Goal: Task Accomplishment & Management: Complete application form

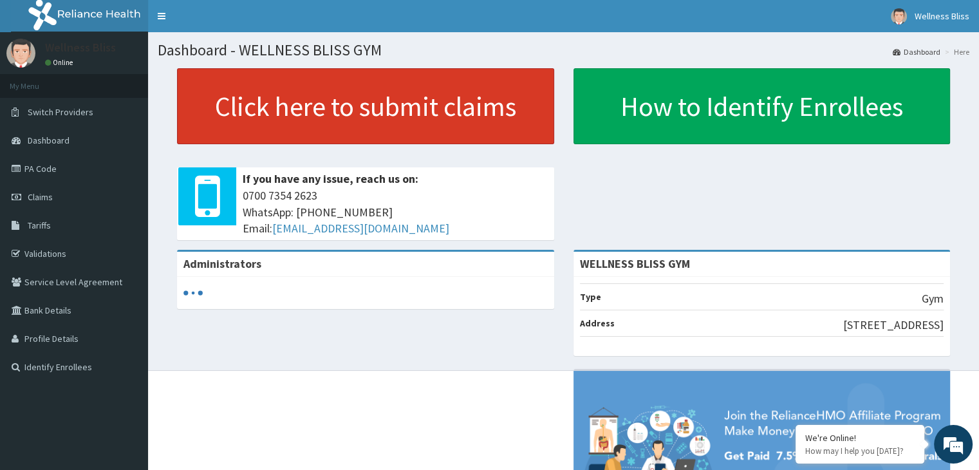
click at [301, 91] on link "Click here to submit claims" at bounding box center [365, 106] width 377 height 76
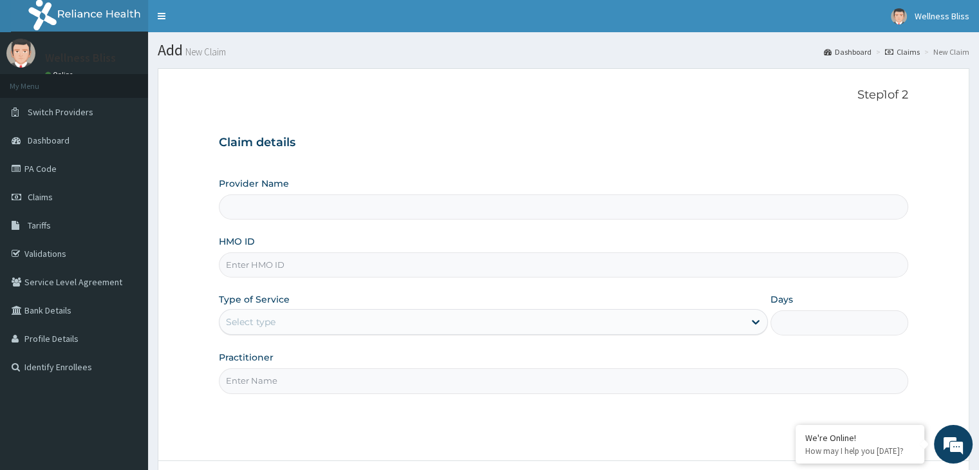
type input "WELLNESS BLISS GYM"
type input "1"
click at [248, 269] on input "HMO ID" at bounding box center [563, 264] width 689 height 25
type input "s"
type input "SEH/10049/A"
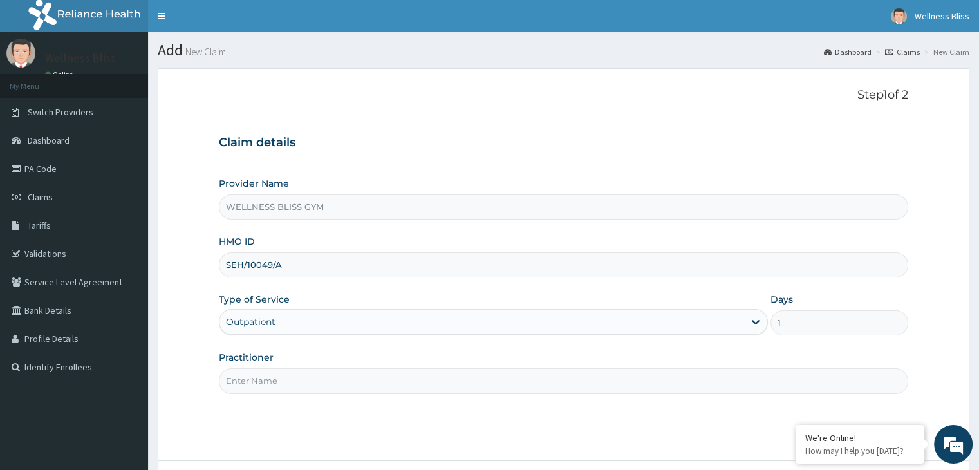
click at [254, 377] on input "Practitioner" at bounding box center [563, 380] width 689 height 25
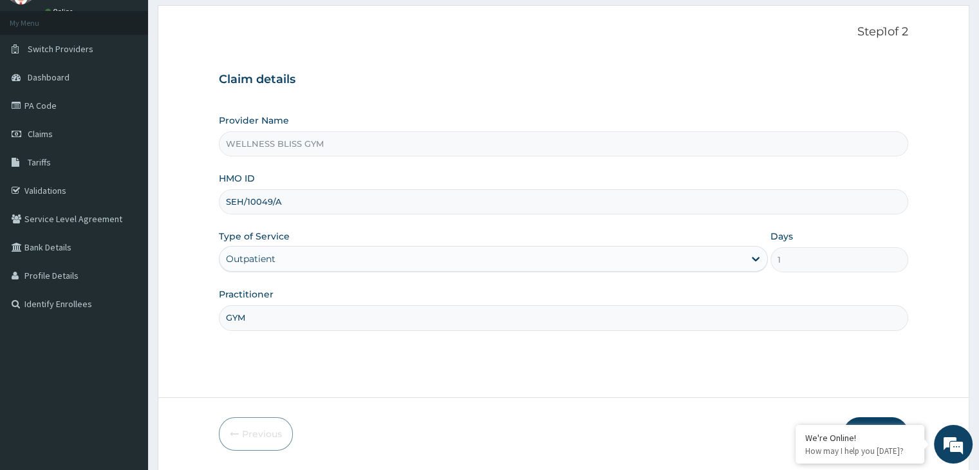
scroll to position [106, 0]
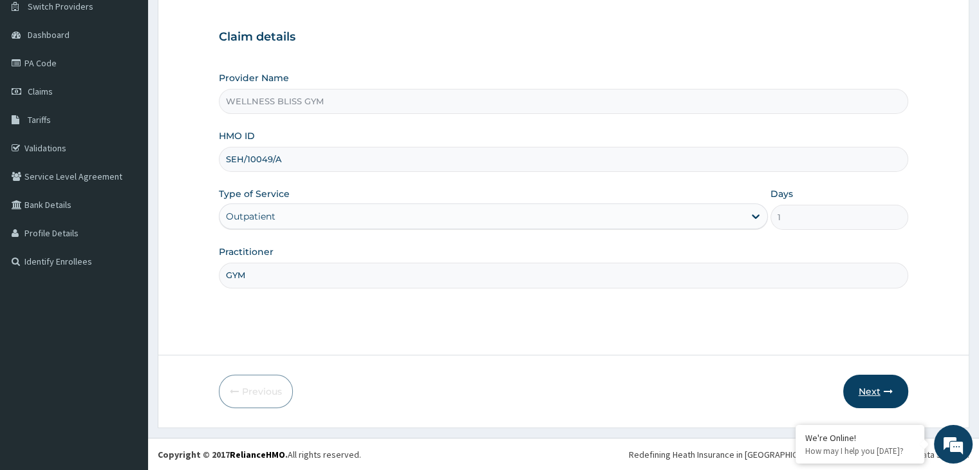
type input "GYM"
click at [884, 392] on icon "button" at bounding box center [888, 391] width 9 height 9
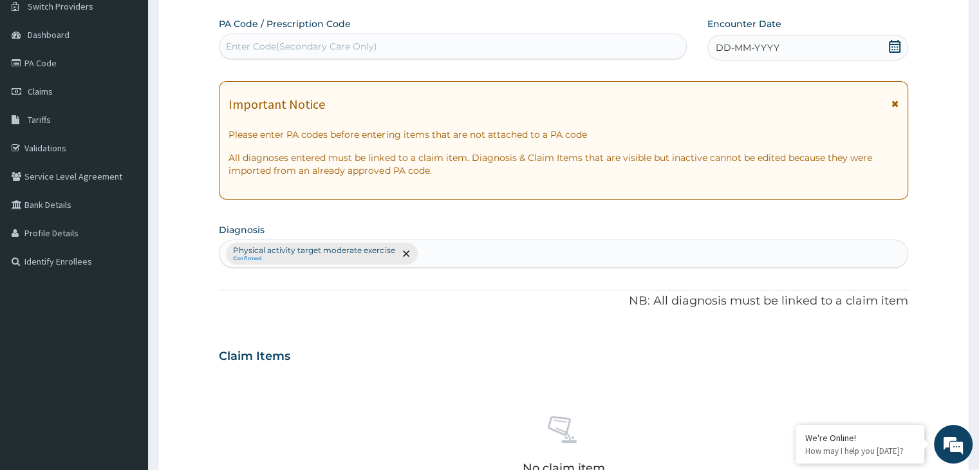
click at [465, 50] on div "Enter Code(Secondary Care Only)" at bounding box center [453, 46] width 467 height 21
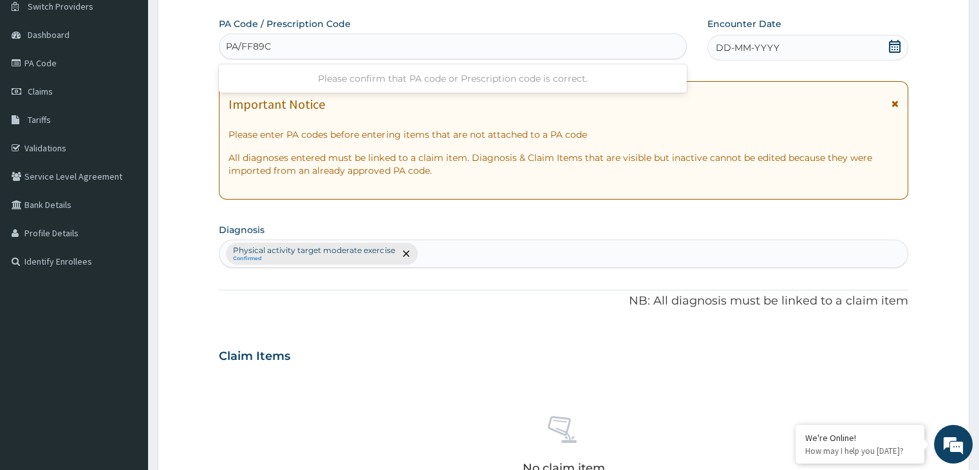
type input "PA/FF89CF"
click at [898, 49] on icon at bounding box center [894, 46] width 13 height 13
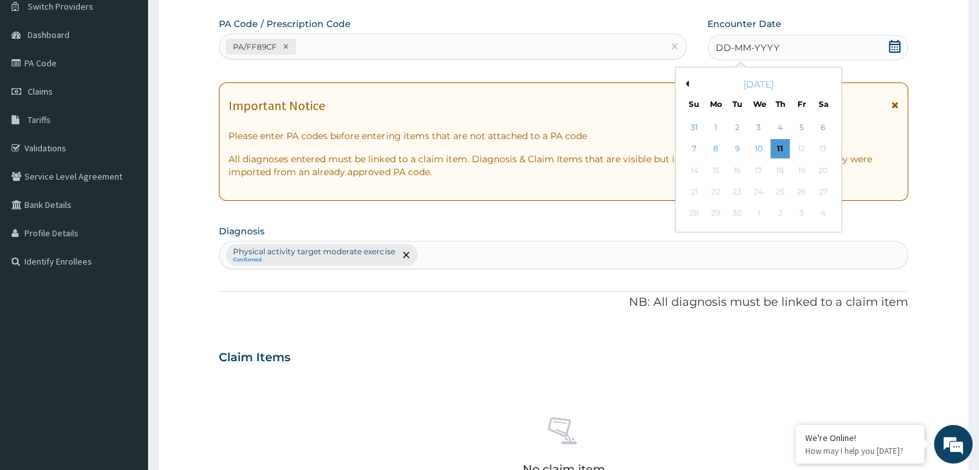
click at [688, 81] on div "[DATE]" at bounding box center [758, 84] width 155 height 13
click at [688, 83] on div "[DATE]" at bounding box center [758, 84] width 155 height 13
click at [689, 84] on div "[DATE]" at bounding box center [758, 84] width 155 height 13
click at [687, 84] on button "Previous Month" at bounding box center [685, 83] width 6 height 6
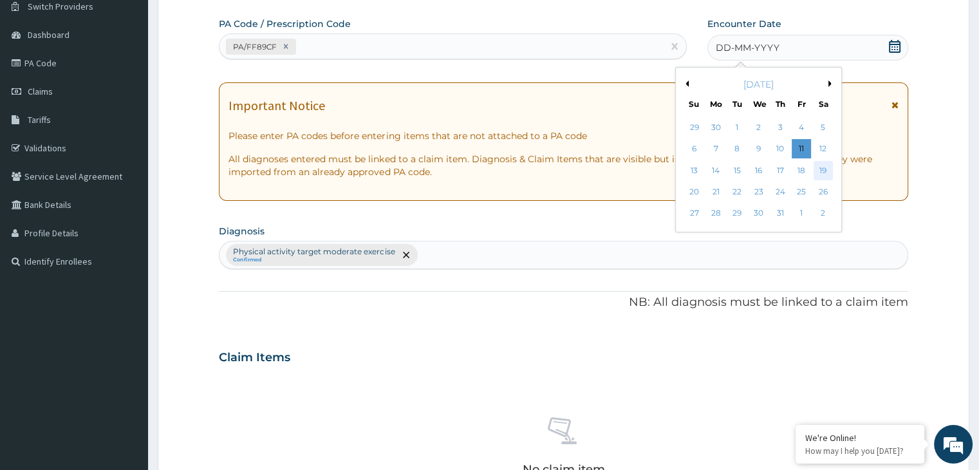
click at [818, 171] on div "19" at bounding box center [823, 170] width 19 height 19
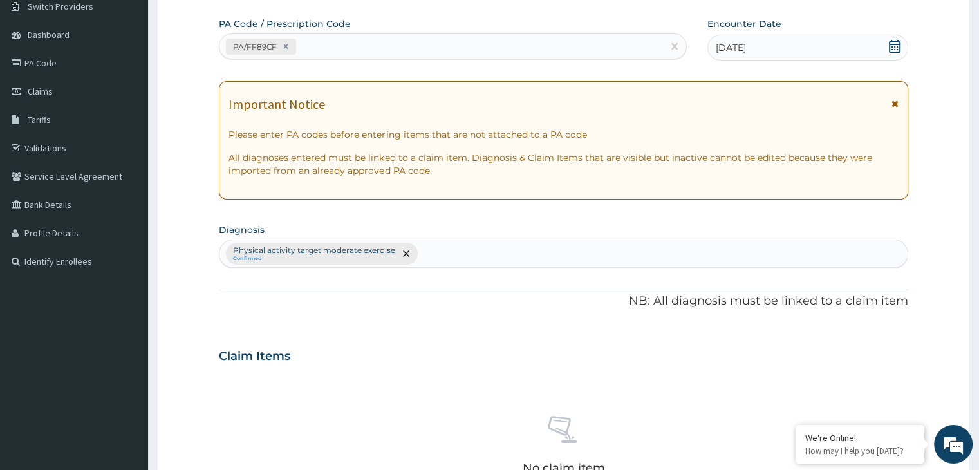
scroll to position [457, 0]
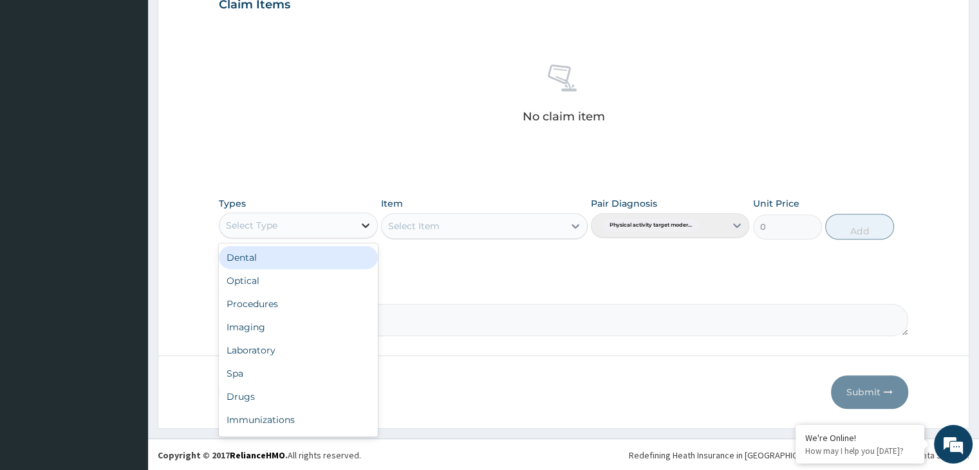
click at [363, 221] on icon at bounding box center [365, 225] width 13 height 13
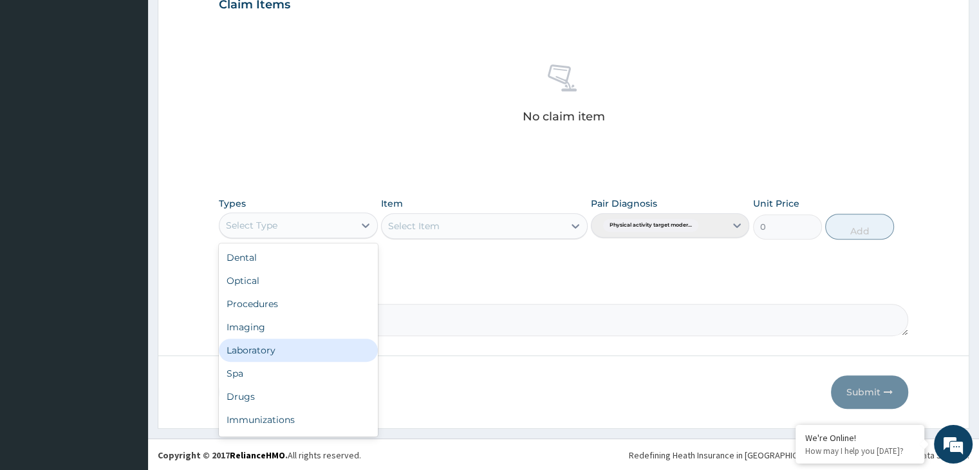
scroll to position [44, 0]
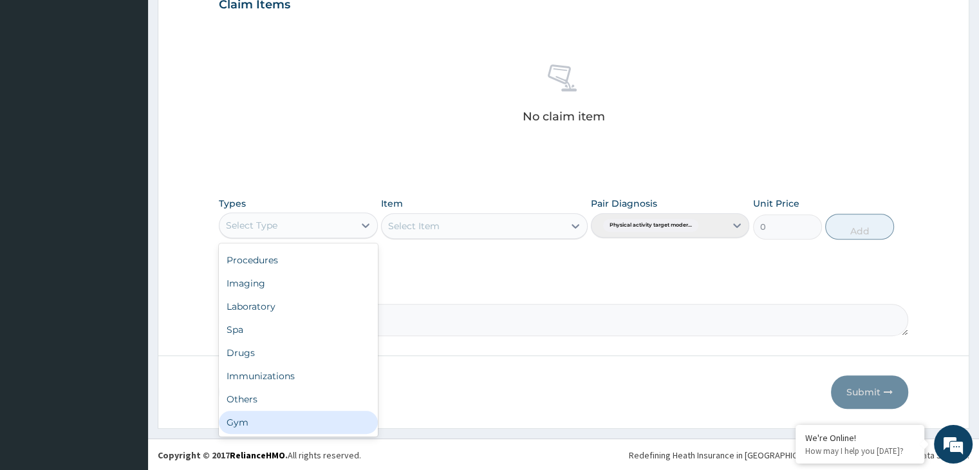
click at [312, 420] on div "Gym" at bounding box center [298, 422] width 158 height 23
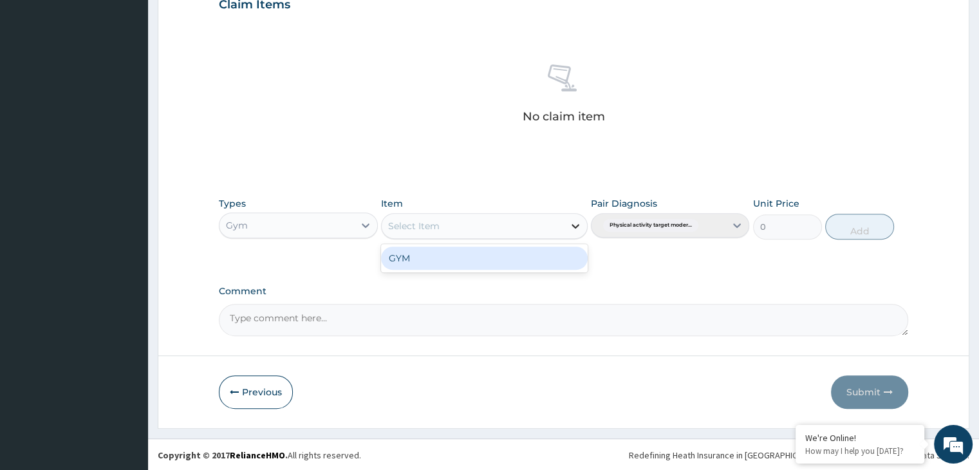
click at [576, 227] on icon at bounding box center [576, 226] width 8 height 5
click at [561, 261] on div "GYM" at bounding box center [484, 258] width 207 height 23
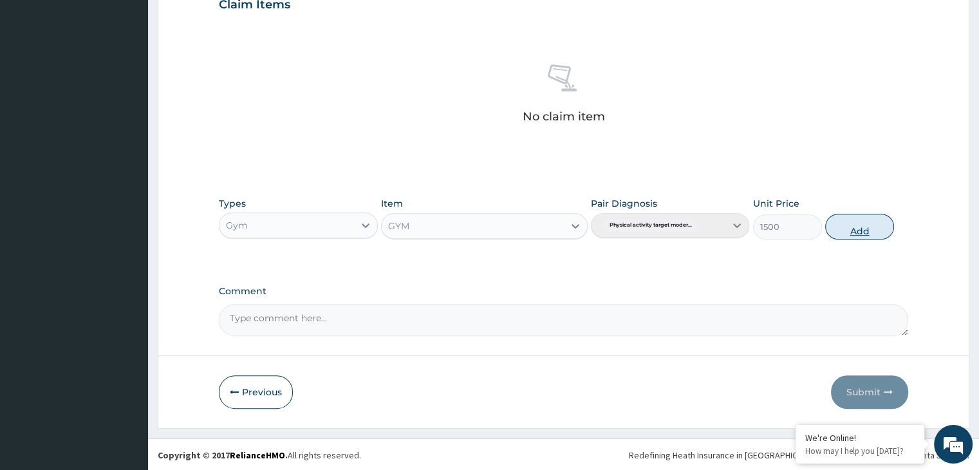
click at [865, 221] on button "Add" at bounding box center [859, 227] width 69 height 26
type input "0"
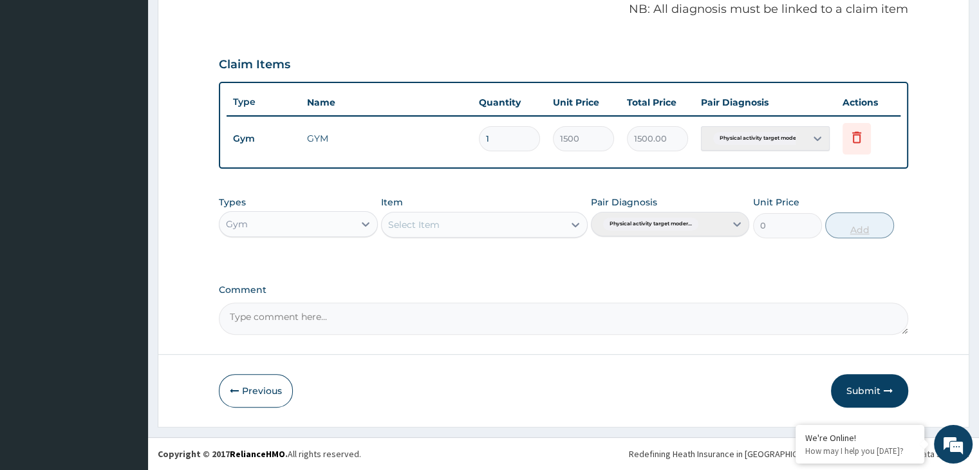
scroll to position [395, 0]
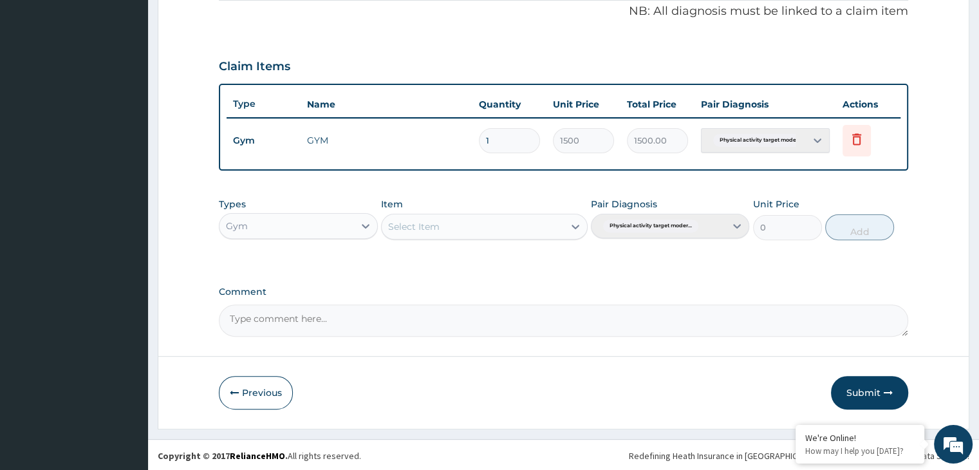
click at [866, 395] on button "Submit" at bounding box center [869, 392] width 77 height 33
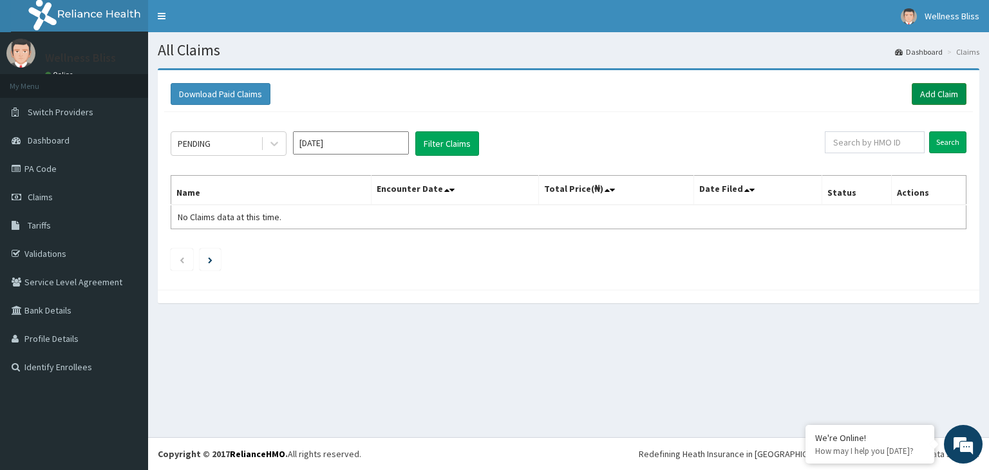
click at [932, 88] on link "Add Claim" at bounding box center [939, 94] width 55 height 22
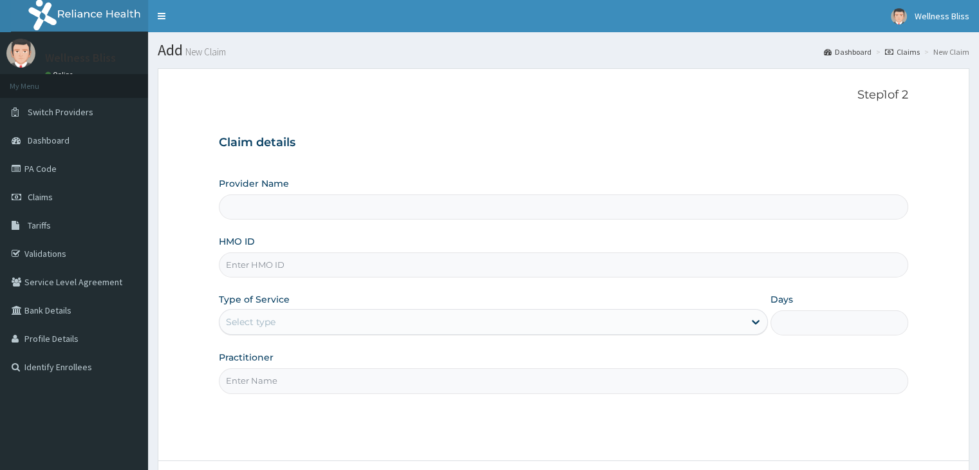
click at [257, 268] on input "HMO ID" at bounding box center [563, 264] width 689 height 25
type input "WELLNESS BLISS GYM"
type input "1"
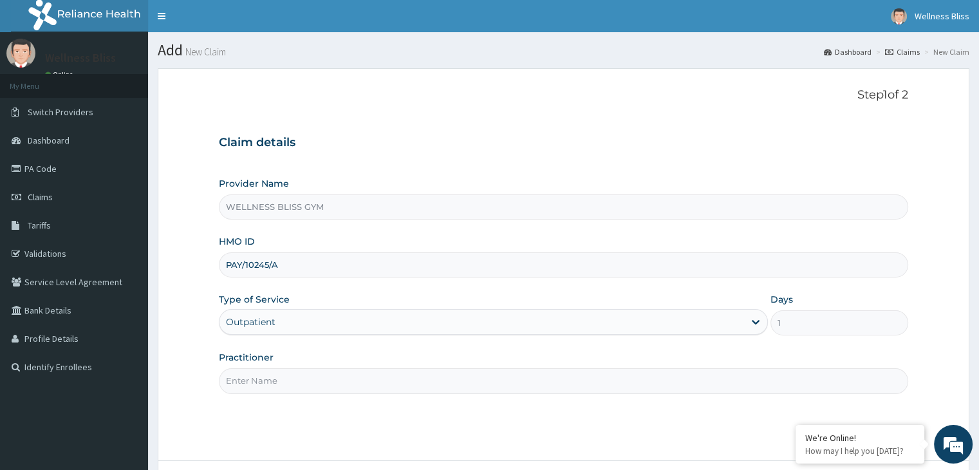
type input "PAY/10245/A"
click at [296, 376] on input "Practitioner" at bounding box center [563, 380] width 689 height 25
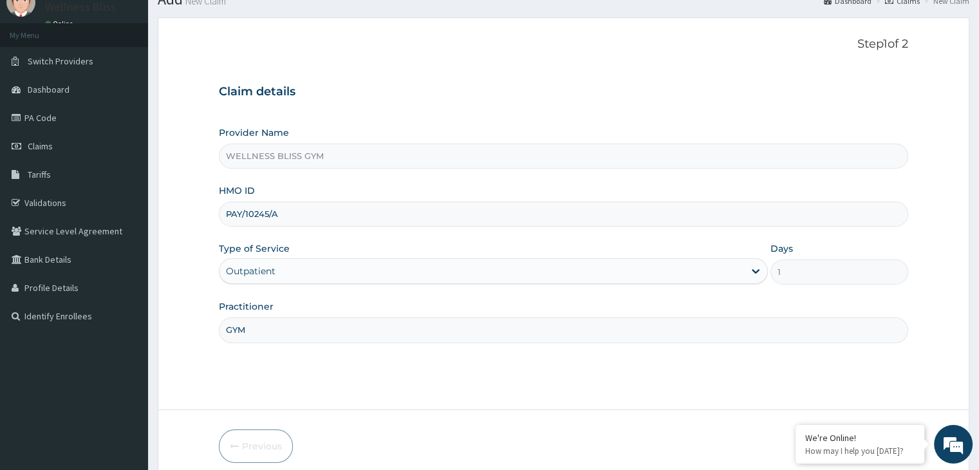
scroll to position [106, 0]
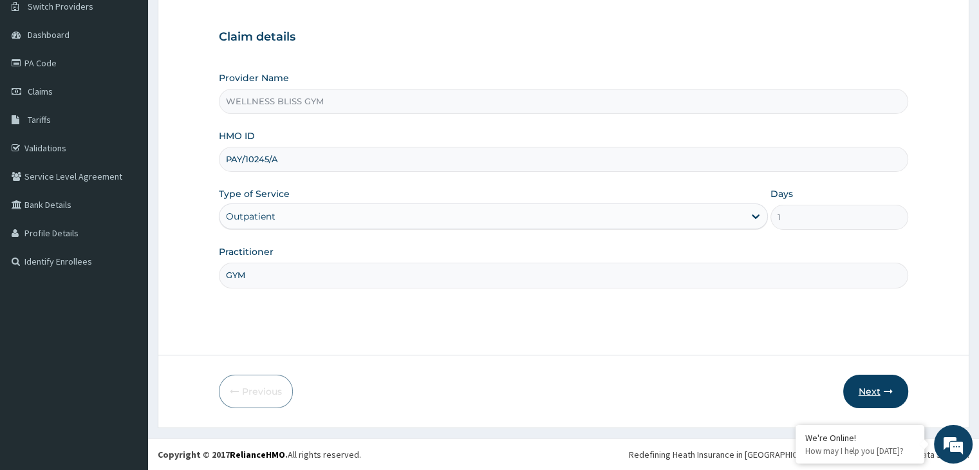
type input "GYM"
click at [892, 389] on icon "button" at bounding box center [888, 391] width 9 height 9
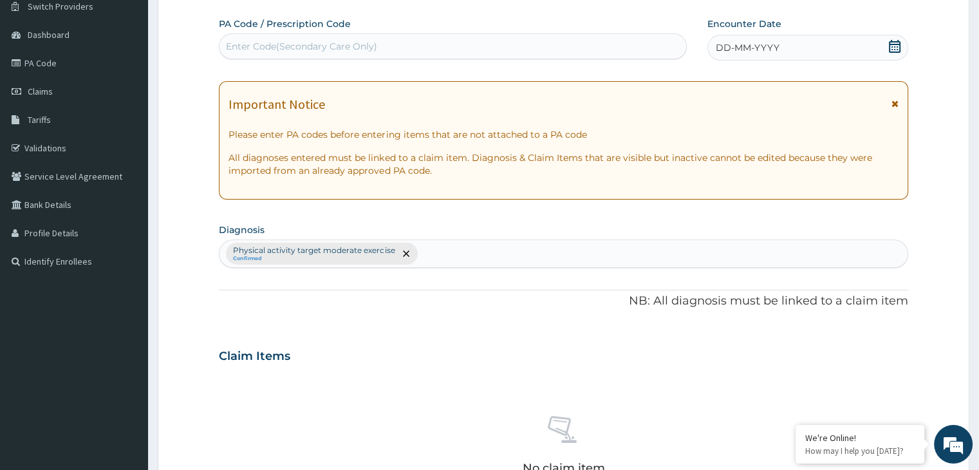
click at [261, 40] on div "Enter Code(Secondary Care Only)" at bounding box center [301, 46] width 151 height 13
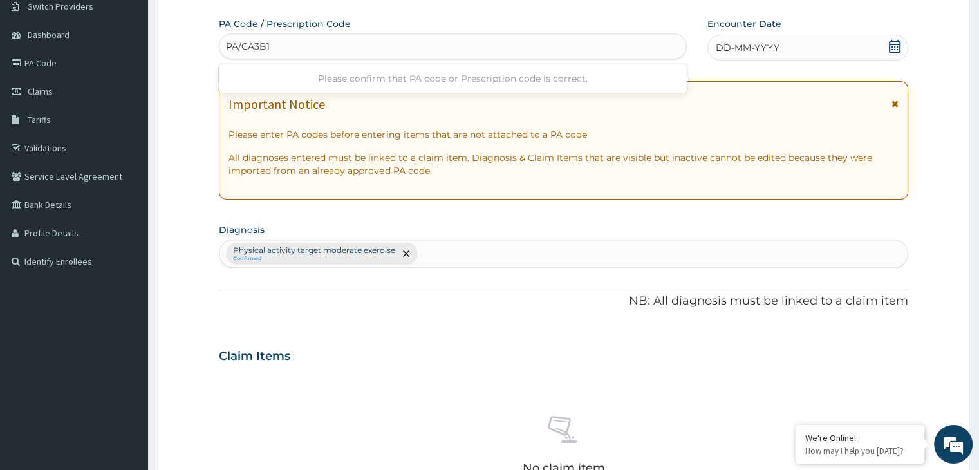
type input "PA/CA3B13"
click at [900, 49] on icon at bounding box center [895, 46] width 12 height 13
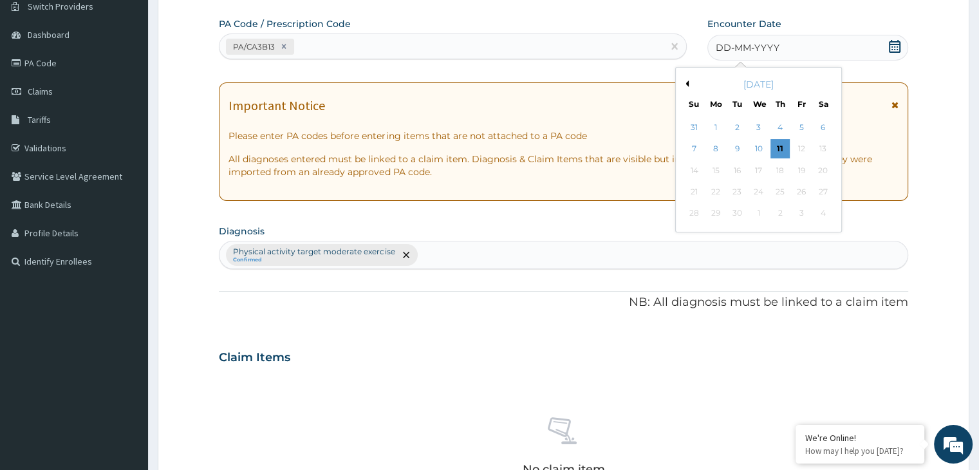
click at [691, 85] on div "September 2025" at bounding box center [758, 84] width 155 height 13
click at [688, 84] on button "Previous Month" at bounding box center [685, 83] width 6 height 6
click at [823, 169] on div "19" at bounding box center [823, 170] width 19 height 19
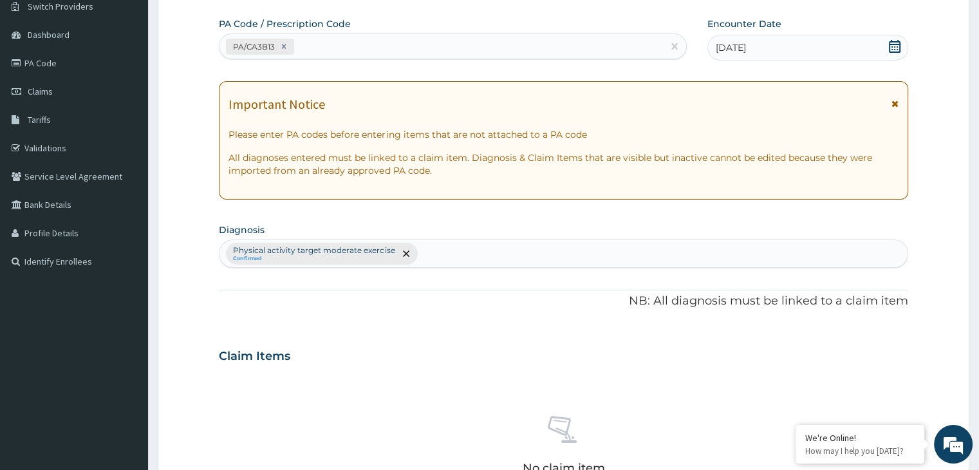
scroll to position [457, 0]
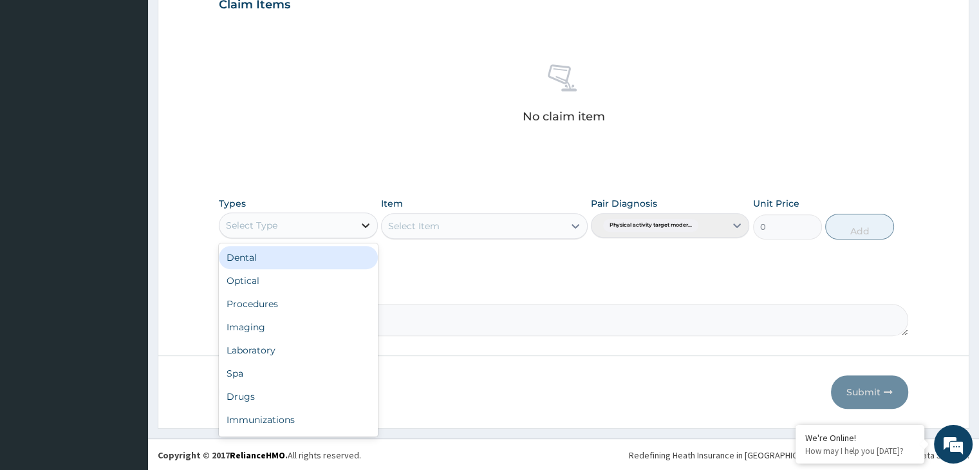
click at [361, 221] on icon at bounding box center [365, 225] width 13 height 13
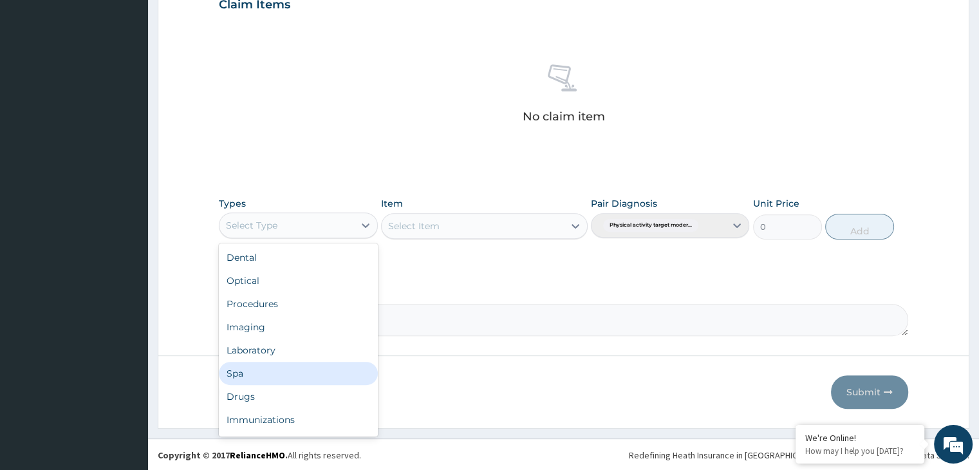
scroll to position [44, 0]
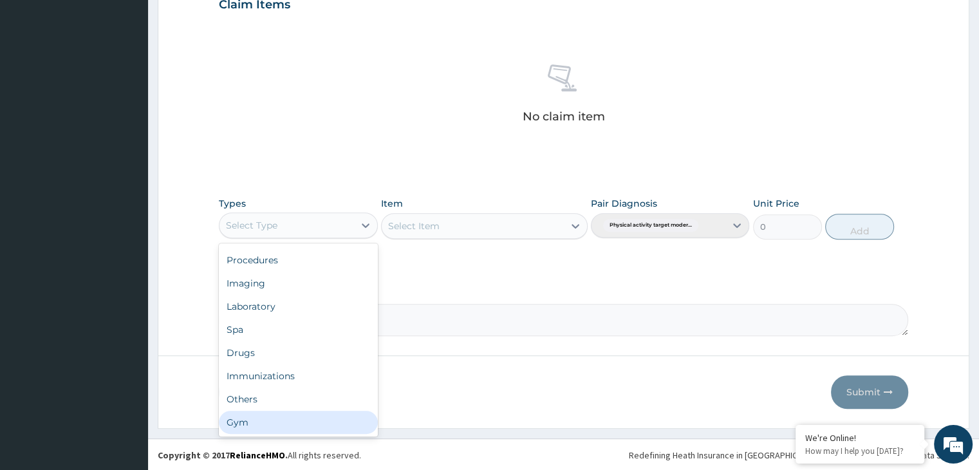
click at [274, 427] on div "Gym" at bounding box center [298, 422] width 158 height 23
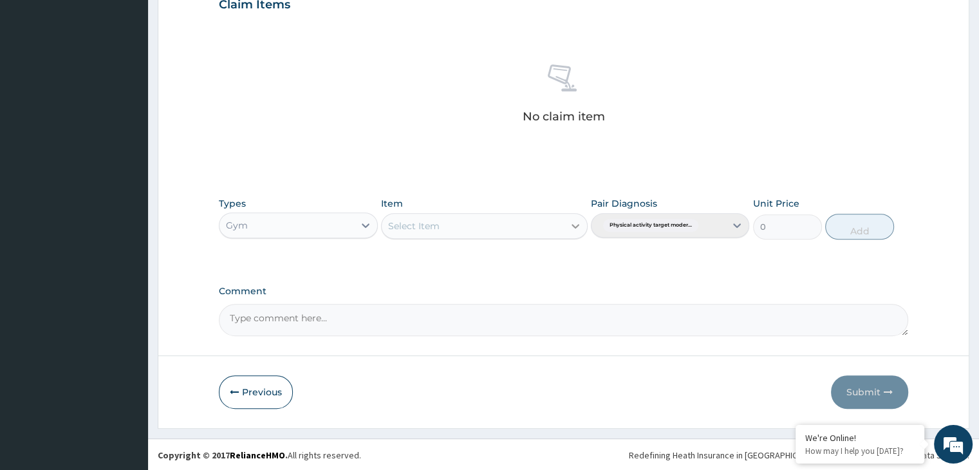
click at [574, 231] on div at bounding box center [575, 225] width 23 height 23
click at [533, 270] on div "GYM" at bounding box center [484, 258] width 207 height 28
click at [531, 267] on div "GYM" at bounding box center [484, 258] width 207 height 23
click at [845, 231] on button "Add" at bounding box center [859, 227] width 69 height 26
type input "0"
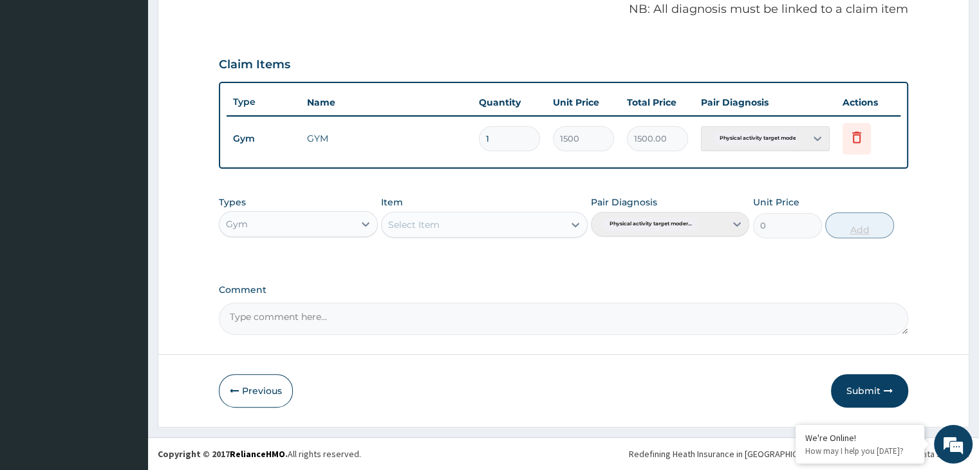
scroll to position [395, 0]
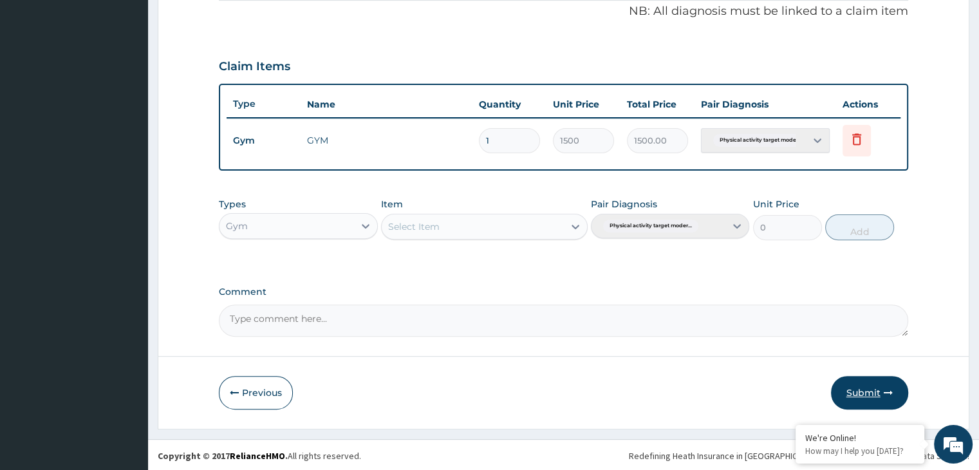
click at [882, 395] on button "Submit" at bounding box center [869, 392] width 77 height 33
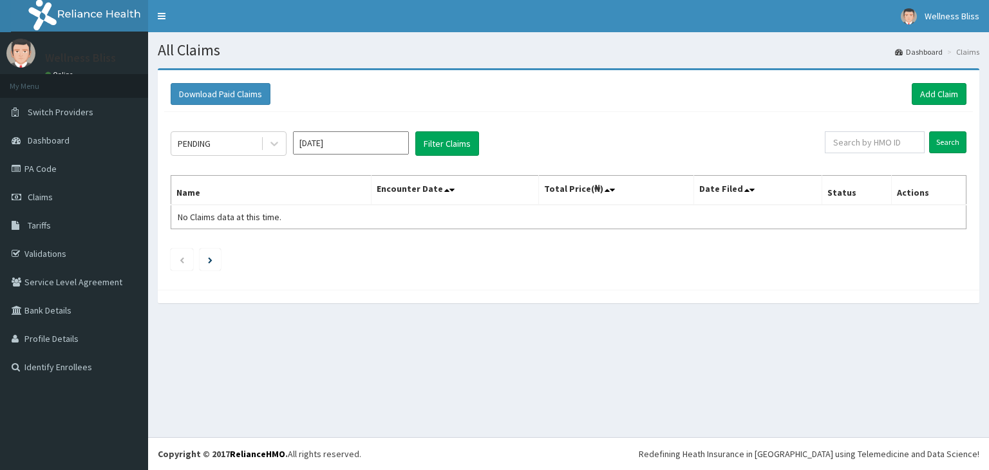
click at [942, 94] on link "Add Claim" at bounding box center [939, 94] width 55 height 22
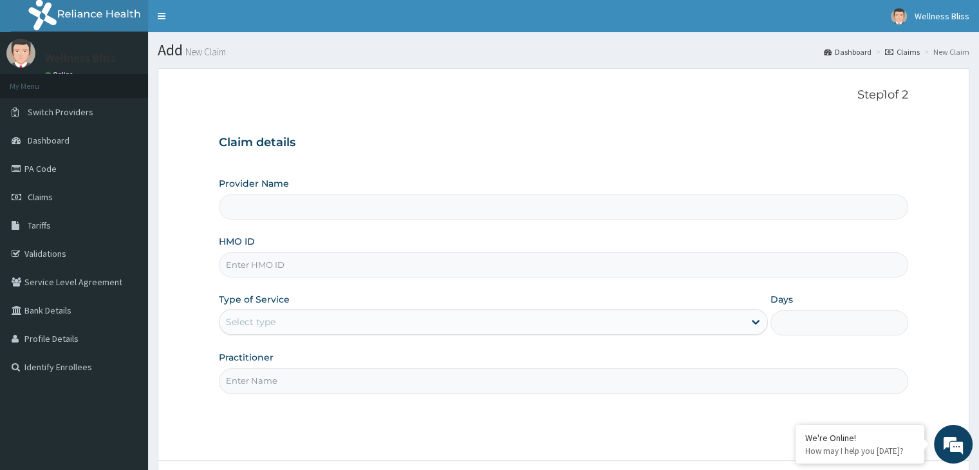
type input "WELLNESS BLISS GYM"
type input "1"
click at [273, 267] on input "HMO ID" at bounding box center [563, 264] width 689 height 25
type input "FET/10227/A"
click at [234, 385] on input "Practitioner" at bounding box center [563, 380] width 689 height 25
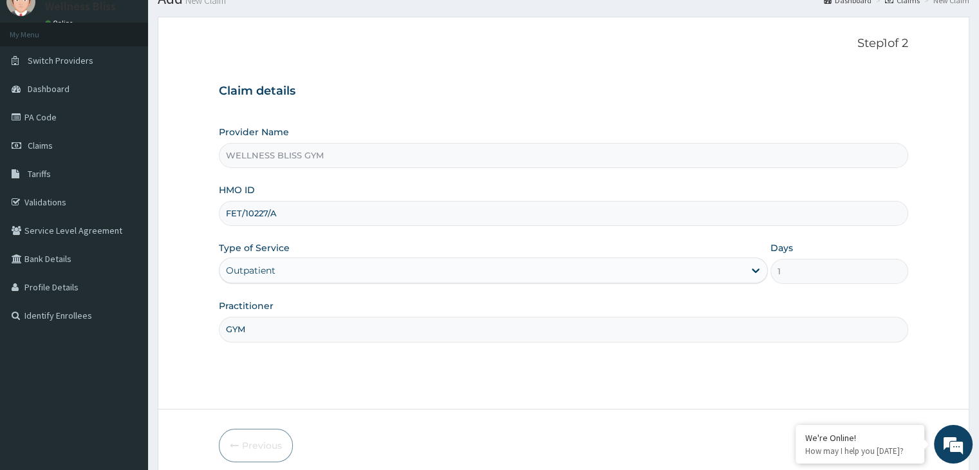
scroll to position [106, 0]
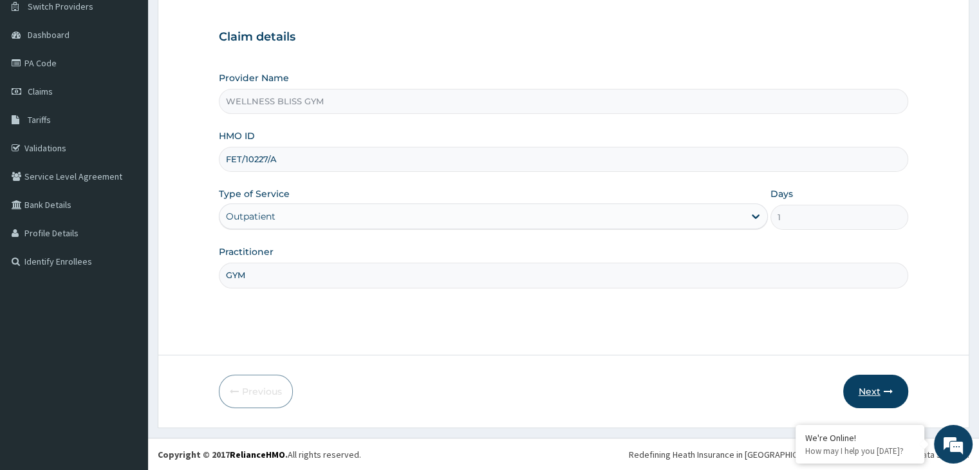
type input "GYM"
click at [880, 395] on button "Next" at bounding box center [875, 391] width 65 height 33
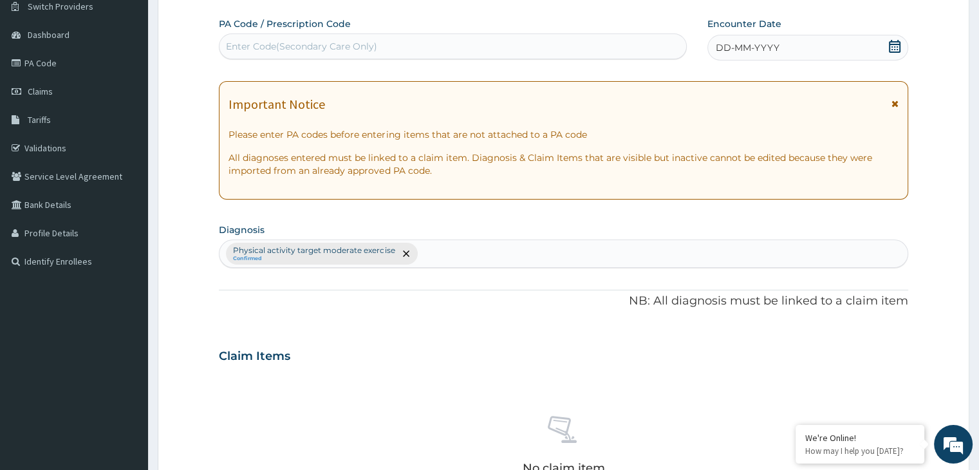
click at [282, 46] on div "Enter Code(Secondary Care Only)" at bounding box center [301, 46] width 151 height 13
type input "PA/"
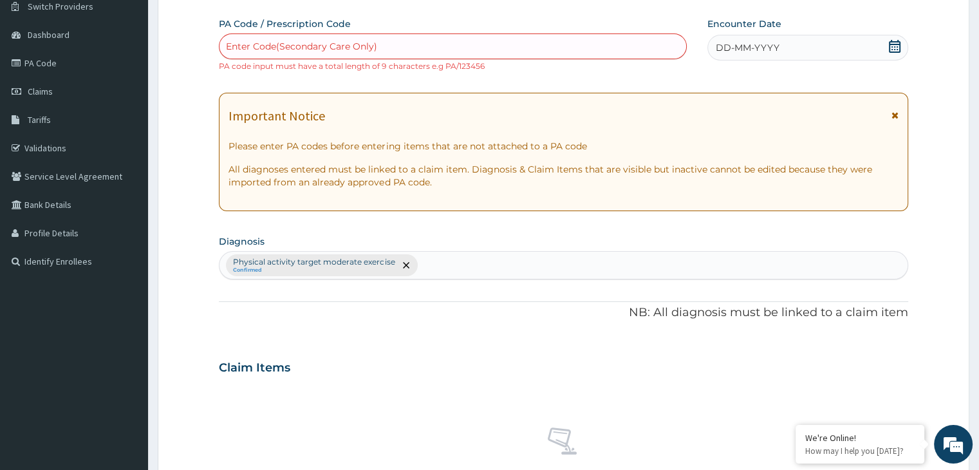
click at [402, 48] on div "Enter Code(Secondary Care Only)" at bounding box center [453, 46] width 467 height 21
type input "PA/087C11"
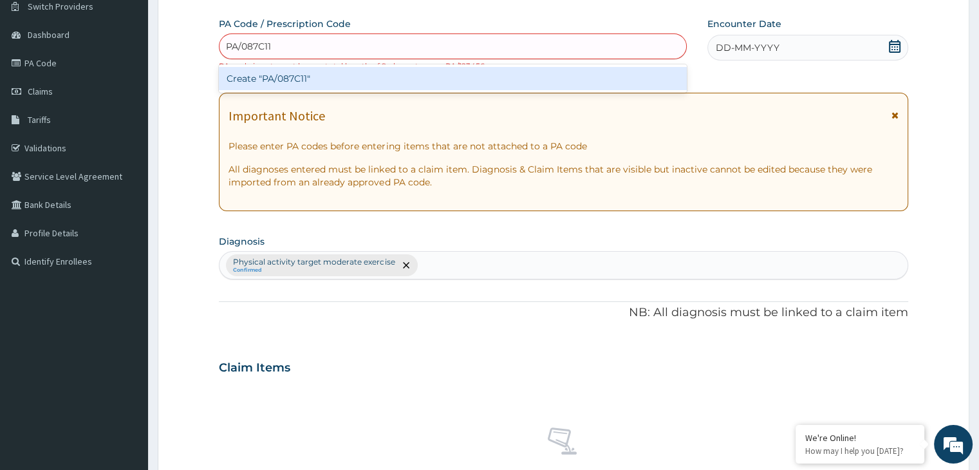
click at [297, 75] on div "Create "PA/087C11"" at bounding box center [453, 78] width 468 height 23
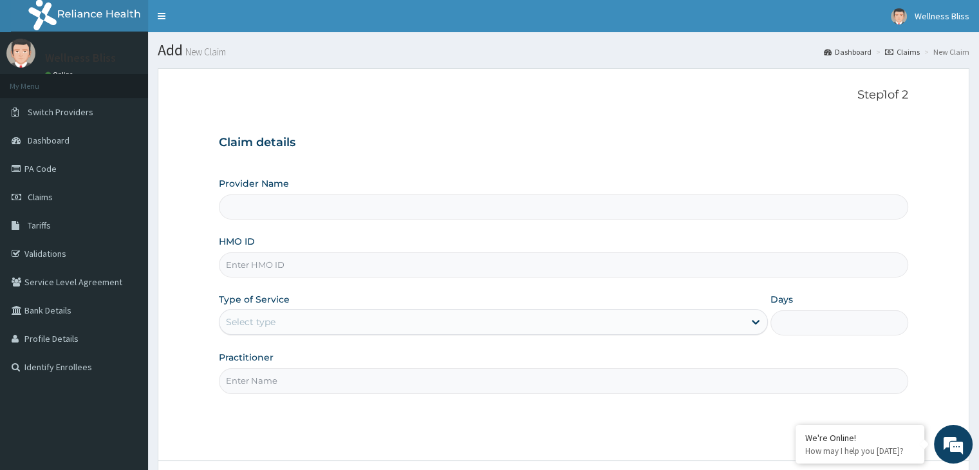
type input "WELLNESS BLISS GYM"
type input "1"
click at [259, 273] on input "HMO ID" at bounding box center [563, 264] width 689 height 25
type input "FET/10227/A"
click at [247, 388] on input "Practitioner" at bounding box center [563, 380] width 689 height 25
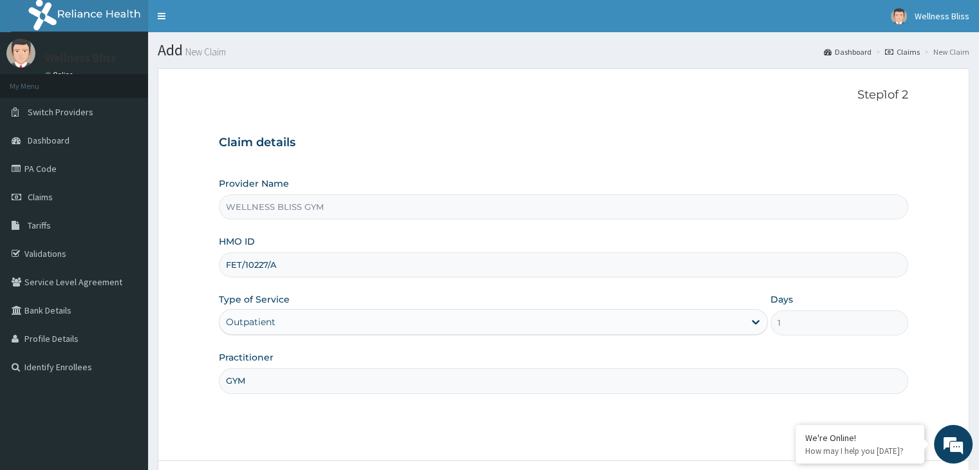
type input "GYM"
drag, startPoint x: 380, startPoint y: 266, endPoint x: 456, endPoint y: 225, distance: 85.5
click at [417, 245] on div "HMO ID FET/10227/A" at bounding box center [563, 256] width 689 height 42
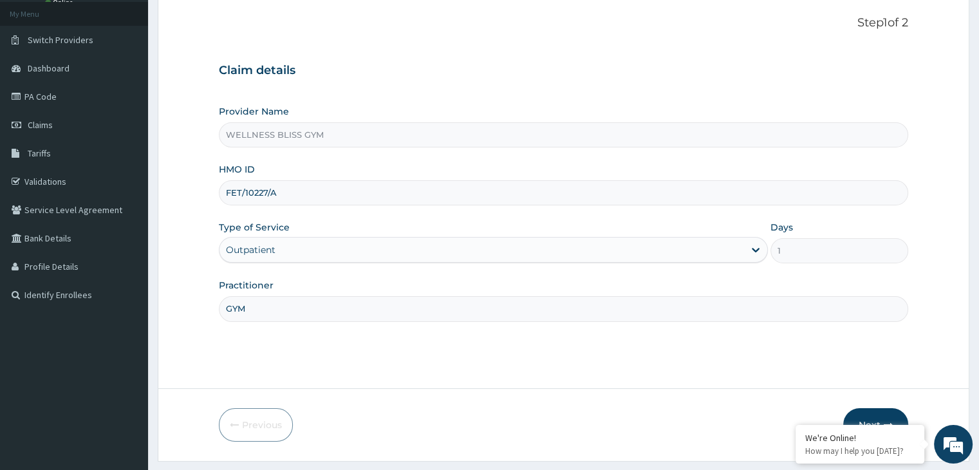
scroll to position [106, 0]
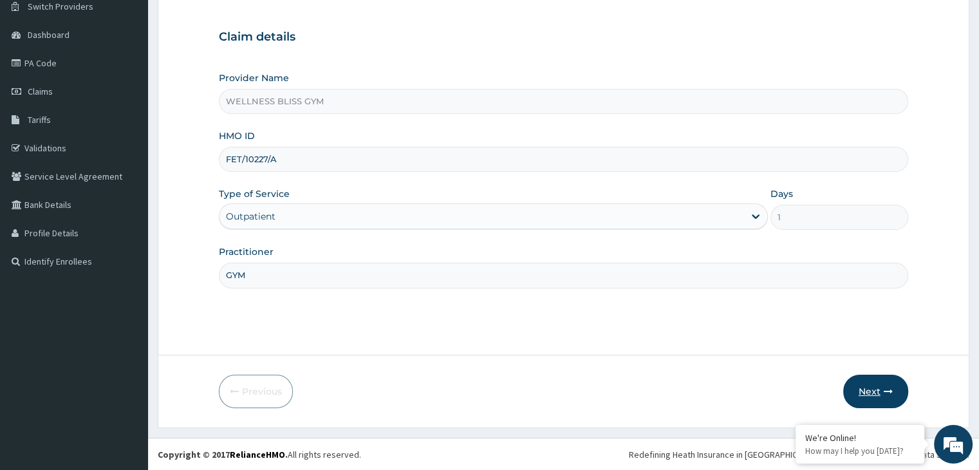
click at [869, 390] on button "Next" at bounding box center [875, 391] width 65 height 33
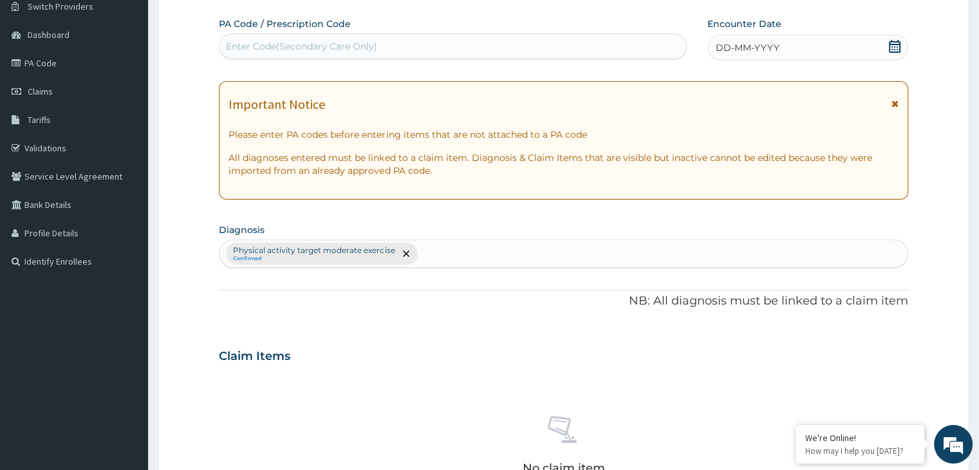
click at [285, 45] on div "Enter Code(Secondary Care Only)" at bounding box center [301, 46] width 151 height 13
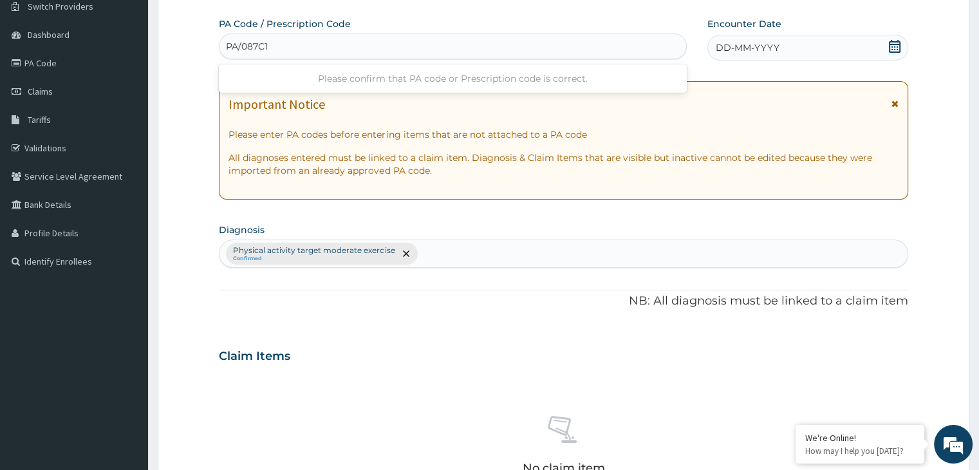
type input "PA/087C11"
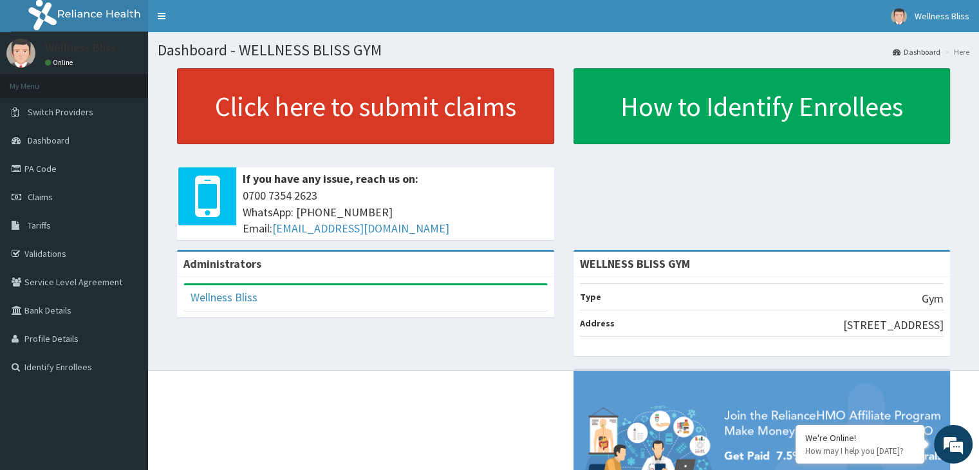
click at [394, 109] on link "Click here to submit claims" at bounding box center [365, 106] width 377 height 76
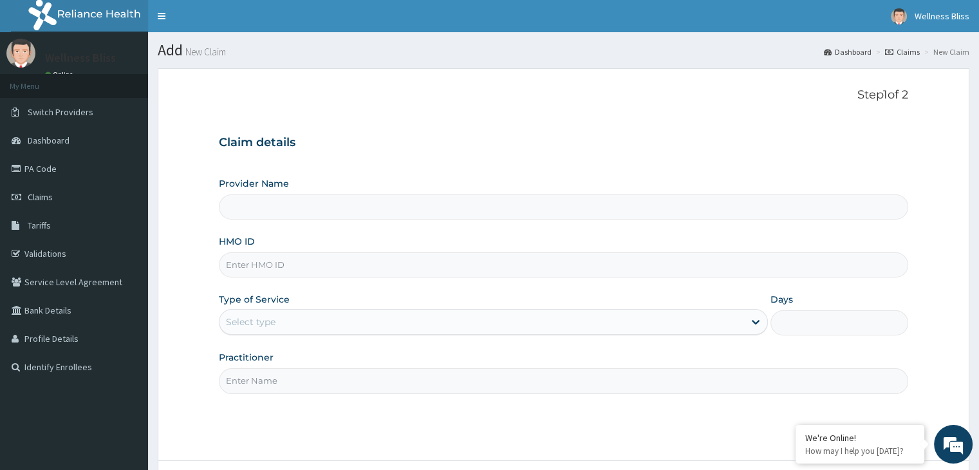
click at [300, 263] on input "HMO ID" at bounding box center [563, 264] width 689 height 25
type input "WELLNESS BLISS GYM"
type input "1"
type input "OAK/10017/A"
click at [260, 382] on input "Practitioner" at bounding box center [563, 380] width 689 height 25
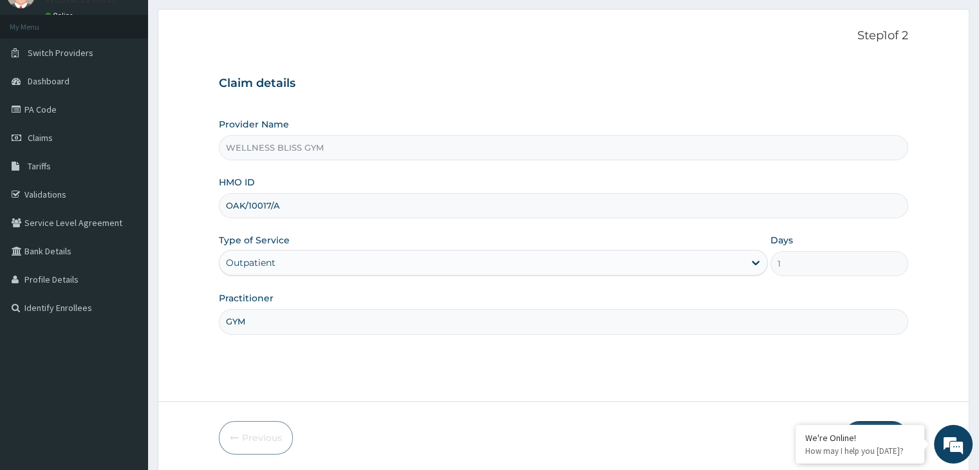
scroll to position [106, 0]
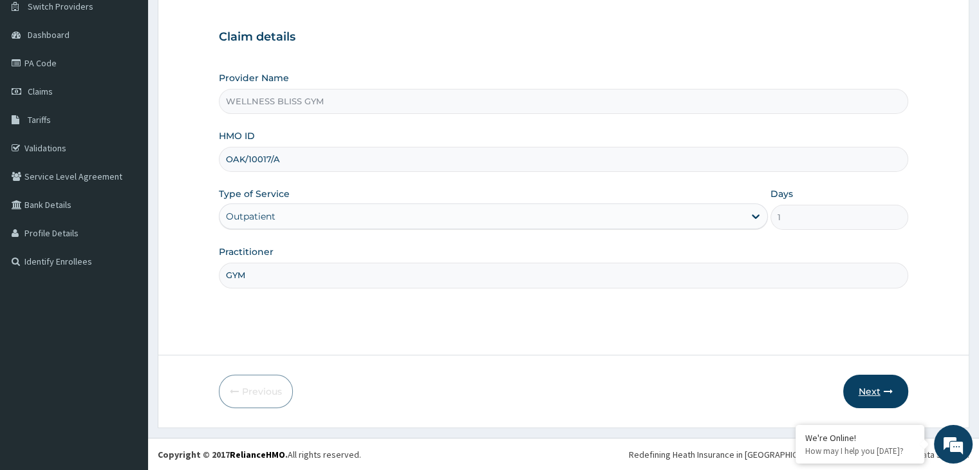
type input "GYM"
click at [872, 387] on button "Next" at bounding box center [875, 391] width 65 height 33
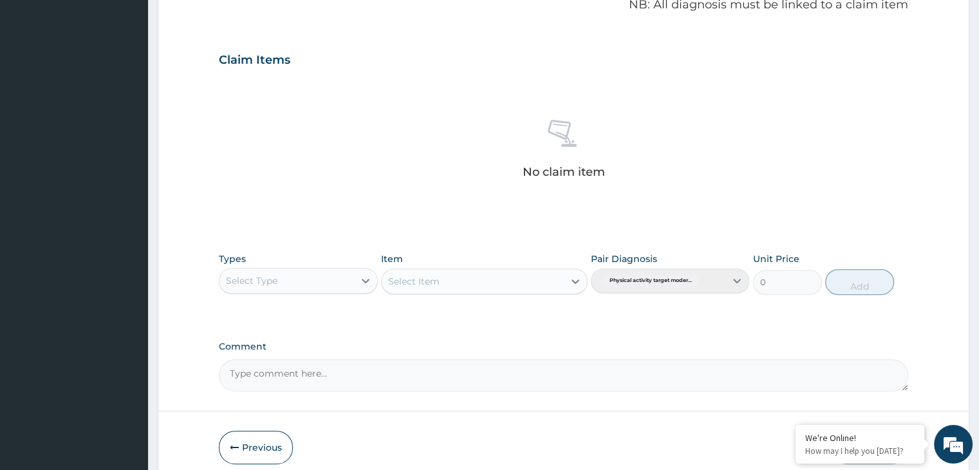
scroll to position [457, 0]
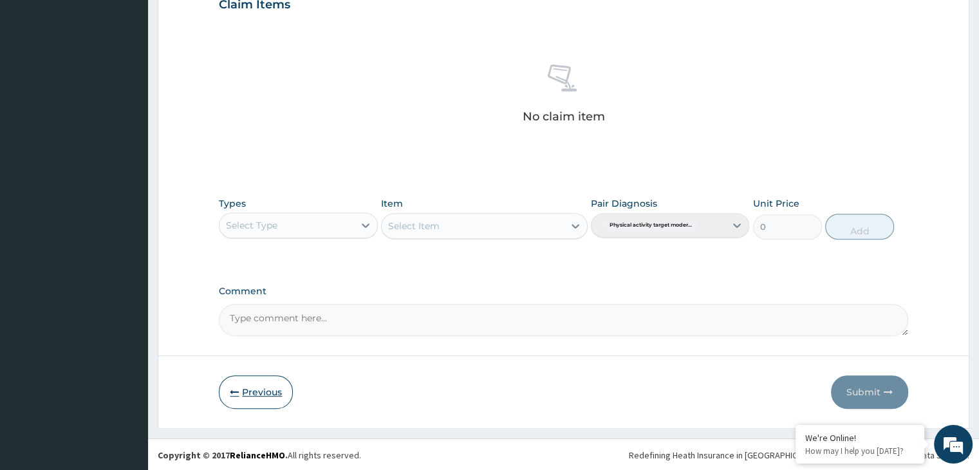
click at [268, 397] on button "Previous" at bounding box center [256, 391] width 74 height 33
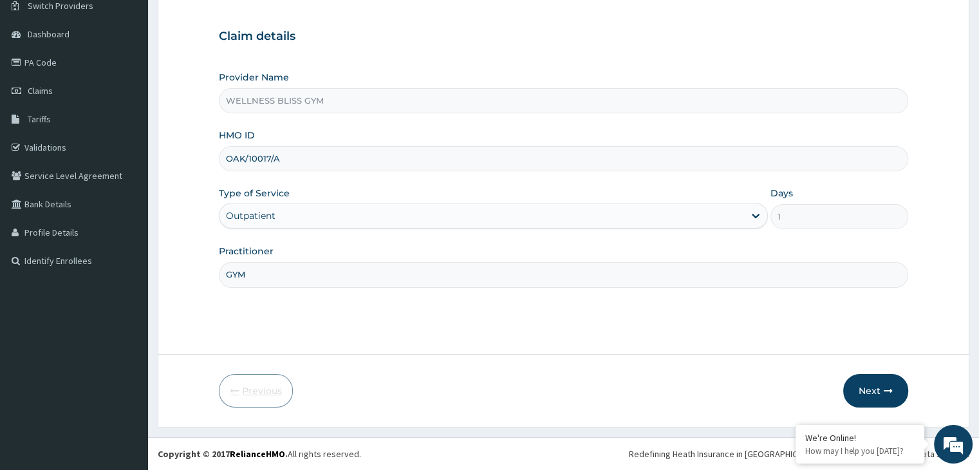
scroll to position [106, 0]
drag, startPoint x: 865, startPoint y: 265, endPoint x: 941, endPoint y: 292, distance: 80.4
click at [876, 284] on input "GYM" at bounding box center [563, 275] width 689 height 25
click at [859, 389] on button "Next" at bounding box center [875, 391] width 65 height 33
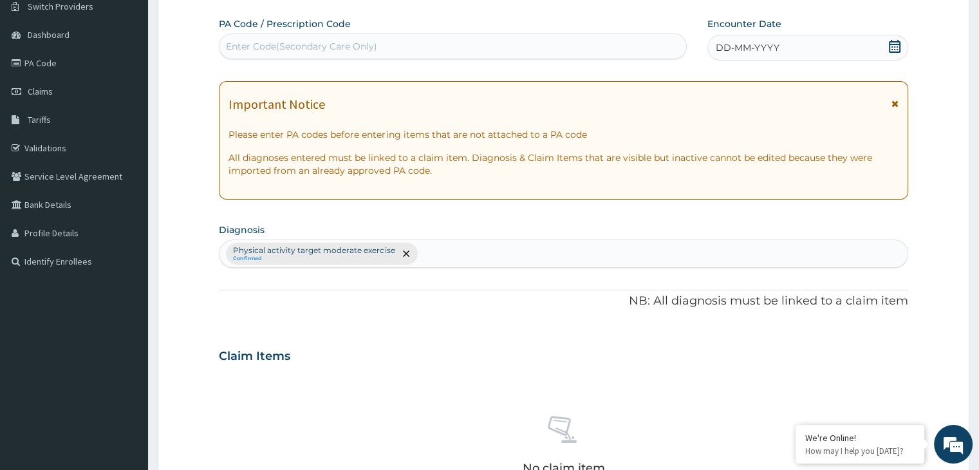
click at [369, 46] on div "Enter Code(Secondary Care Only)" at bounding box center [301, 46] width 151 height 13
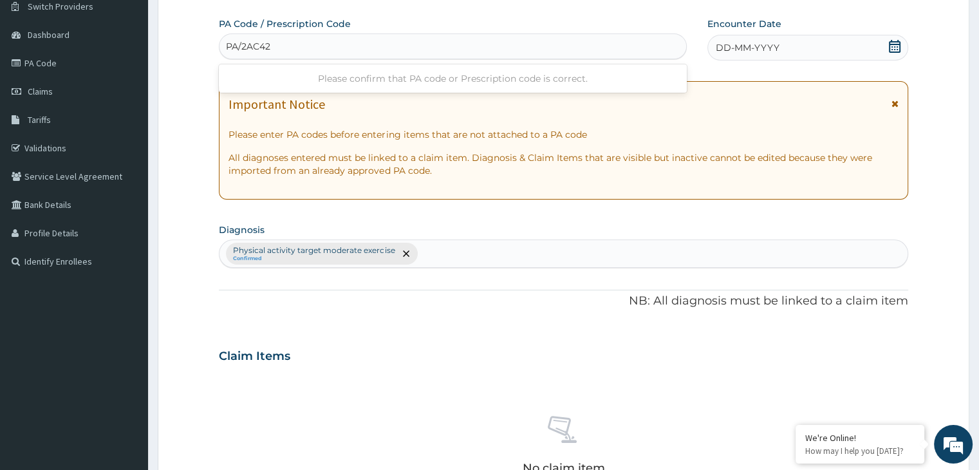
type input "PA/2AC429"
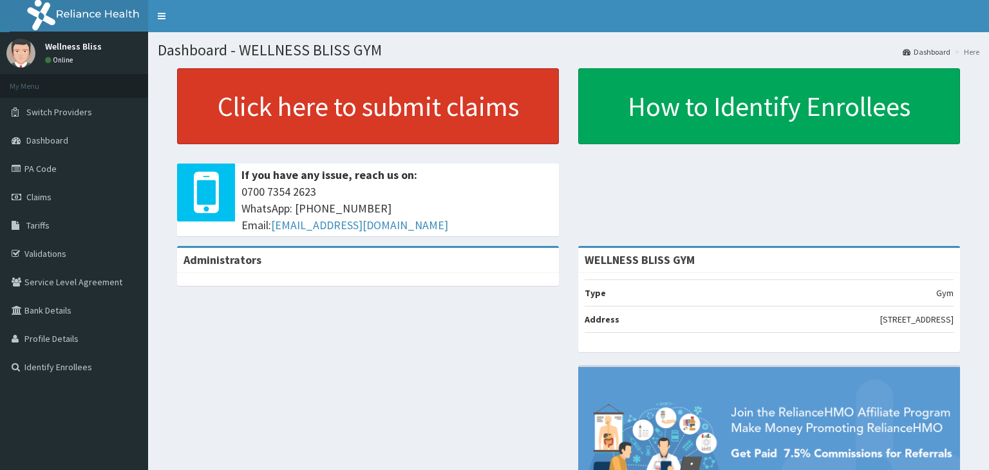
click at [500, 118] on link "Click here to submit claims" at bounding box center [368, 106] width 382 height 76
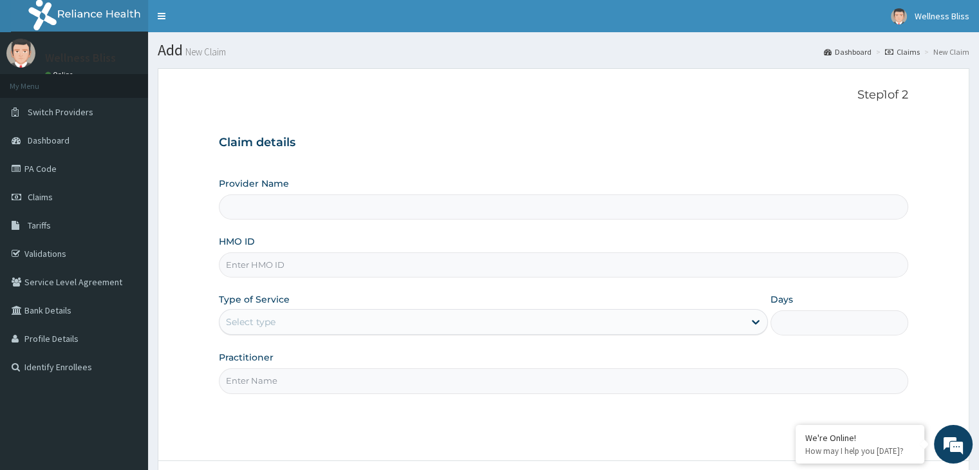
click at [268, 262] on input "HMO ID" at bounding box center [563, 264] width 689 height 25
type input "WELLNESS BLISS GYM"
type input "1"
type input "OAK/10017/A"
click at [261, 385] on input "Practitioner" at bounding box center [563, 380] width 689 height 25
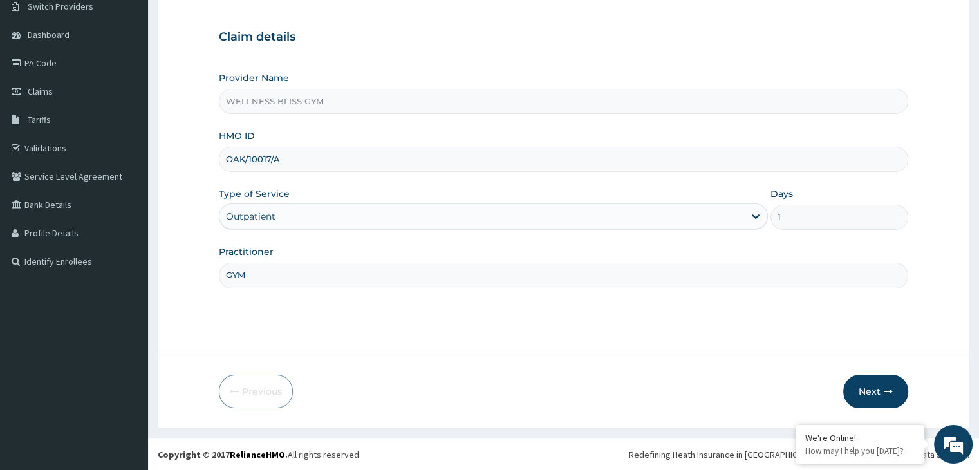
scroll to position [106, 0]
type input "GYM"
click at [899, 387] on button "Next" at bounding box center [875, 391] width 65 height 33
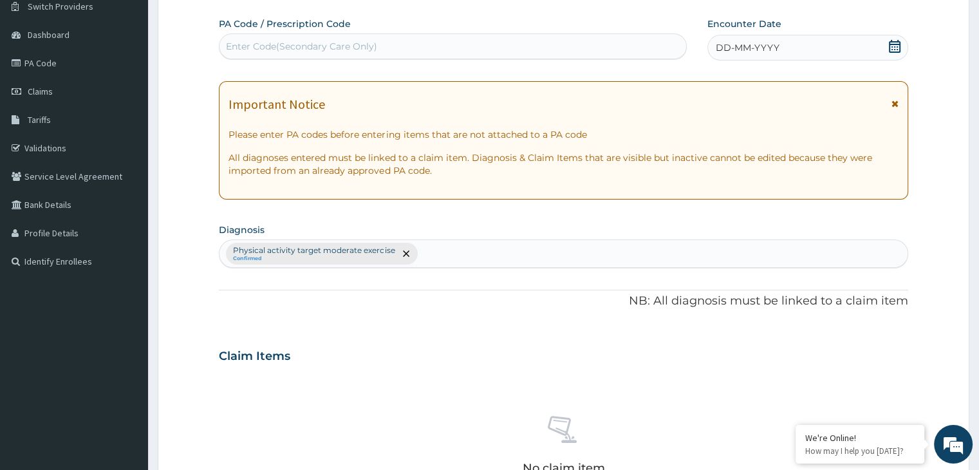
click at [401, 46] on div "Enter Code(Secondary Care Only)" at bounding box center [453, 46] width 467 height 21
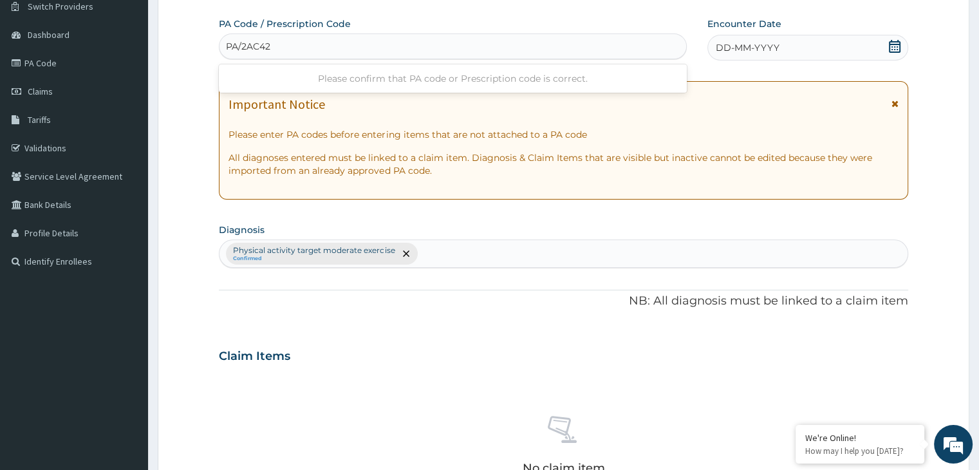
type input "PA/2AC429"
click at [901, 44] on icon at bounding box center [894, 46] width 13 height 13
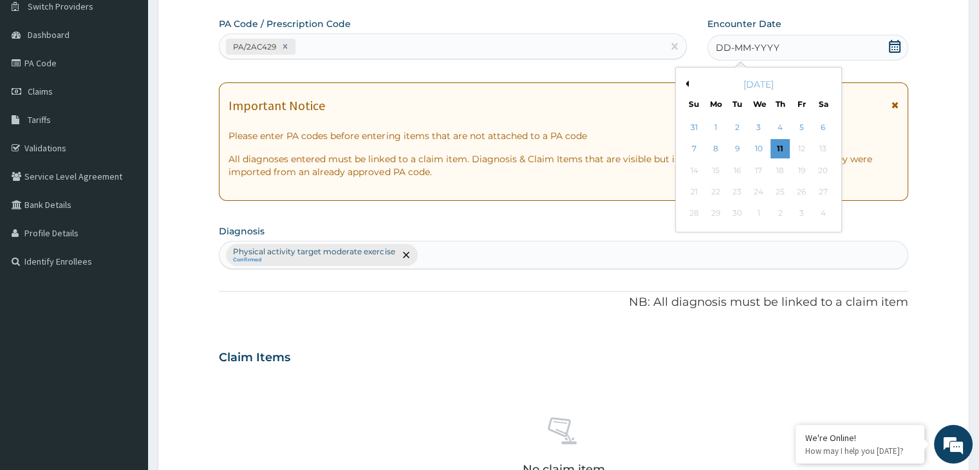
click at [688, 84] on button "Previous Month" at bounding box center [685, 83] width 6 height 6
click at [820, 167] on div "19" at bounding box center [823, 170] width 19 height 19
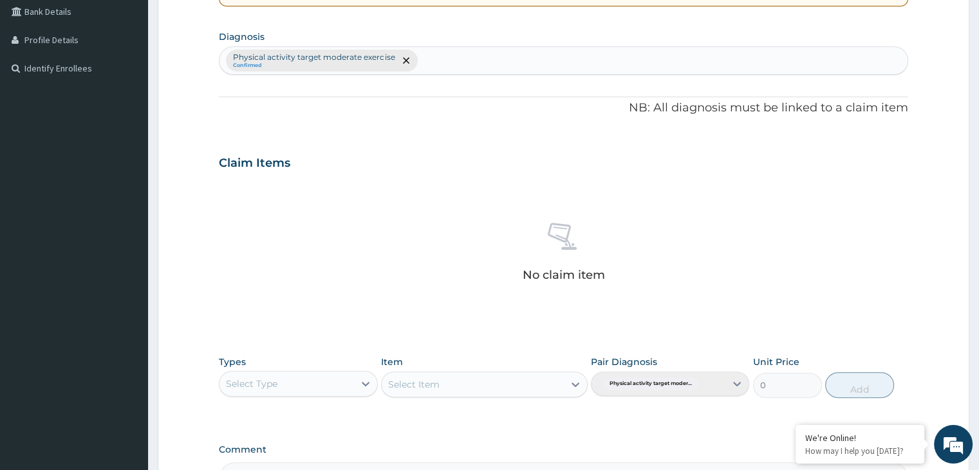
scroll to position [457, 0]
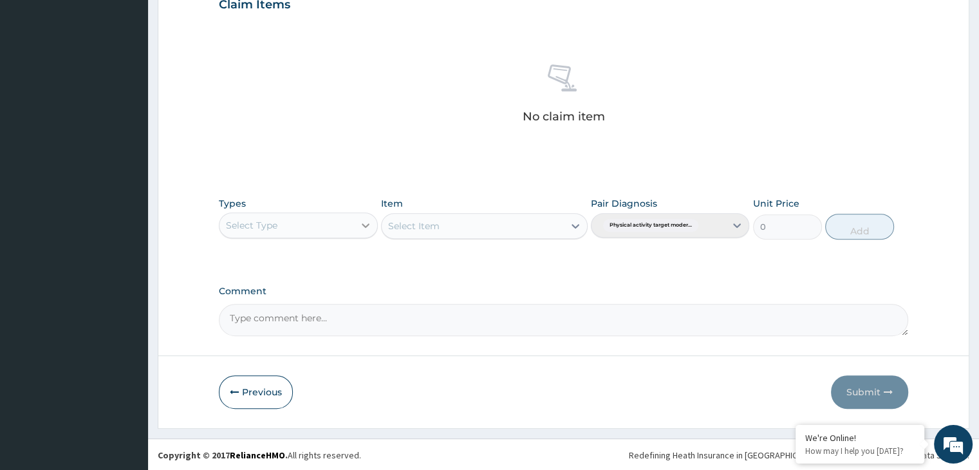
click at [359, 229] on icon at bounding box center [365, 225] width 13 height 13
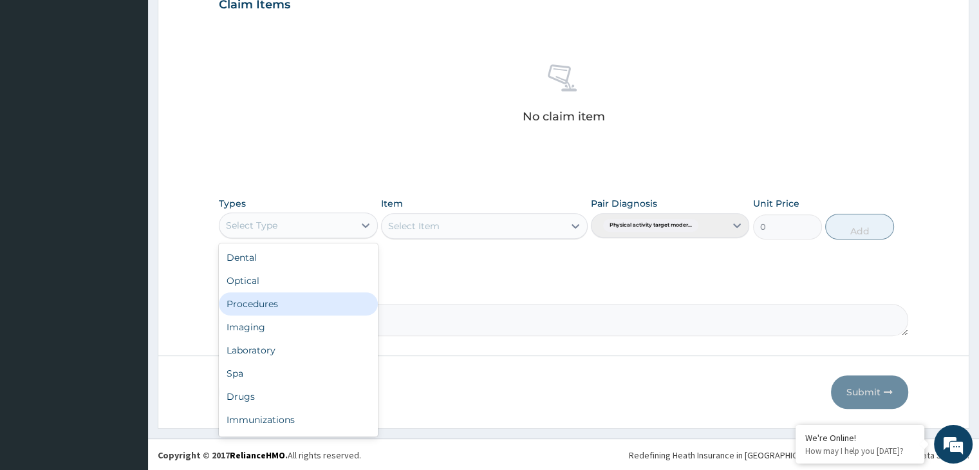
scroll to position [44, 0]
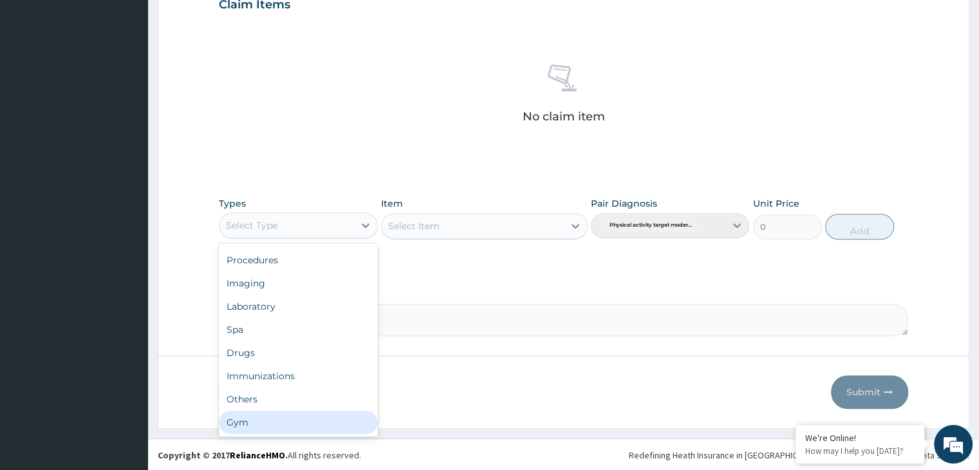
click at [270, 429] on div "Gym" at bounding box center [298, 422] width 158 height 23
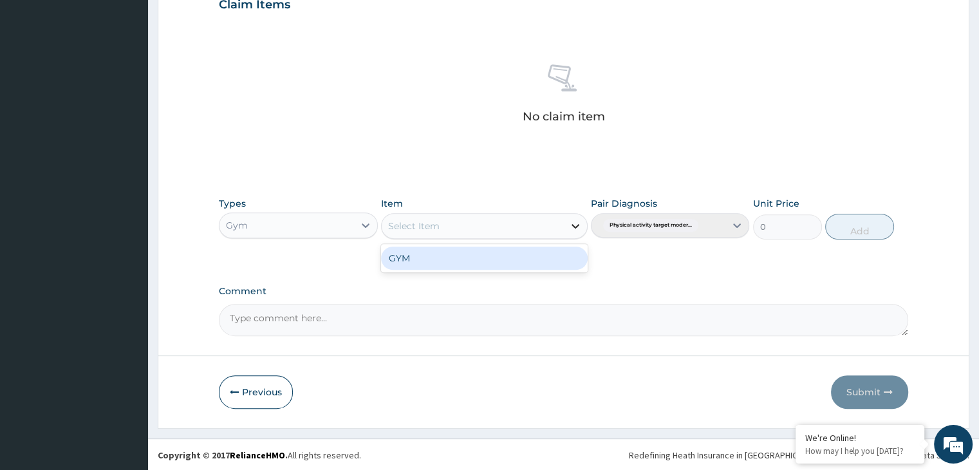
click at [569, 228] on div at bounding box center [575, 225] width 23 height 23
click at [540, 256] on div "GYM" at bounding box center [484, 258] width 207 height 23
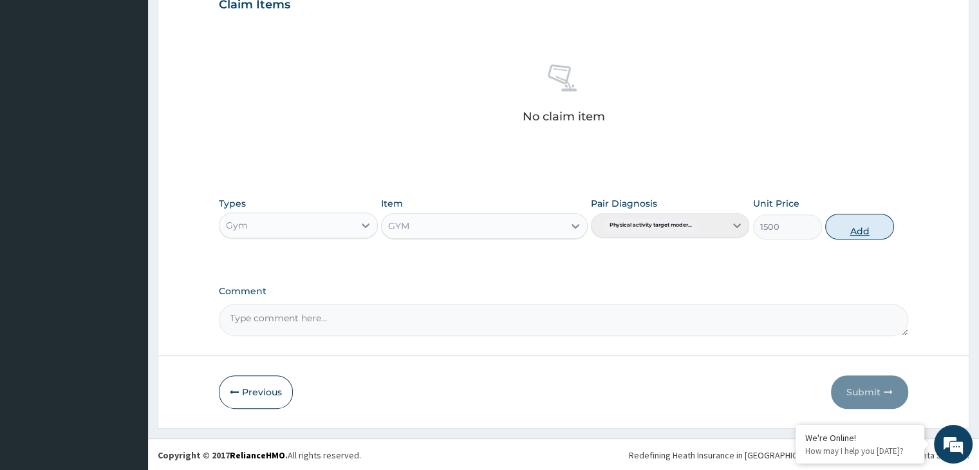
click at [873, 229] on button "Add" at bounding box center [859, 227] width 69 height 26
type input "0"
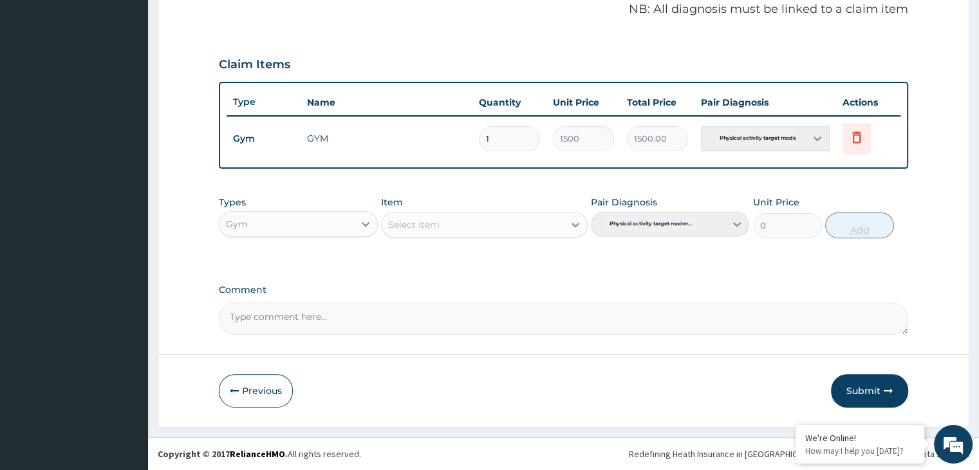
scroll to position [395, 0]
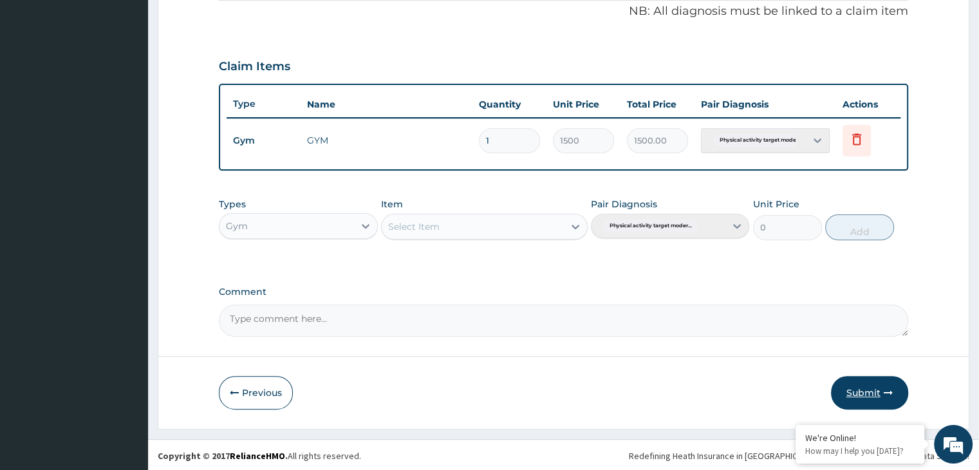
click at [851, 392] on button "Submit" at bounding box center [869, 392] width 77 height 33
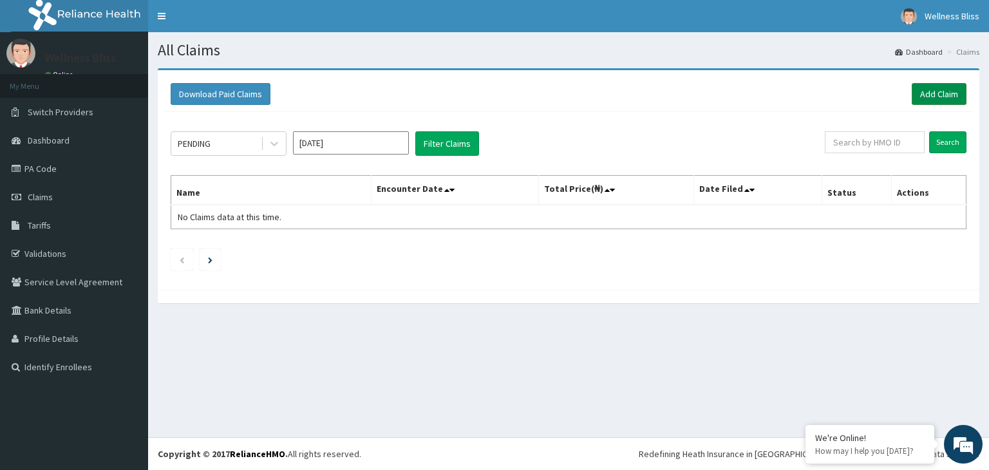
click at [934, 89] on link "Add Claim" at bounding box center [939, 94] width 55 height 22
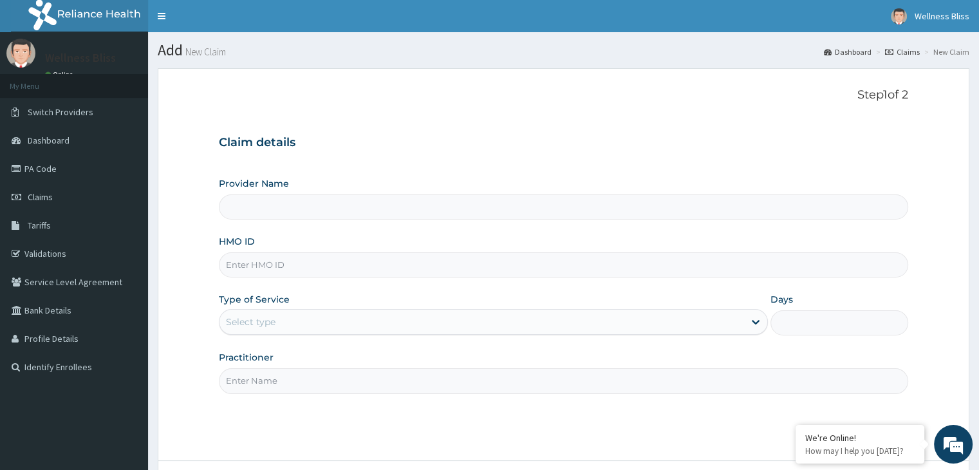
click at [250, 272] on input "HMO ID" at bounding box center [563, 264] width 689 height 25
type input "WELLNESS BLISS GYM"
type input "1"
type input "MOP/10155/A"
click at [263, 383] on input "Practitioner" at bounding box center [563, 380] width 689 height 25
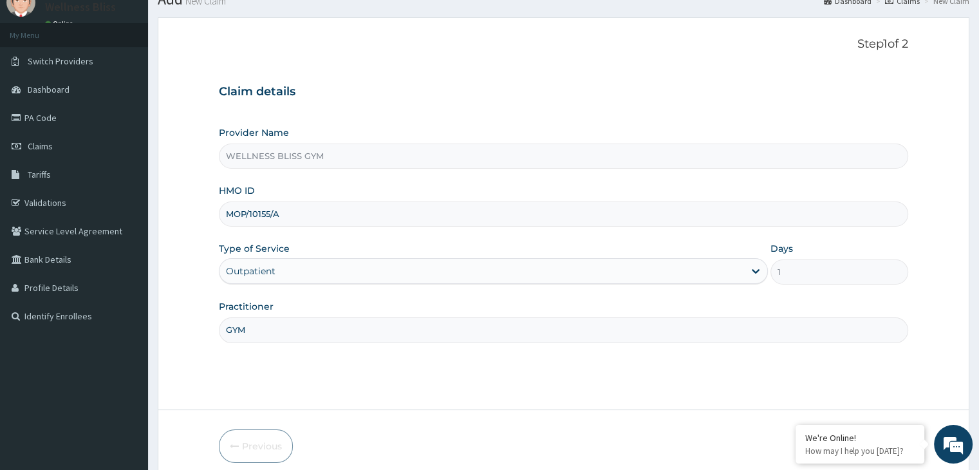
scroll to position [106, 0]
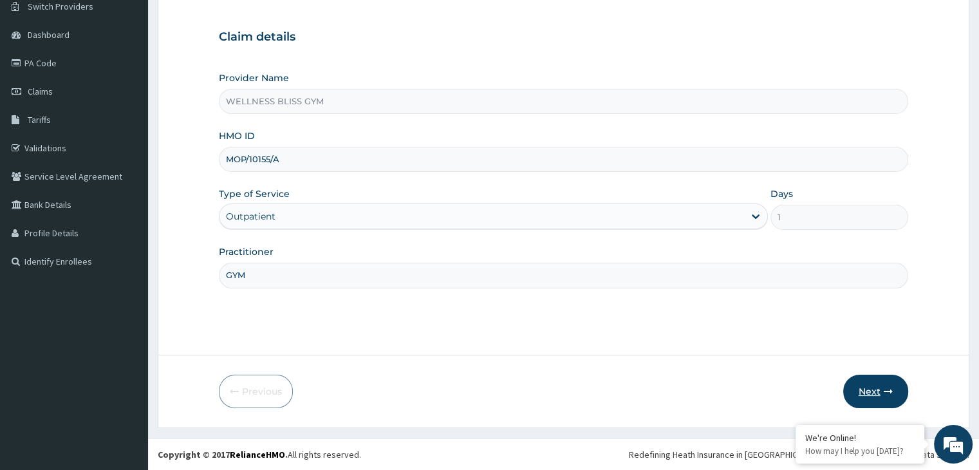
type input "GYM"
click at [868, 387] on button "Next" at bounding box center [875, 391] width 65 height 33
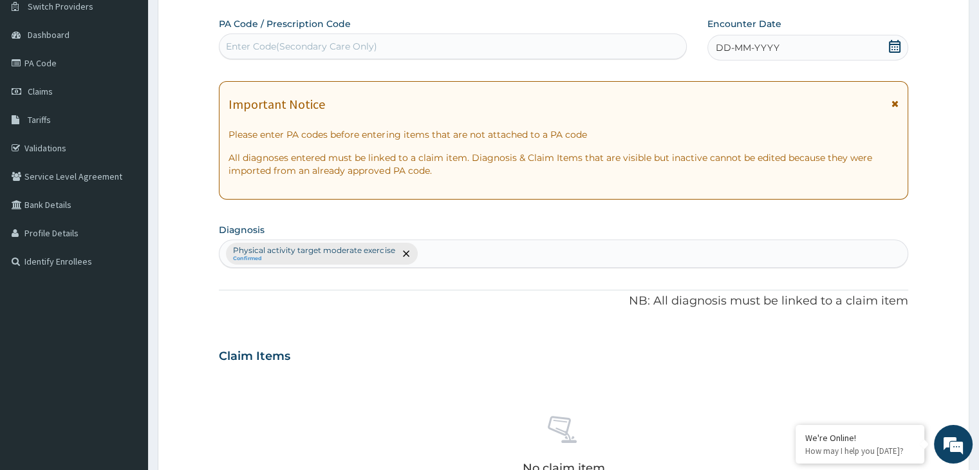
click at [315, 40] on div "Enter Code(Secondary Care Only)" at bounding box center [301, 46] width 151 height 13
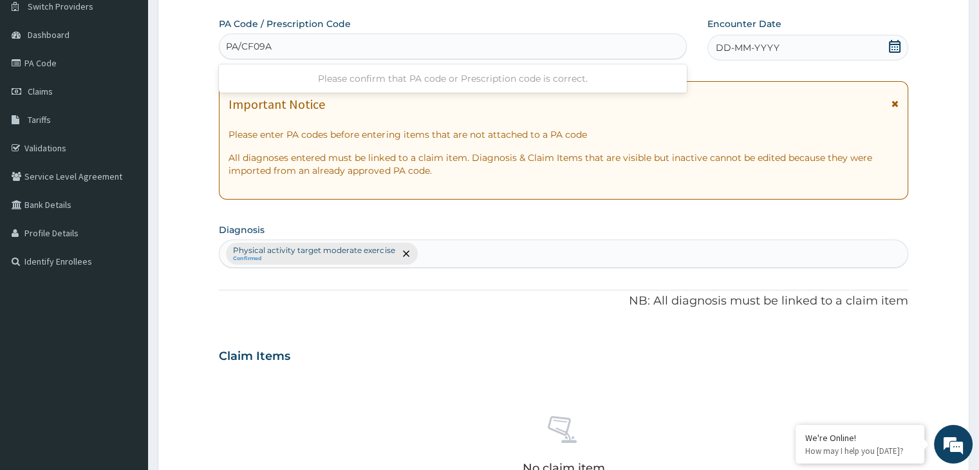
type input "PA/CF09A6"
click at [893, 47] on icon at bounding box center [894, 46] width 13 height 13
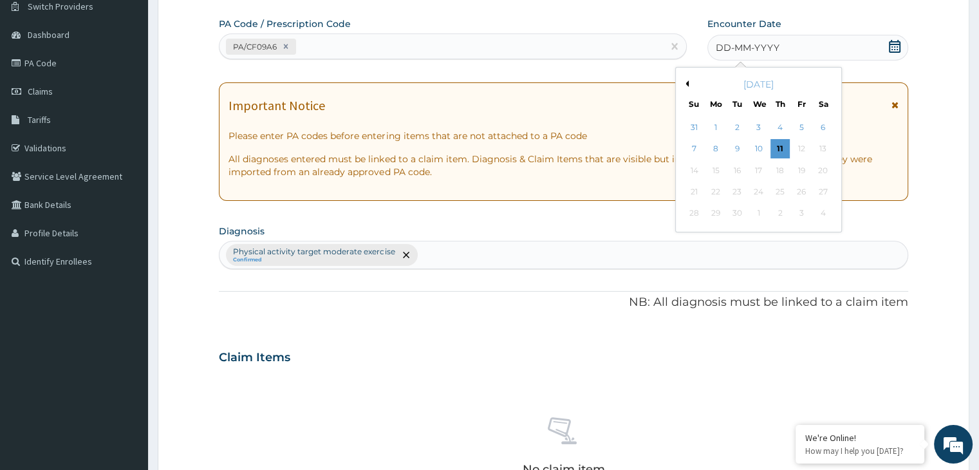
click at [687, 83] on button "Previous Month" at bounding box center [685, 83] width 6 height 6
click at [827, 171] on div "19" at bounding box center [823, 170] width 19 height 19
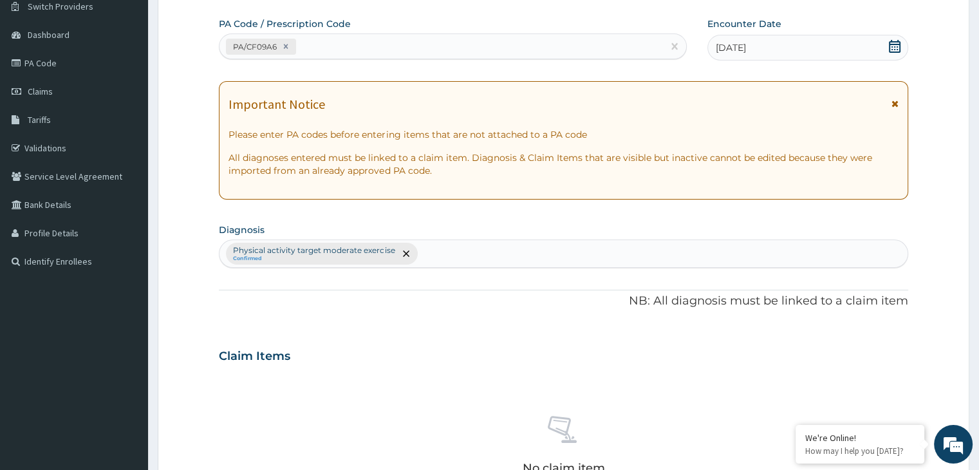
scroll to position [457, 0]
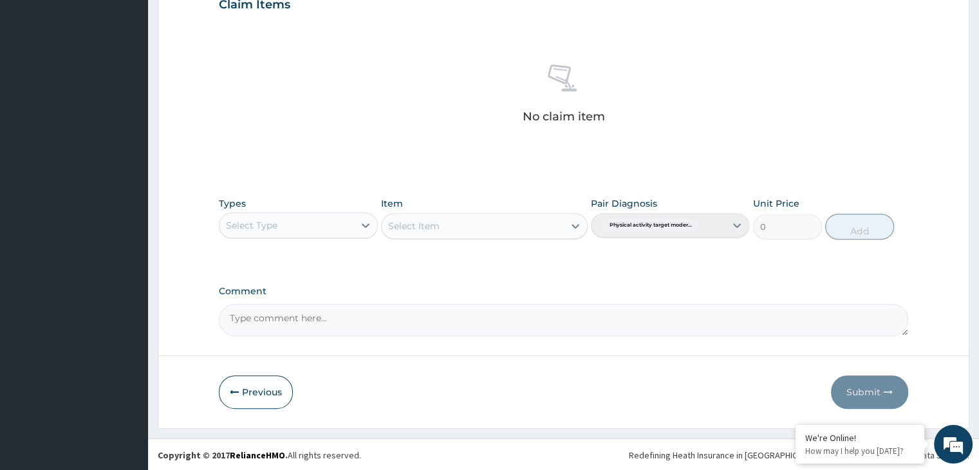
click at [377, 212] on div "Types Select Type Item Select Item Pair Diagnosis Physical activity target mode…" at bounding box center [563, 218] width 689 height 55
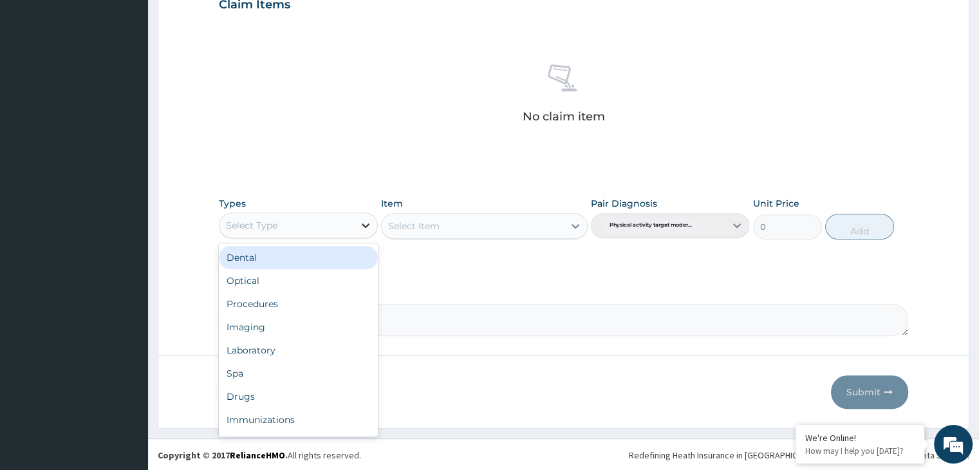
click at [366, 223] on icon at bounding box center [365, 225] width 13 height 13
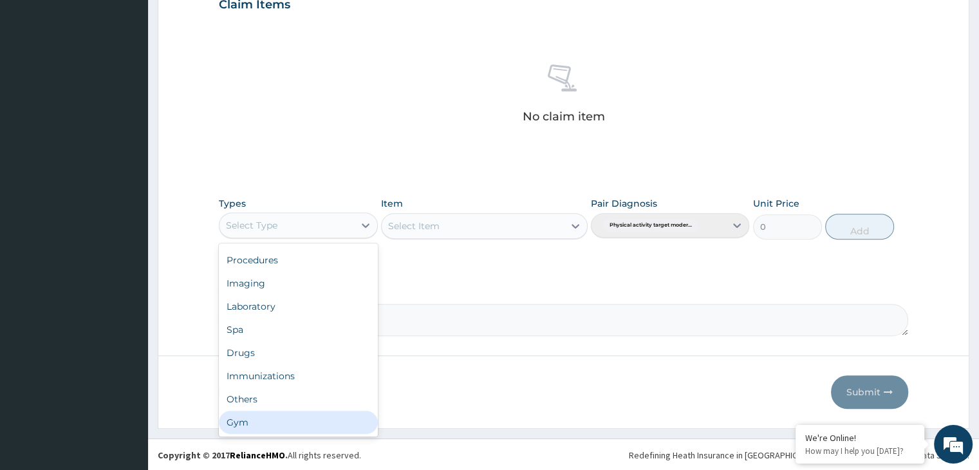
click at [306, 431] on div "Gym" at bounding box center [298, 422] width 158 height 23
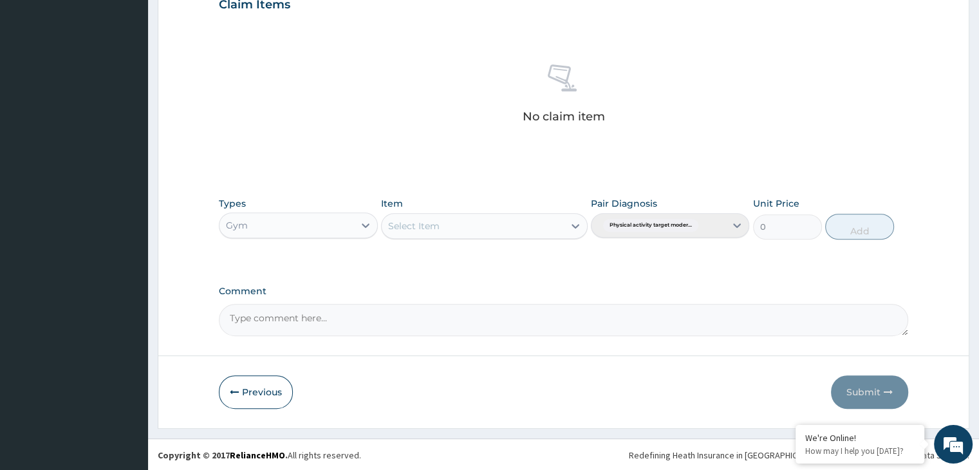
click at [576, 227] on div "Select Item" at bounding box center [484, 226] width 207 height 26
click at [576, 225] on icon at bounding box center [575, 226] width 13 height 13
click at [540, 248] on div "GYM" at bounding box center [484, 258] width 207 height 23
click at [859, 227] on button "Add" at bounding box center [859, 227] width 69 height 26
type input "0"
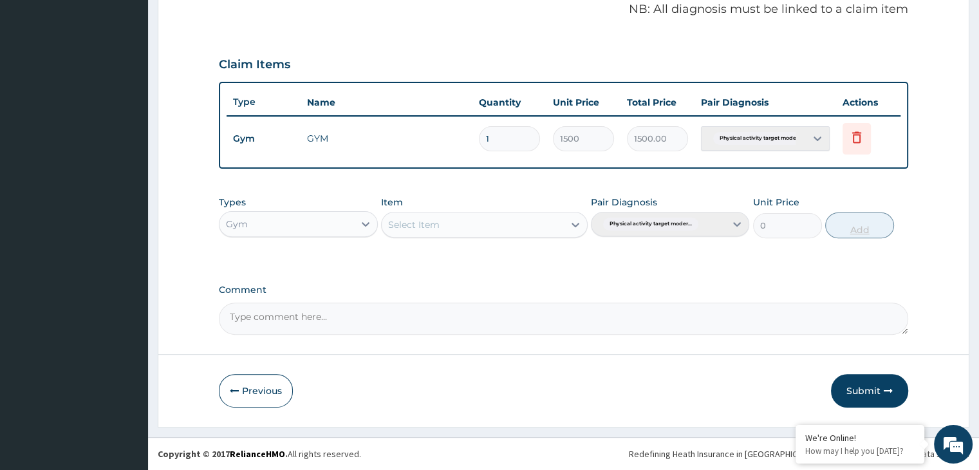
scroll to position [395, 0]
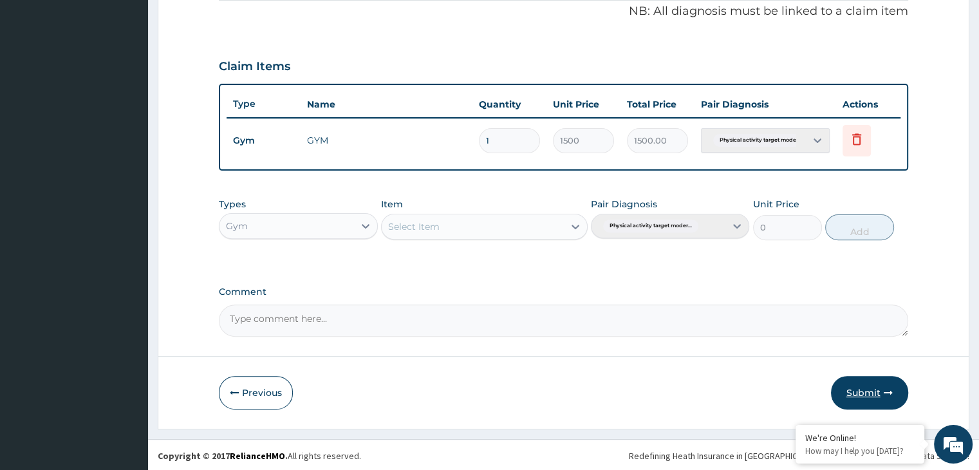
click at [873, 401] on button "Submit" at bounding box center [869, 392] width 77 height 33
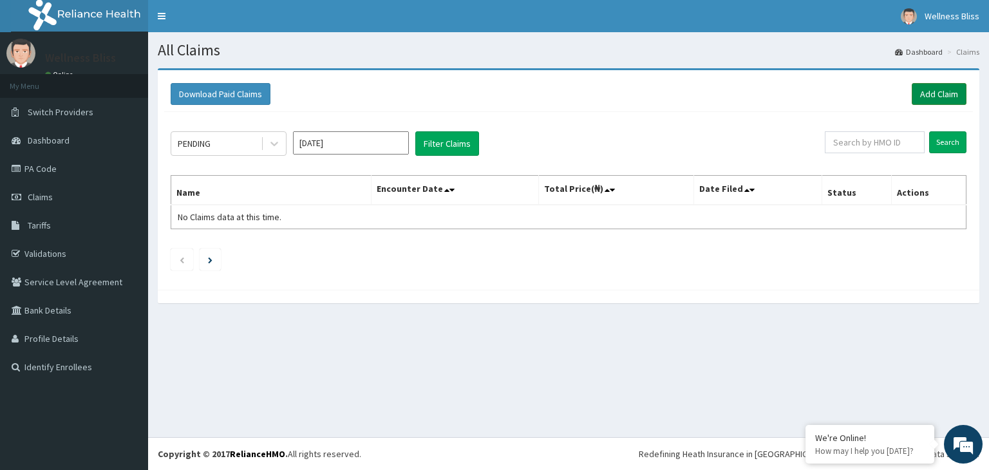
click at [936, 99] on link "Add Claim" at bounding box center [939, 94] width 55 height 22
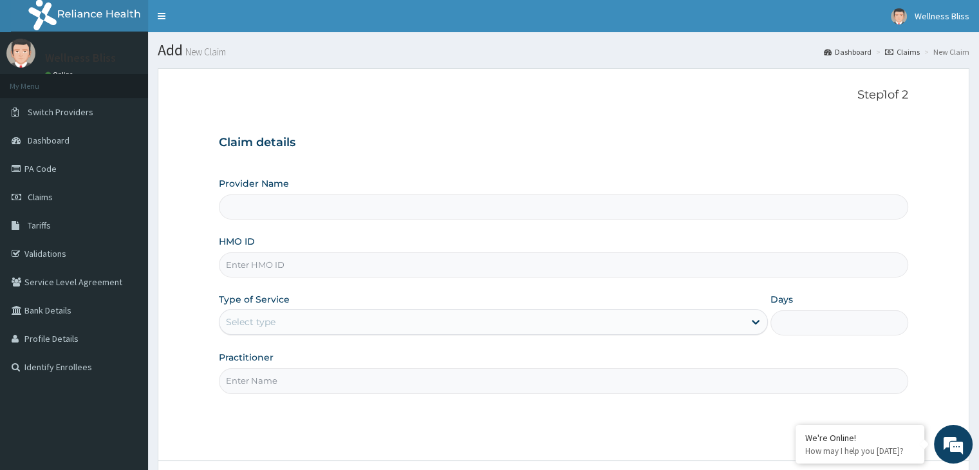
click at [265, 264] on input "HMO ID" at bounding box center [563, 264] width 689 height 25
type input "WELLNESS BLISS GYM"
type input "1"
type input "EIA/10019/A"
click at [263, 386] on input "Practitioner" at bounding box center [563, 380] width 689 height 25
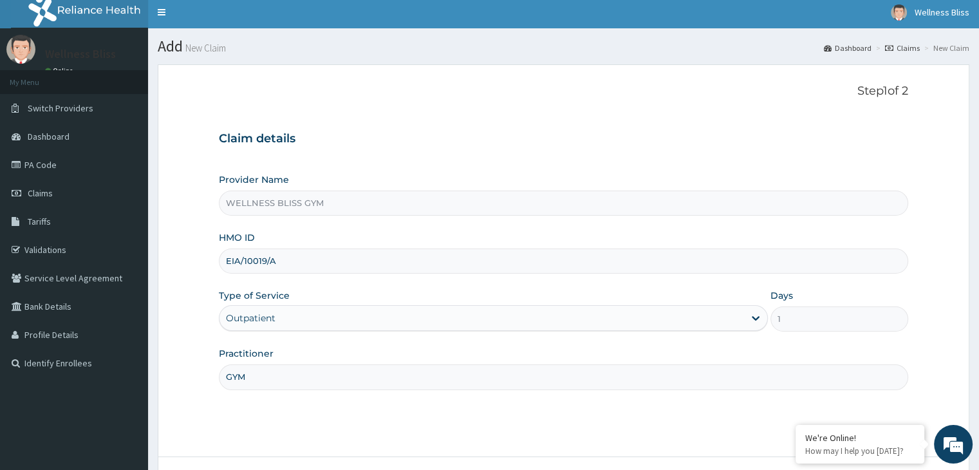
scroll to position [106, 0]
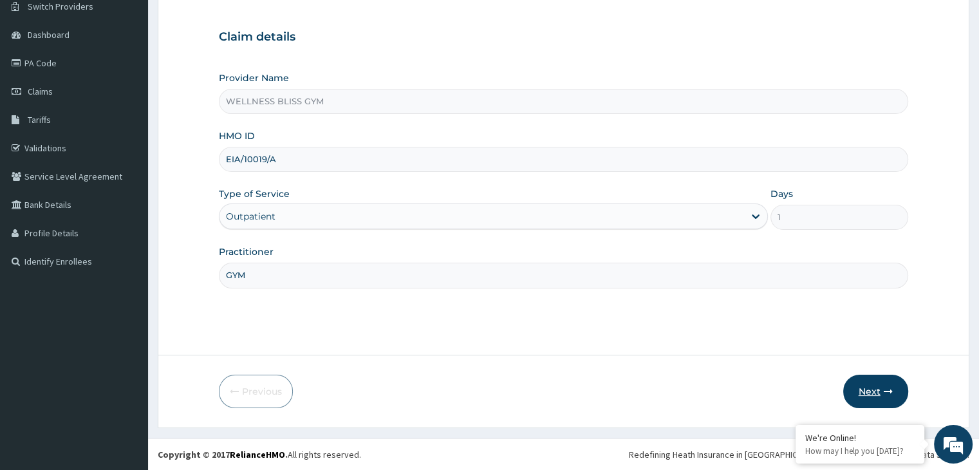
type input "GYM"
click at [879, 402] on button "Next" at bounding box center [875, 391] width 65 height 33
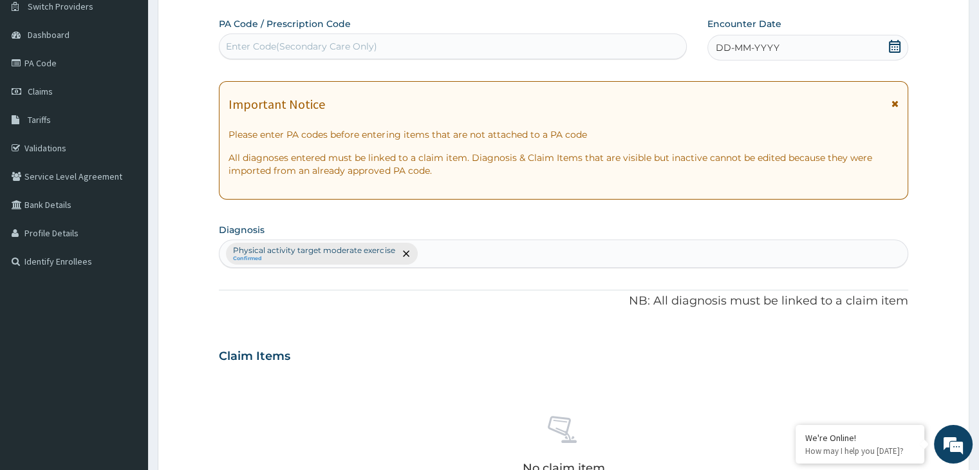
click at [433, 48] on div "Enter Code(Secondary Care Only)" at bounding box center [453, 46] width 467 height 21
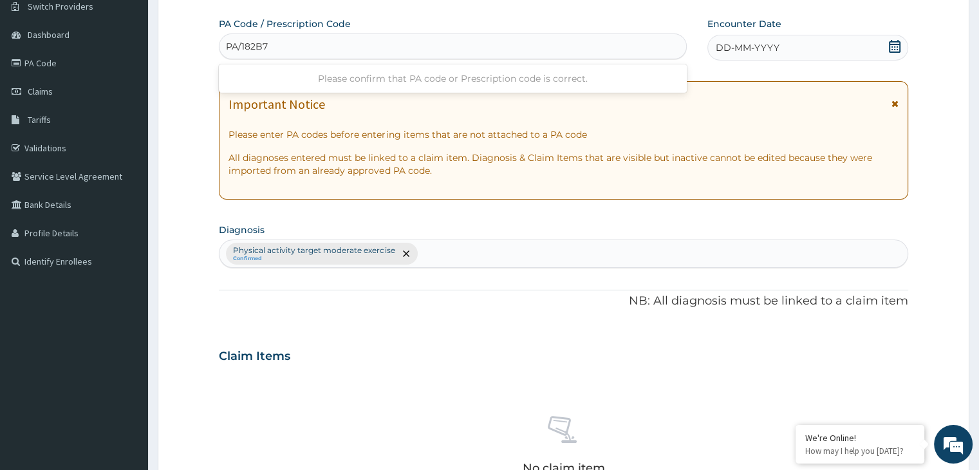
type input "PA/182B72"
click at [897, 47] on icon at bounding box center [894, 46] width 13 height 13
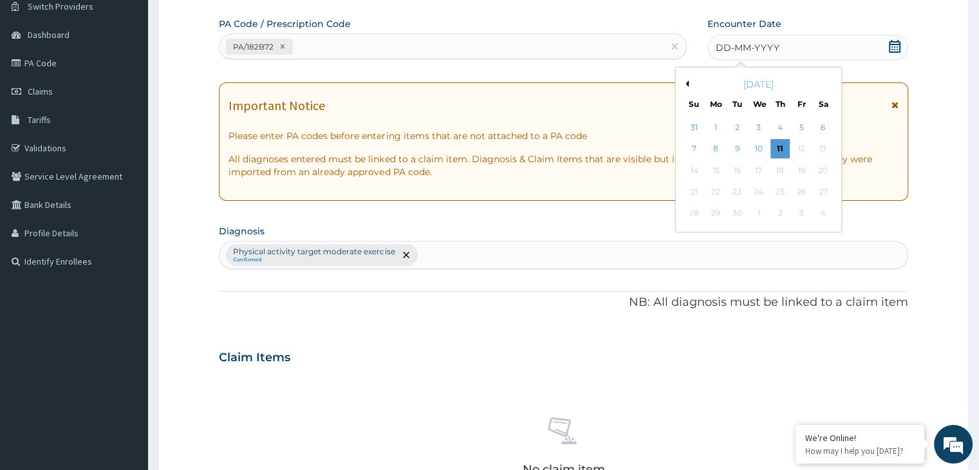
click at [686, 82] on button "Previous Month" at bounding box center [685, 83] width 6 height 6
click at [824, 175] on div "19" at bounding box center [823, 170] width 19 height 19
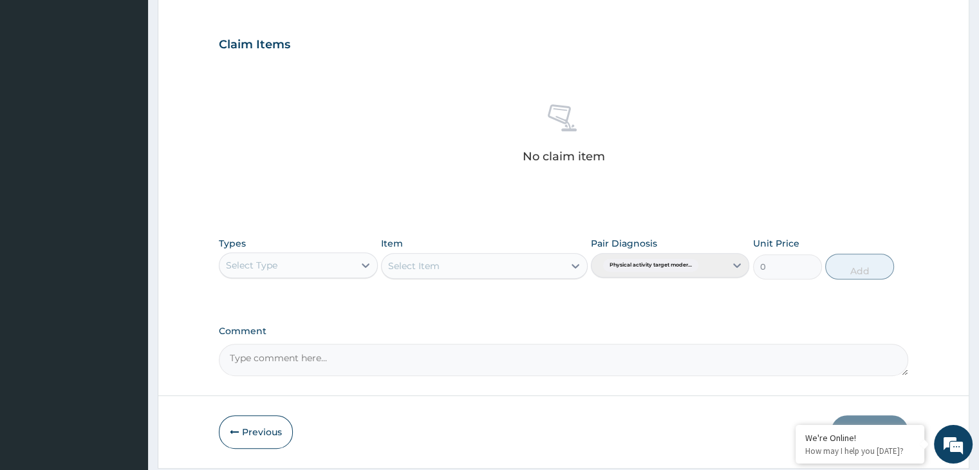
scroll to position [457, 0]
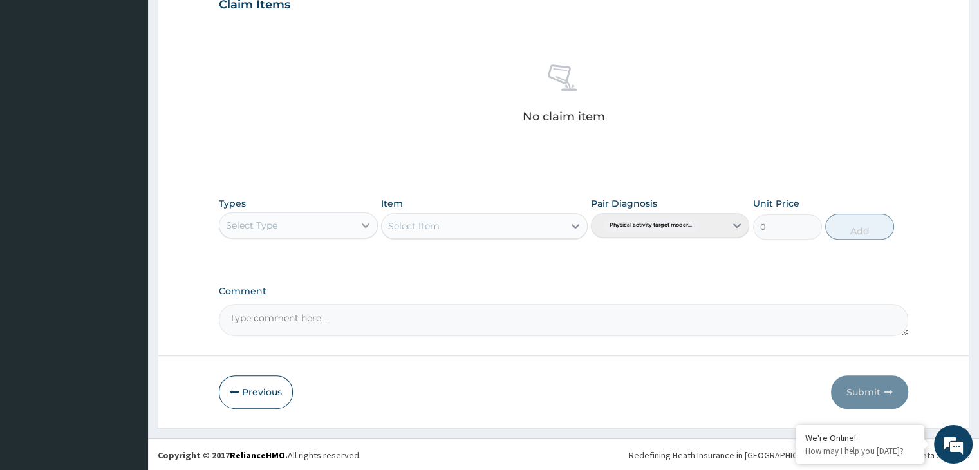
click at [366, 219] on icon at bounding box center [365, 225] width 13 height 13
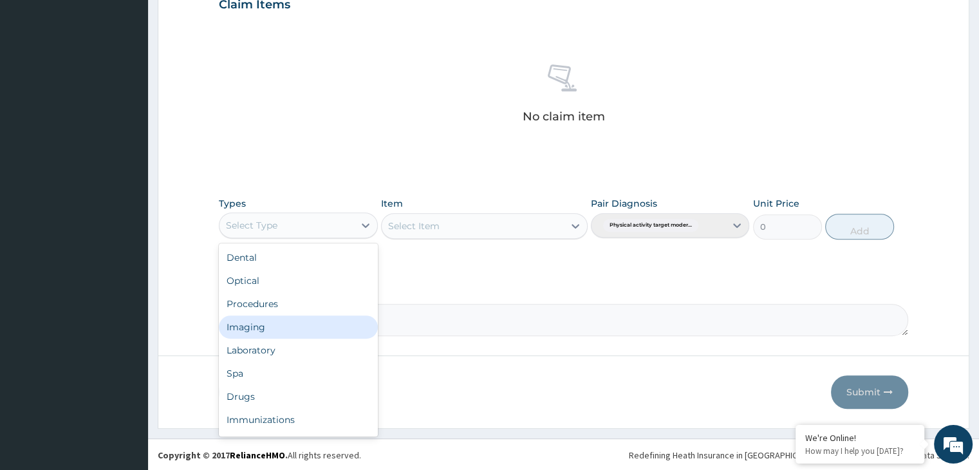
scroll to position [44, 0]
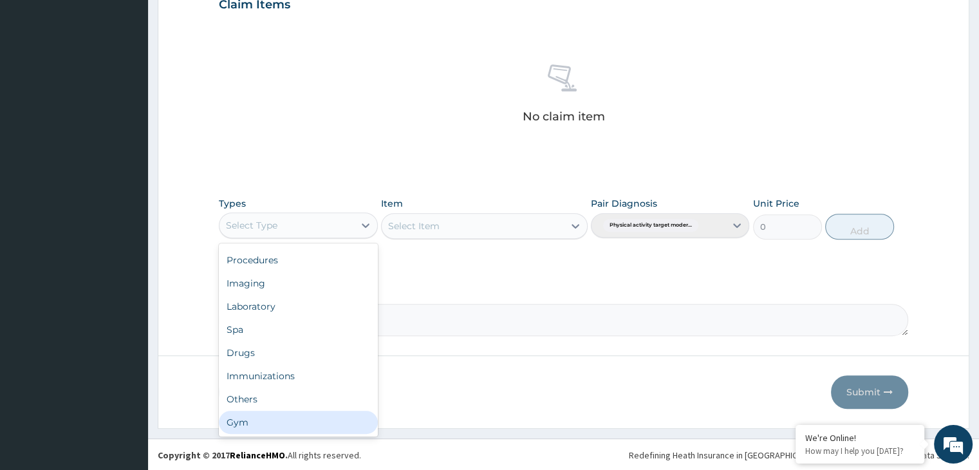
click at [234, 420] on div "Gym" at bounding box center [298, 422] width 158 height 23
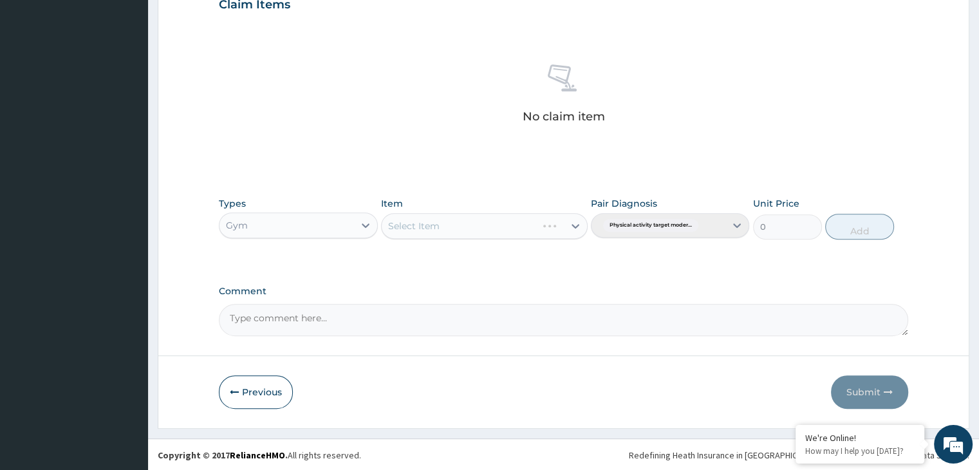
click at [579, 222] on div "Select Item" at bounding box center [484, 226] width 207 height 26
click at [572, 226] on icon at bounding box center [575, 226] width 13 height 13
click at [544, 253] on div "GYM" at bounding box center [484, 258] width 207 height 23
click at [854, 217] on button "Add" at bounding box center [859, 227] width 69 height 26
type input "0"
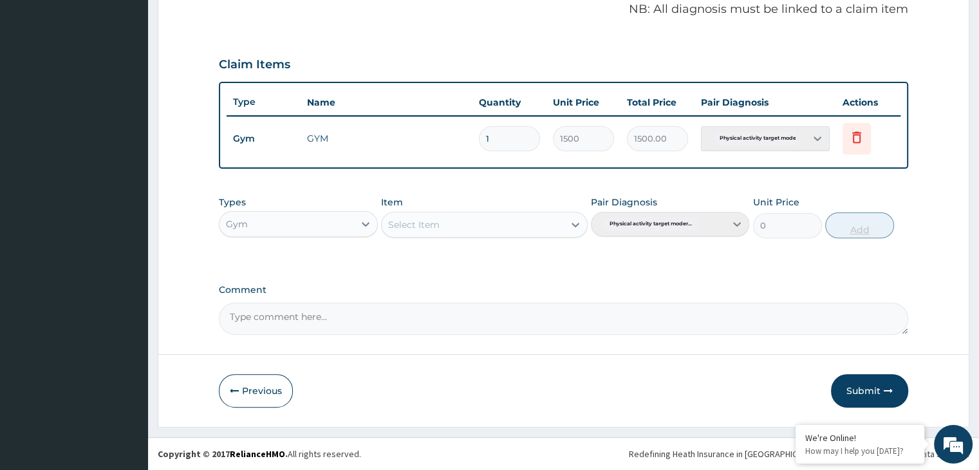
scroll to position [395, 0]
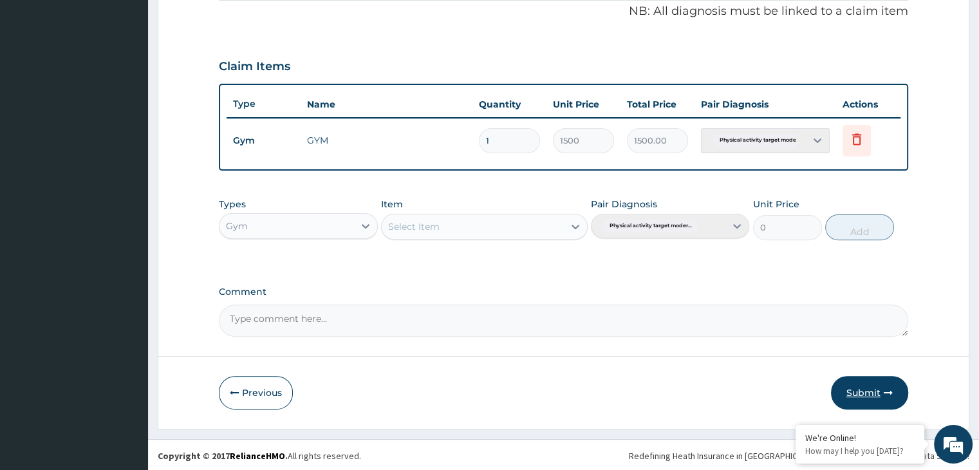
click at [870, 386] on button "Submit" at bounding box center [869, 392] width 77 height 33
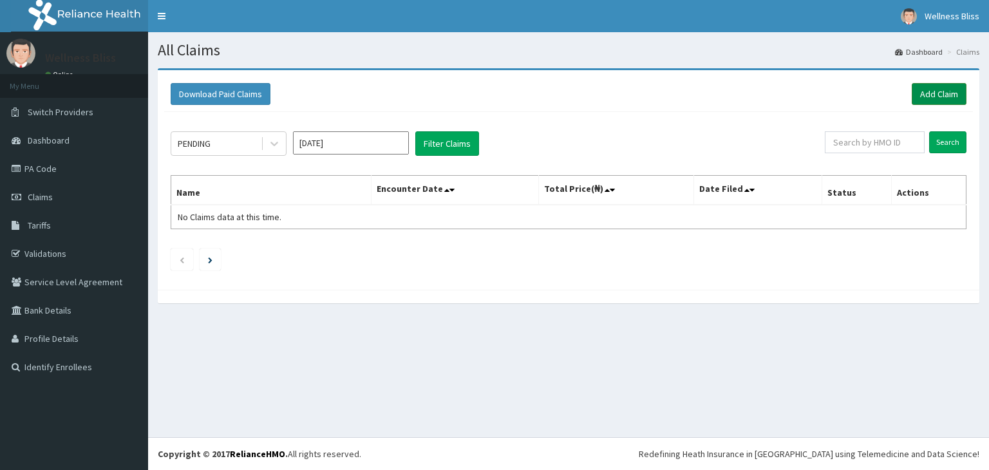
click at [955, 98] on link "Add Claim" at bounding box center [939, 94] width 55 height 22
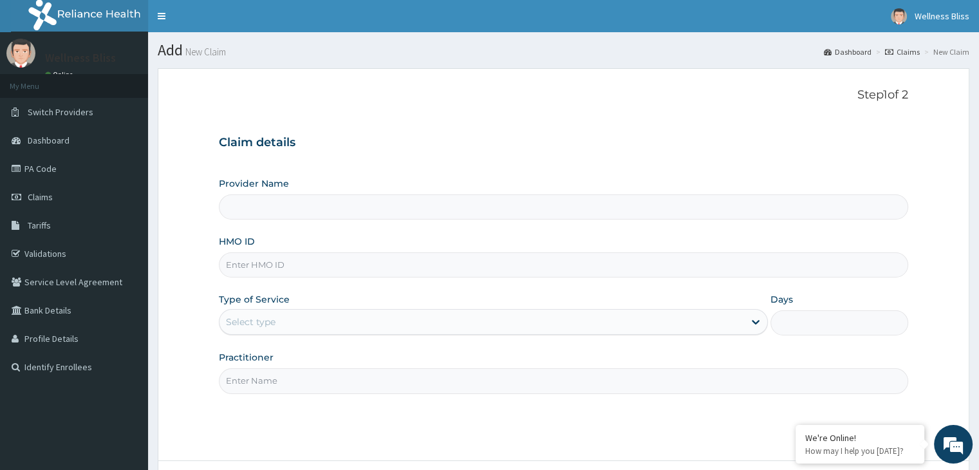
type input "WELLNESS BLISS GYM"
type input "1"
click at [231, 271] on input "HMO ID" at bounding box center [563, 264] width 689 height 25
type input "EIA/10019/A"
click at [283, 389] on input "Practitioner" at bounding box center [563, 380] width 689 height 25
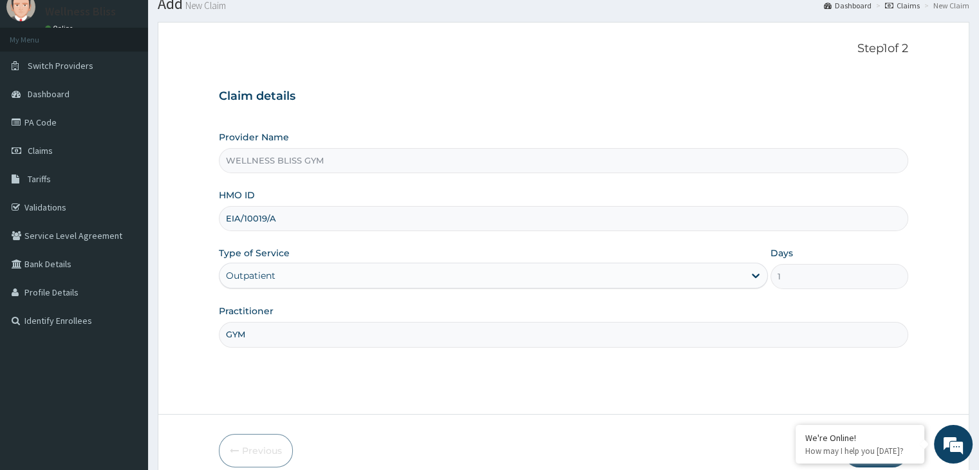
scroll to position [106, 0]
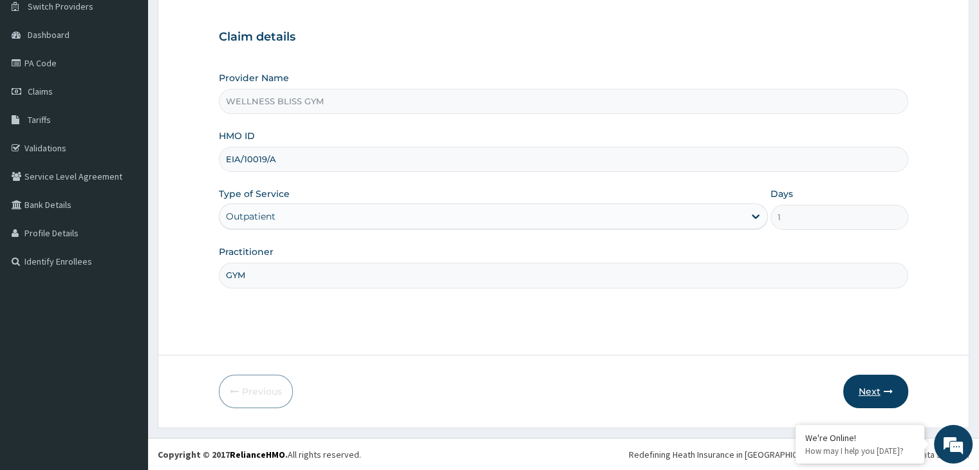
type input "GYM"
click at [856, 385] on button "Next" at bounding box center [875, 391] width 65 height 33
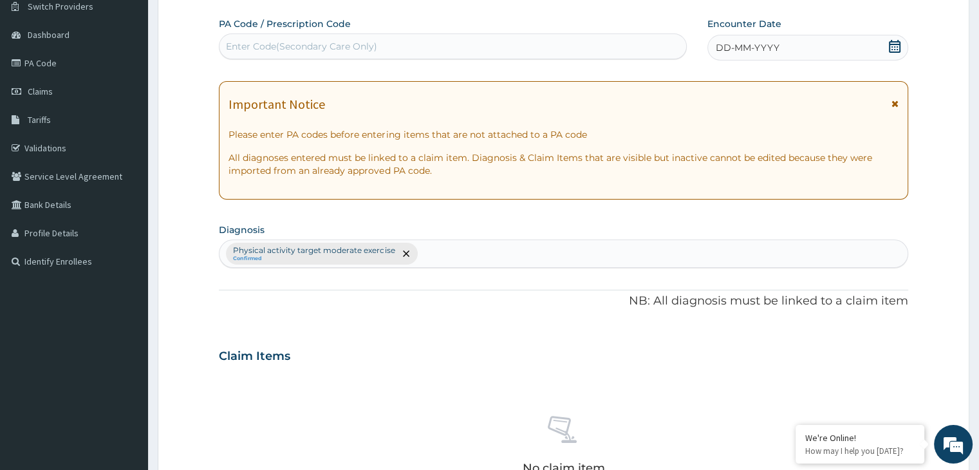
click at [238, 52] on div "Enter Code(Secondary Care Only)" at bounding box center [301, 46] width 151 height 13
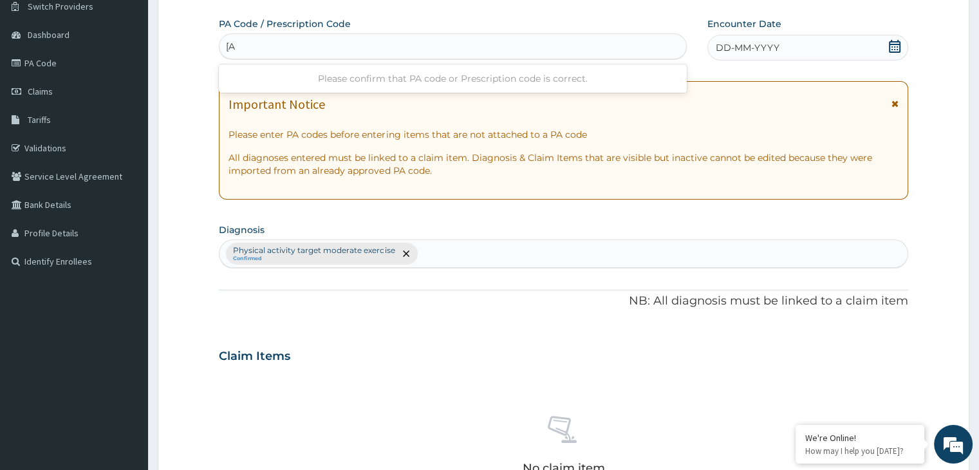
type input "["
type input "PA/182B72"
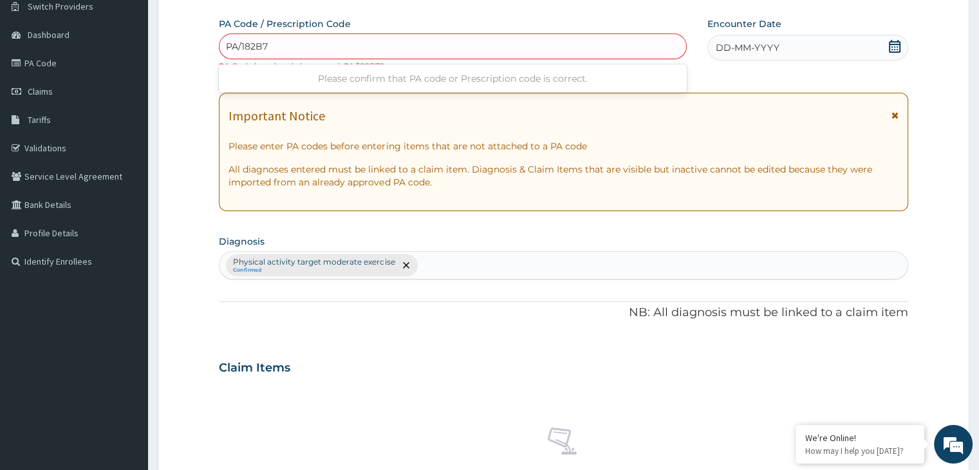
type input "PA/182B72"
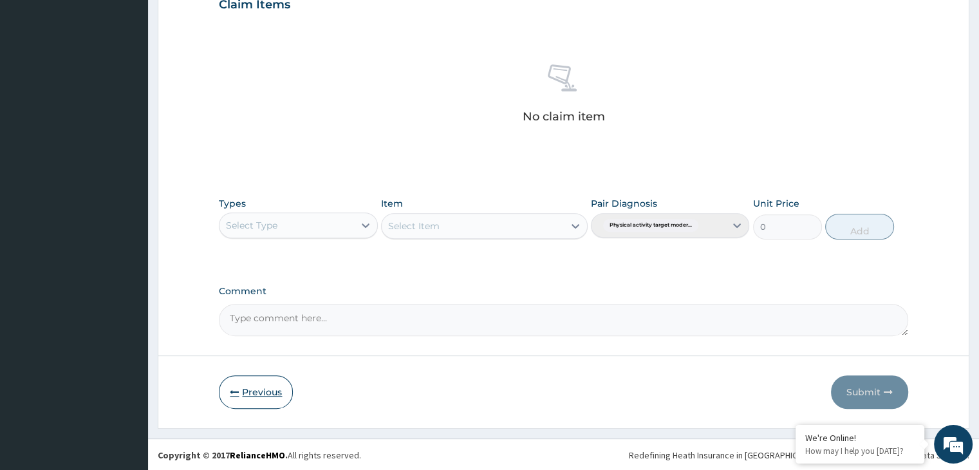
click at [239, 383] on button "Previous" at bounding box center [256, 391] width 74 height 33
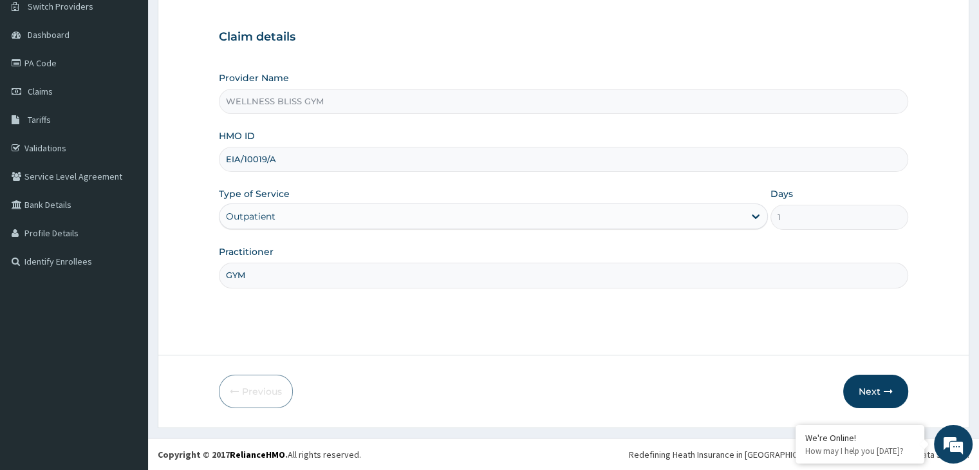
click at [294, 149] on input "EIA/10019/A" at bounding box center [563, 159] width 689 height 25
type input "E"
type input "PAY/10245/A"
click at [891, 393] on icon "button" at bounding box center [888, 391] width 9 height 9
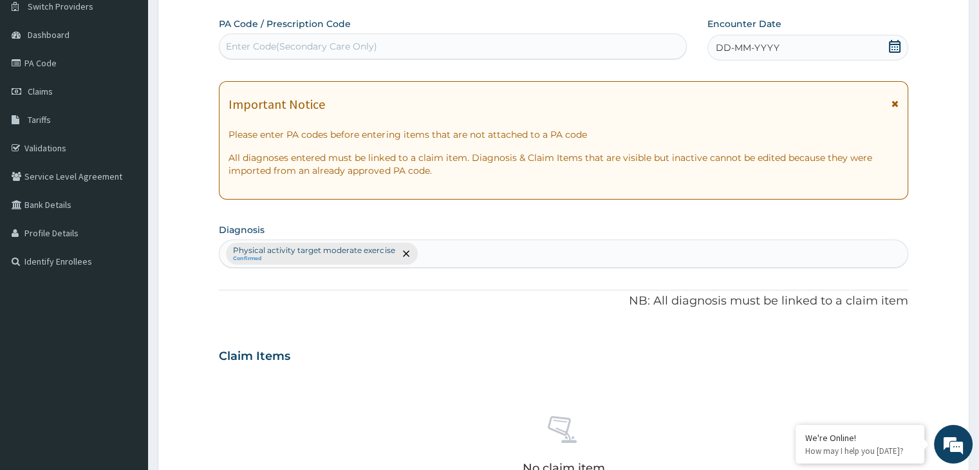
click at [323, 45] on div "Enter Code(Secondary Care Only)" at bounding box center [301, 46] width 151 height 13
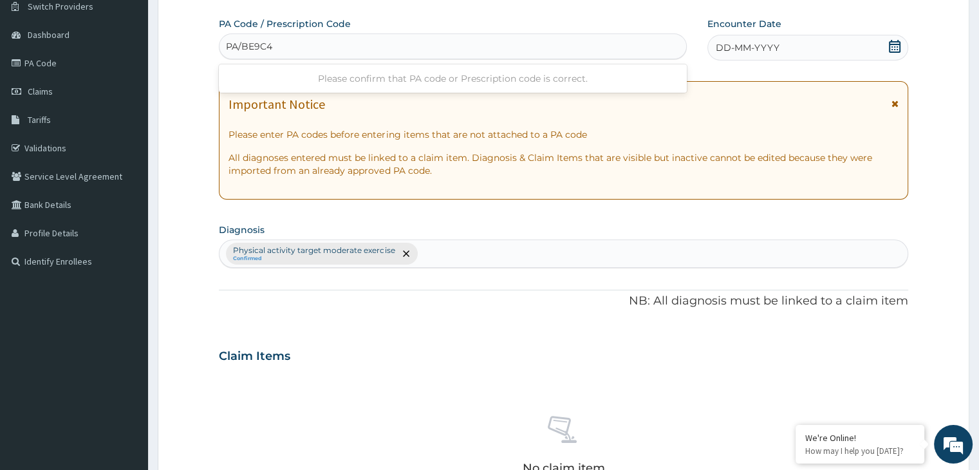
type input "PA/BE9C4D"
click at [897, 46] on icon at bounding box center [895, 46] width 12 height 13
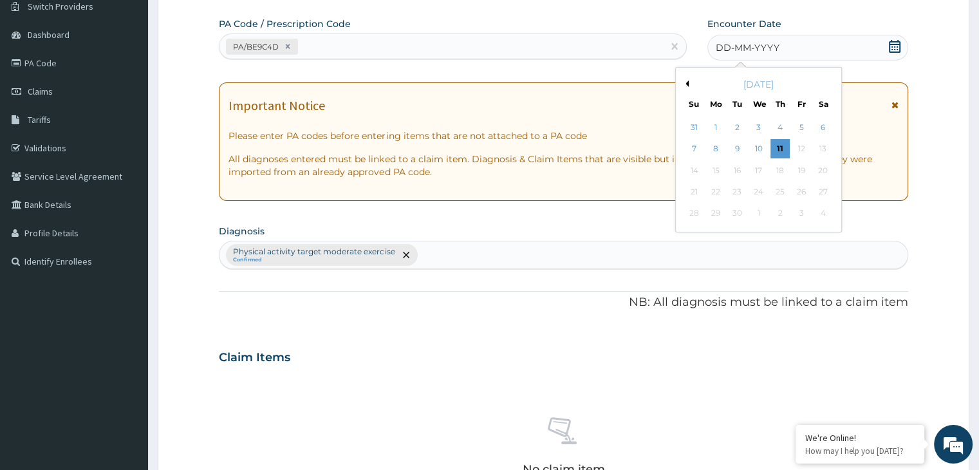
click at [691, 85] on div "[DATE]" at bounding box center [758, 84] width 155 height 13
click at [688, 85] on div "[DATE]" at bounding box center [758, 84] width 155 height 13
click at [688, 85] on button "Previous Month" at bounding box center [685, 83] width 6 height 6
click at [685, 83] on button "Previous Month" at bounding box center [685, 83] width 6 height 6
click at [713, 188] on div "21" at bounding box center [715, 191] width 19 height 19
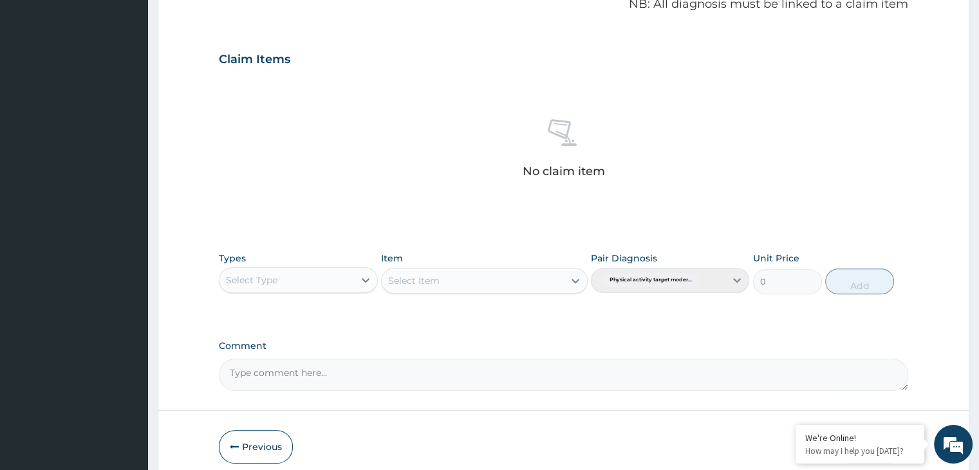
scroll to position [457, 0]
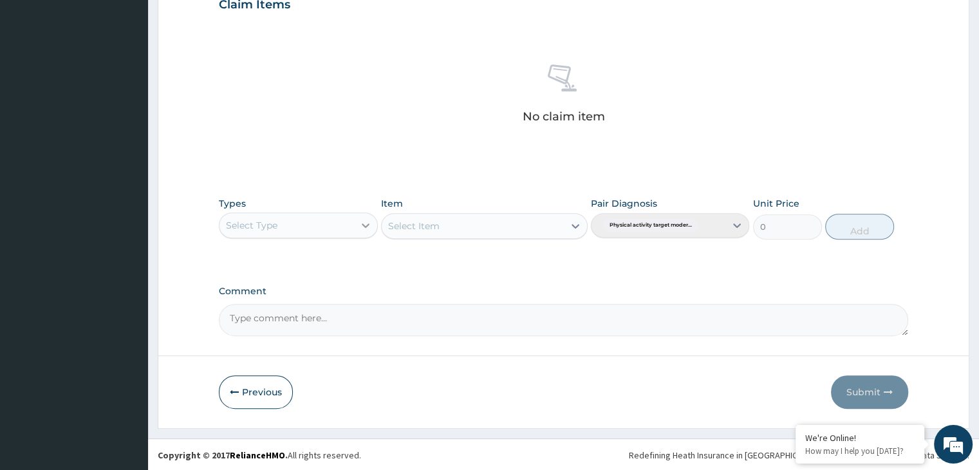
click at [373, 216] on div at bounding box center [365, 225] width 23 height 23
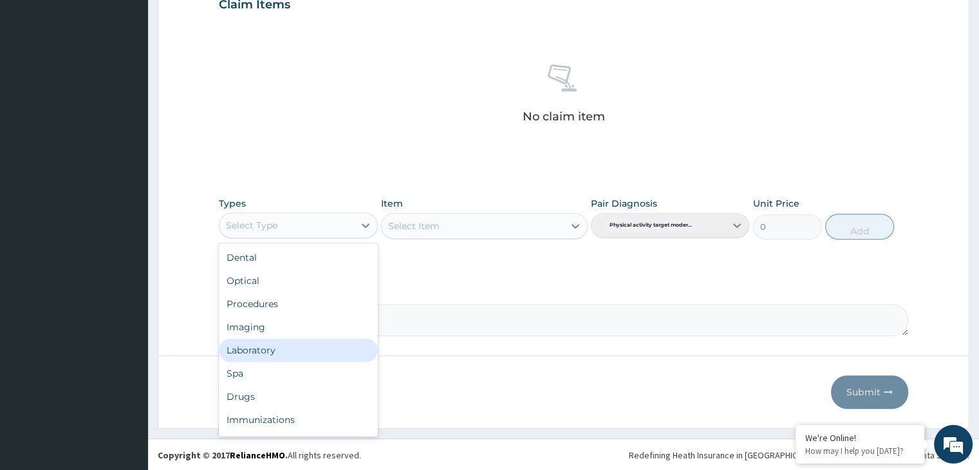
scroll to position [44, 0]
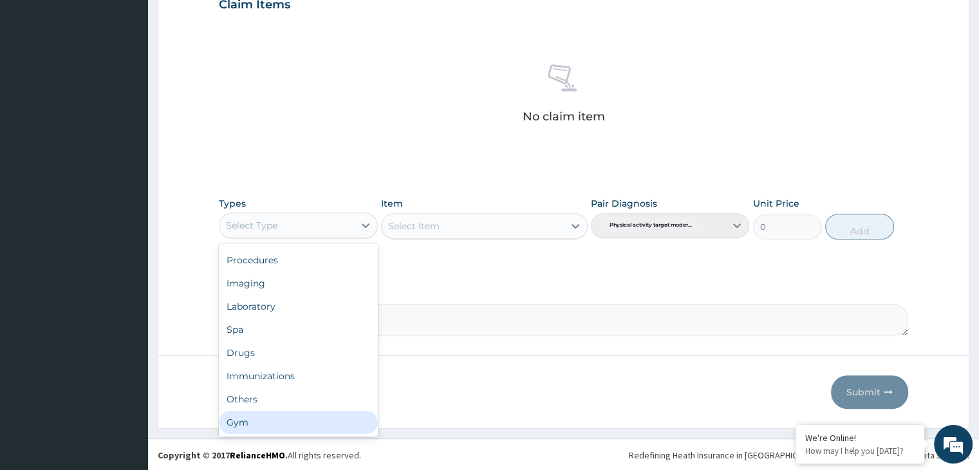
click at [233, 415] on div "Gym" at bounding box center [298, 422] width 158 height 23
click at [233, 415] on form "Step 2 of 2 PA Code / Prescription Code PA/BE9C4D Encounter Date 21-07-2025 Imp…" at bounding box center [564, 19] width 812 height 817
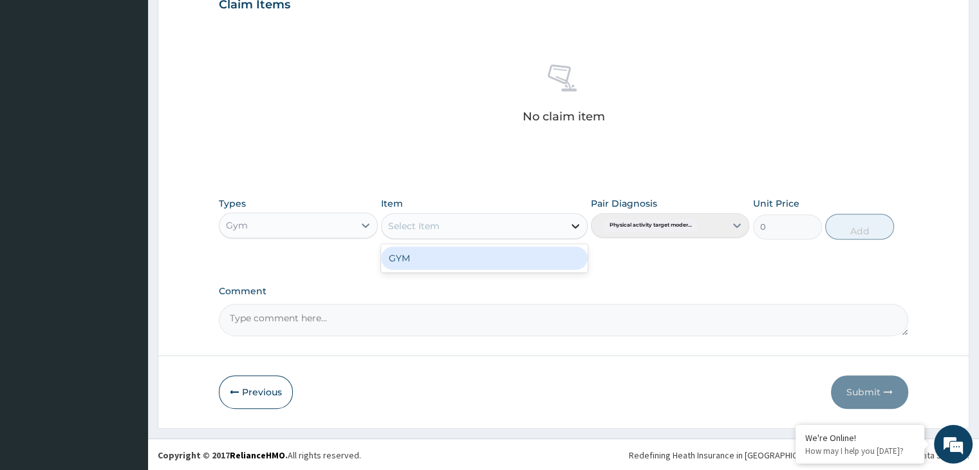
click at [568, 226] on div at bounding box center [575, 225] width 23 height 23
click at [533, 261] on div "GYM" at bounding box center [484, 258] width 207 height 23
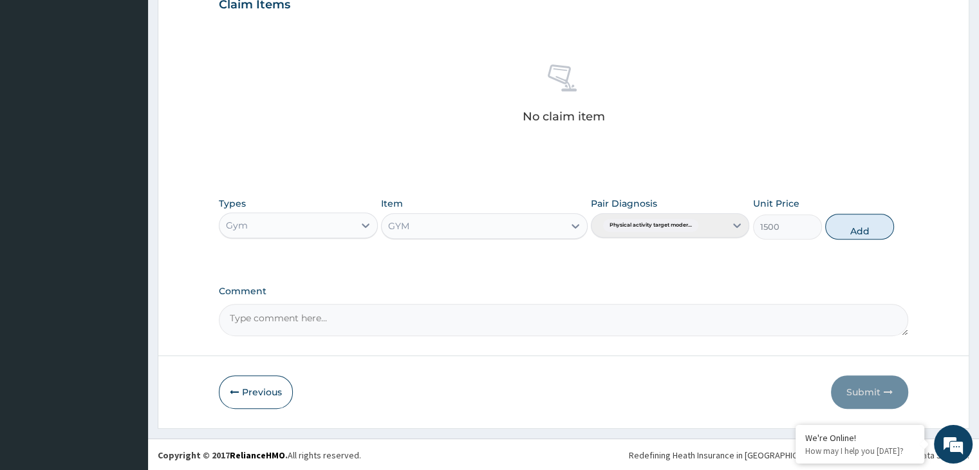
click at [533, 261] on div "Types Gym Item GYM Pair Diagnosis Physical activity target moder... Unit Price …" at bounding box center [563, 228] width 689 height 75
click at [863, 225] on button "Add" at bounding box center [859, 227] width 69 height 26
type input "0"
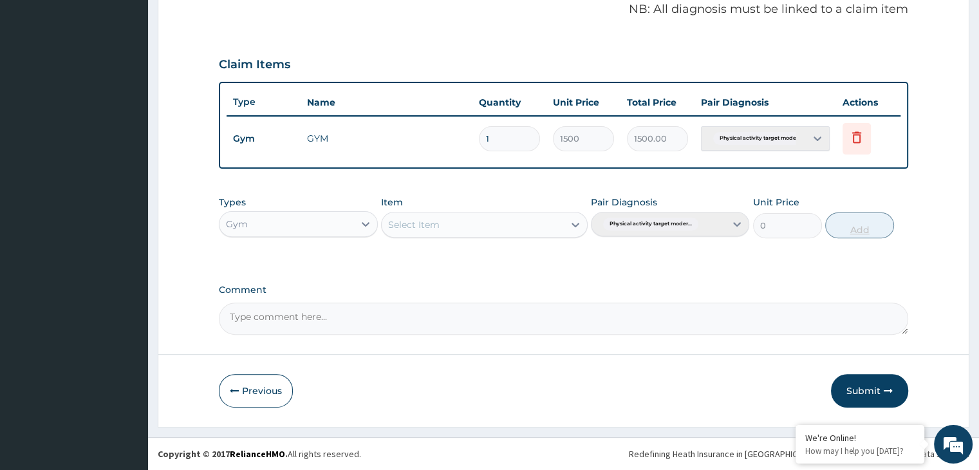
scroll to position [395, 0]
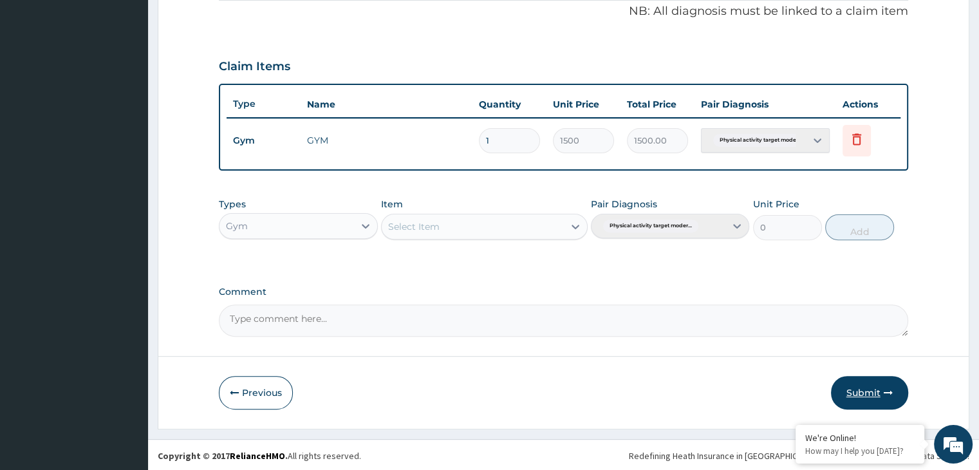
click at [866, 392] on button "Submit" at bounding box center [869, 392] width 77 height 33
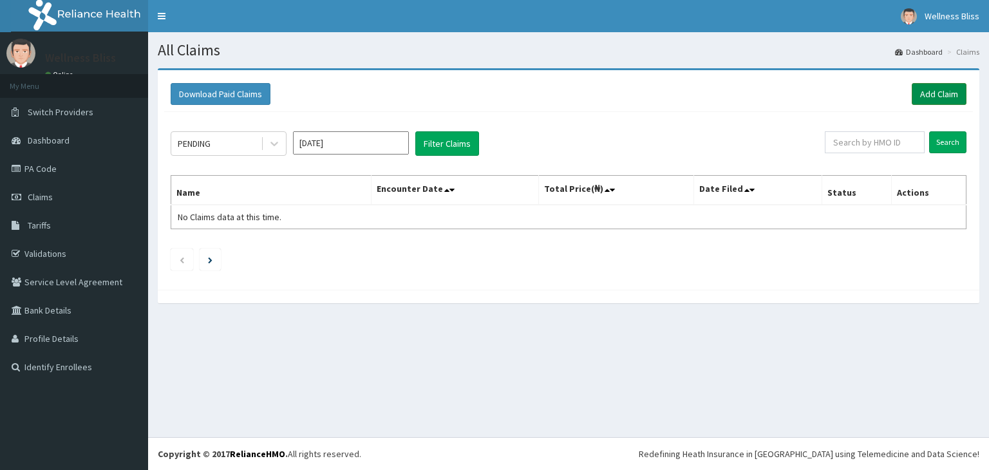
click at [922, 97] on link "Add Claim" at bounding box center [939, 94] width 55 height 22
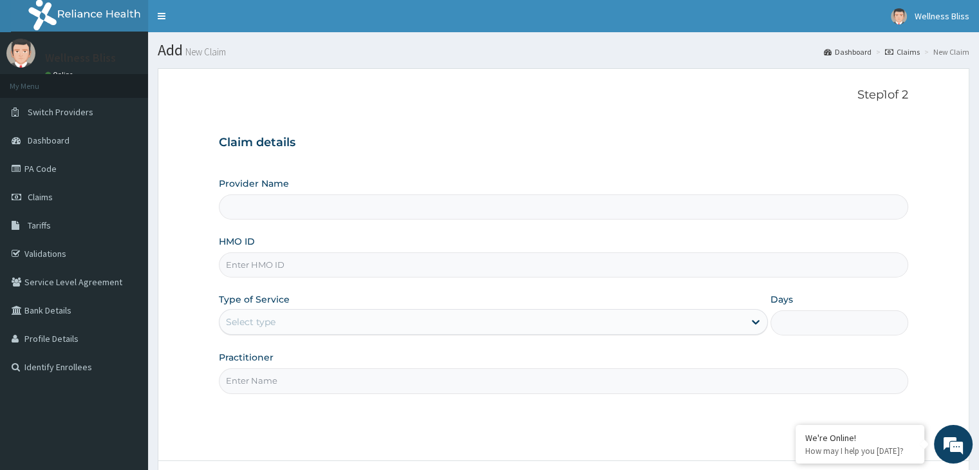
click at [263, 268] on input "HMO ID" at bounding box center [563, 264] width 689 height 25
type input "WELLNESS BLISS GYM"
type input "1"
type input "FID/10010/A"
click at [251, 387] on input "Practitioner" at bounding box center [563, 380] width 689 height 25
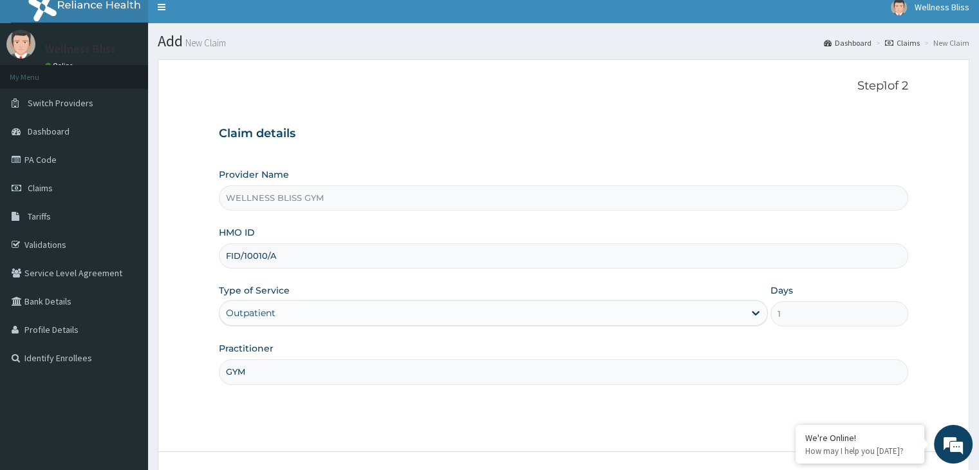
scroll to position [106, 0]
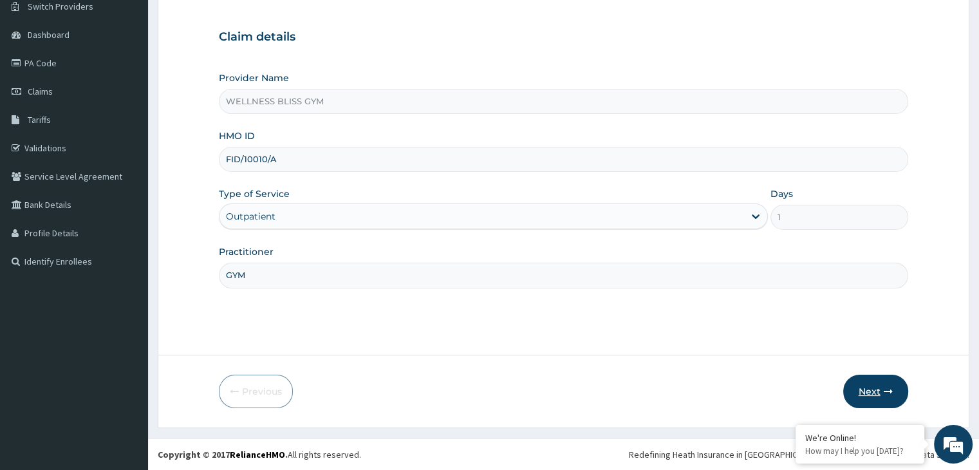
type input "GYM"
click at [894, 393] on button "Next" at bounding box center [875, 391] width 65 height 33
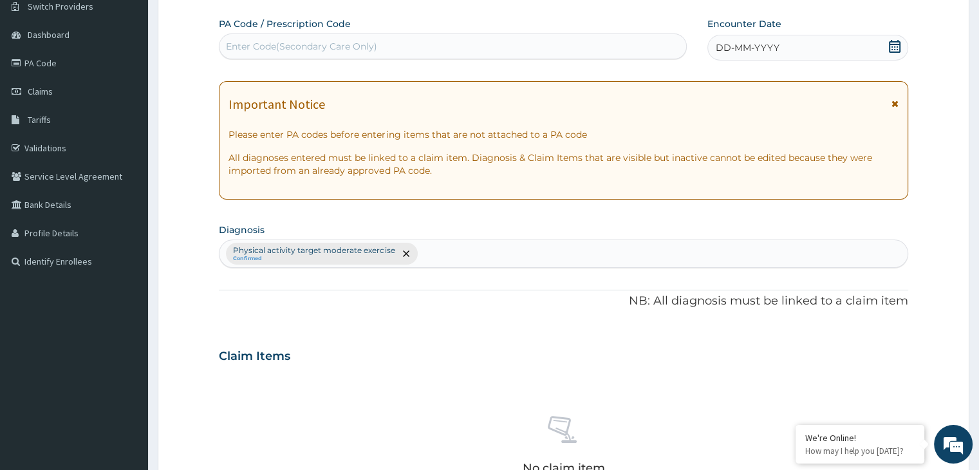
click at [266, 47] on div "Enter Code(Secondary Care Only)" at bounding box center [301, 46] width 151 height 13
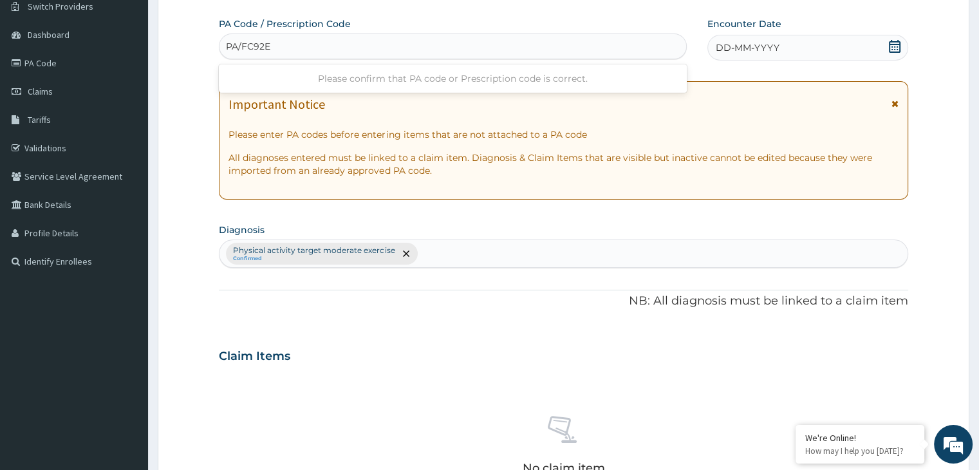
type input "PA/FC92E6"
click at [899, 42] on icon at bounding box center [895, 46] width 12 height 13
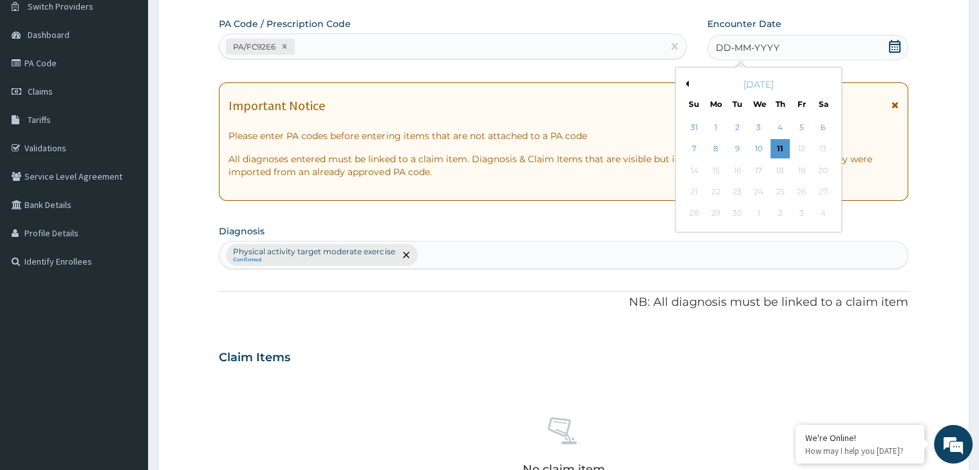
click at [688, 84] on button "Previous Month" at bounding box center [685, 83] width 6 height 6
click at [716, 188] on div "21" at bounding box center [715, 191] width 19 height 19
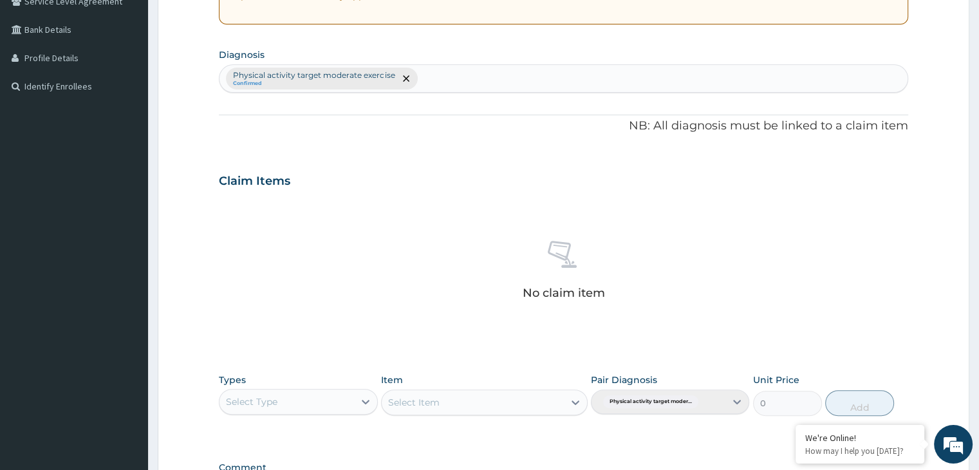
scroll to position [457, 0]
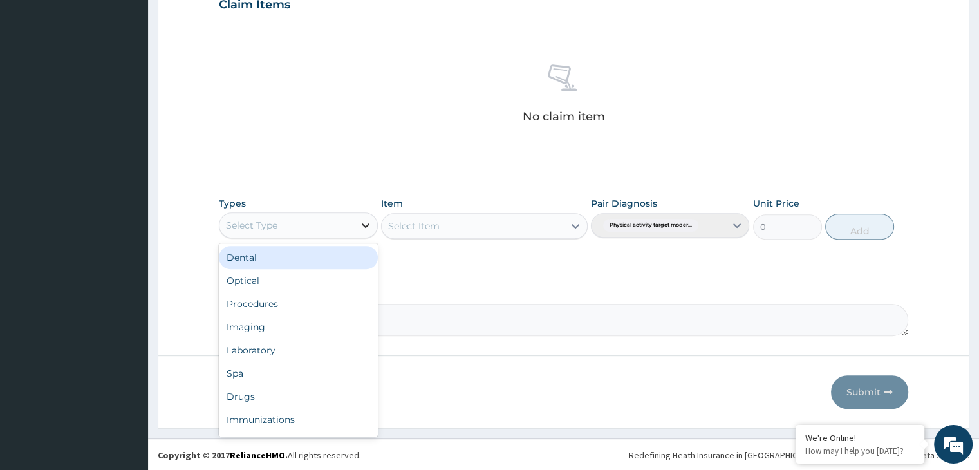
click at [365, 221] on icon at bounding box center [365, 225] width 13 height 13
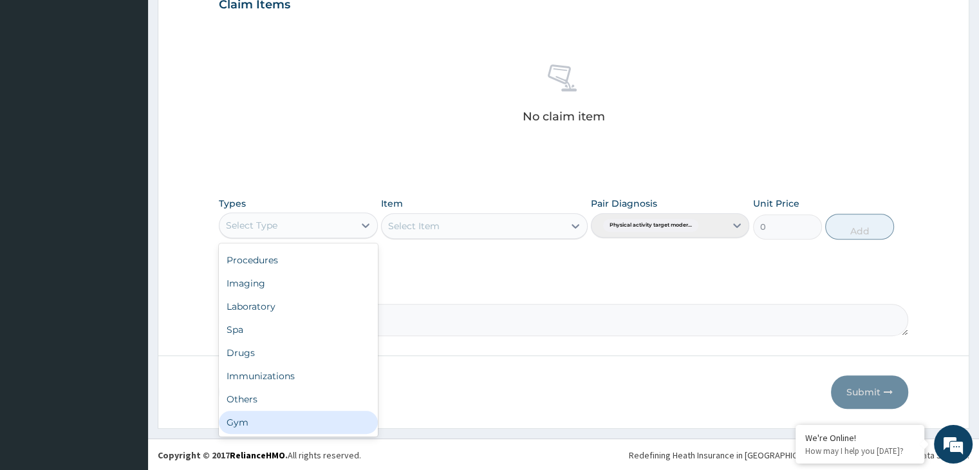
click at [287, 418] on div "Gym" at bounding box center [298, 422] width 158 height 23
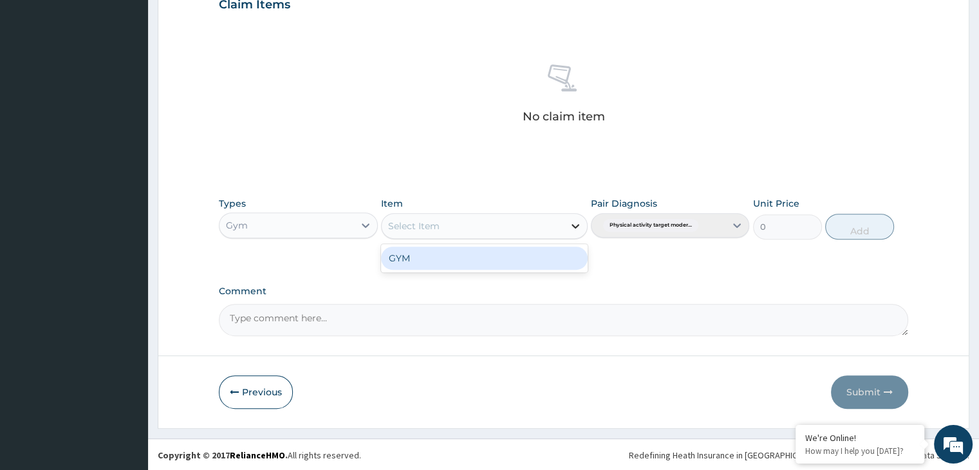
click at [577, 229] on icon at bounding box center [575, 226] width 13 height 13
click at [550, 258] on div "GYM" at bounding box center [484, 258] width 207 height 23
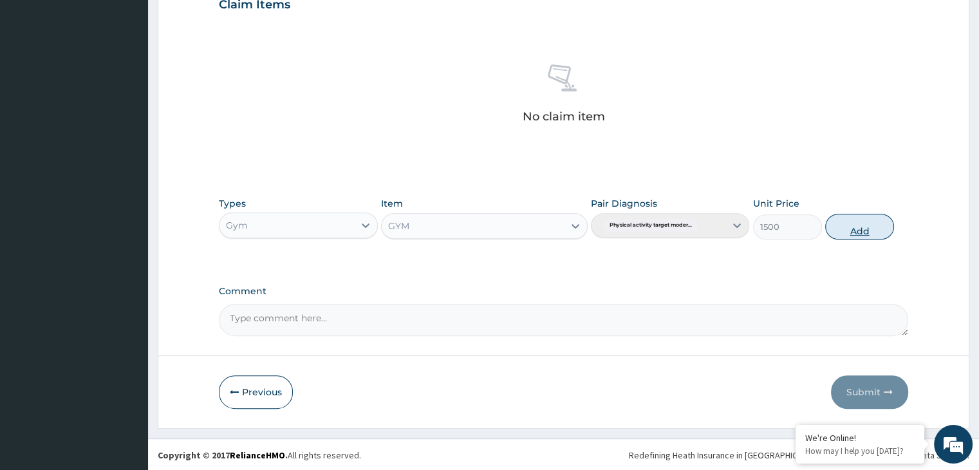
click at [852, 234] on button "Add" at bounding box center [859, 227] width 69 height 26
type input "0"
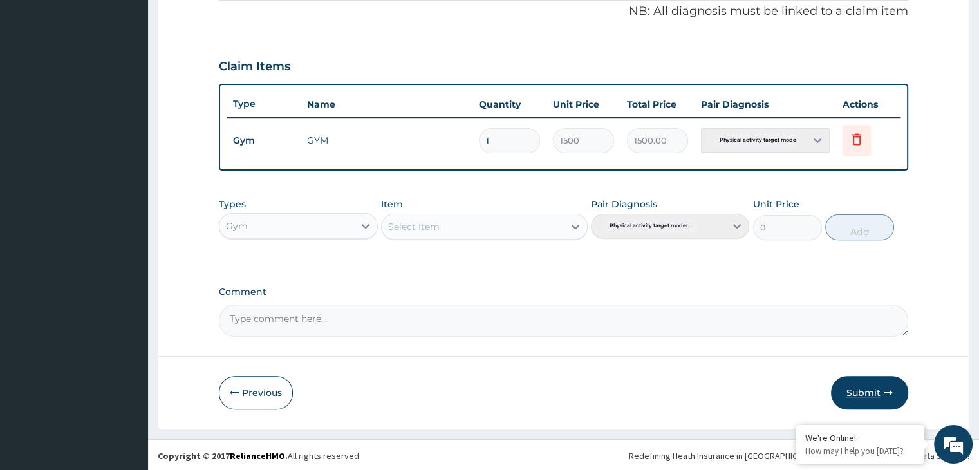
click at [854, 384] on button "Submit" at bounding box center [869, 392] width 77 height 33
click at [854, 384] on div "Step 2 of 2 PA Code / Prescription Code PA/FC92E6 Encounter Date [DATE] Importa…" at bounding box center [564, 51] width 812 height 756
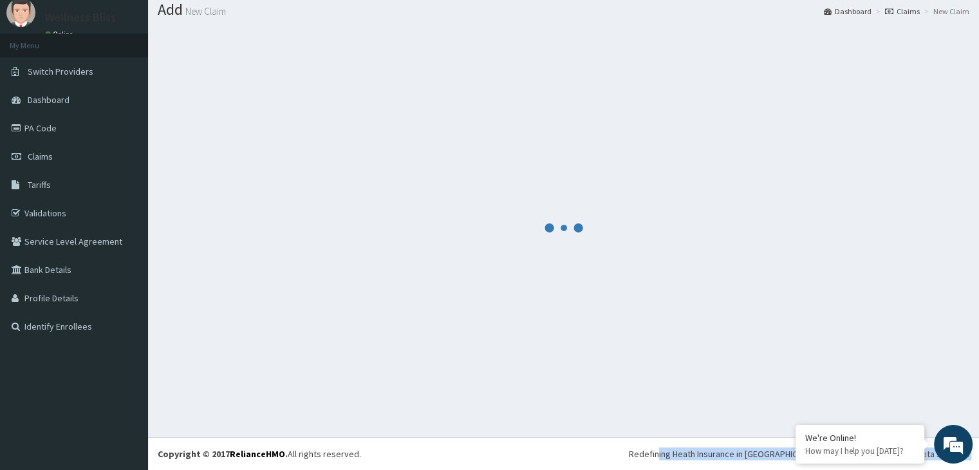
scroll to position [40, 0]
click at [854, 384] on div at bounding box center [564, 228] width 812 height 400
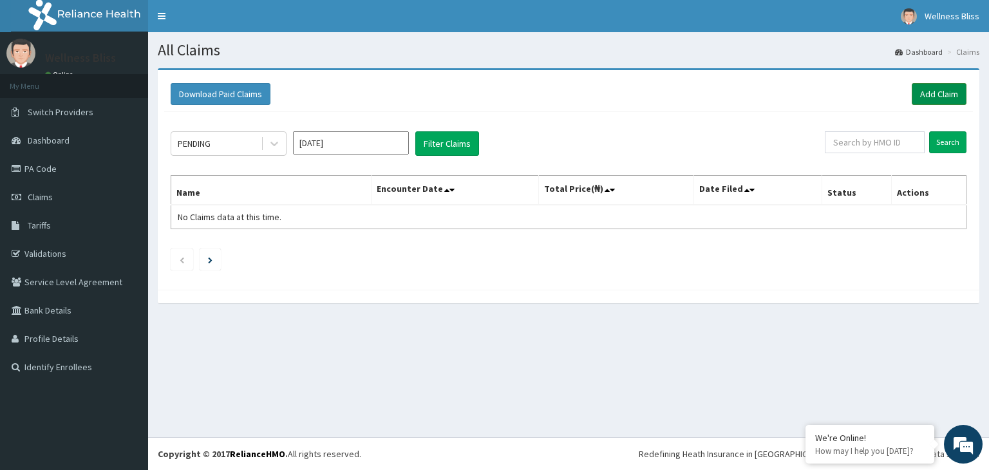
click at [950, 92] on link "Add Claim" at bounding box center [939, 94] width 55 height 22
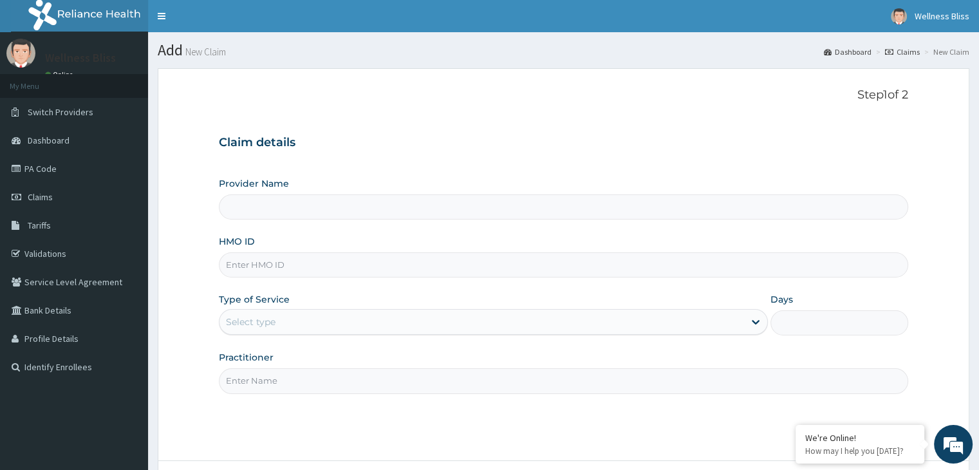
click at [272, 269] on input "HMO ID" at bounding box center [563, 264] width 689 height 25
type input "WELLNESS BLISS GYM"
type input "1"
type input "PAY/10245/A"
click at [254, 382] on input "Practitioner" at bounding box center [563, 380] width 689 height 25
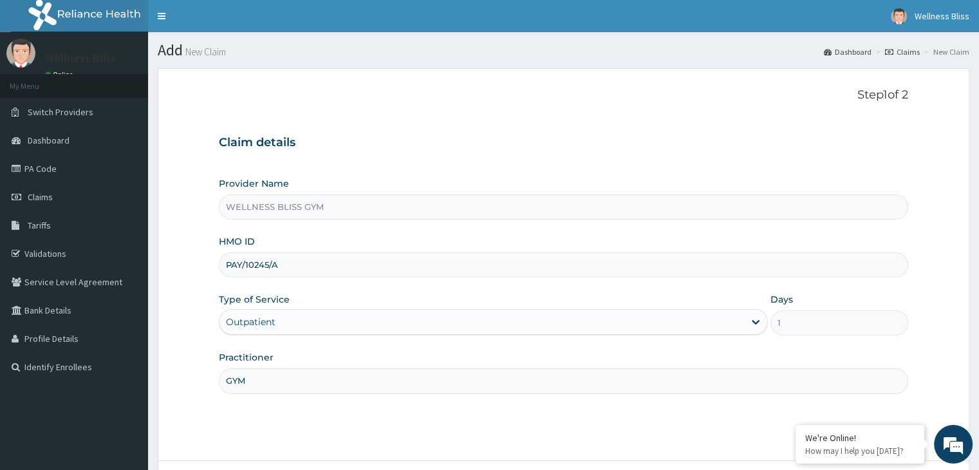
scroll to position [106, 0]
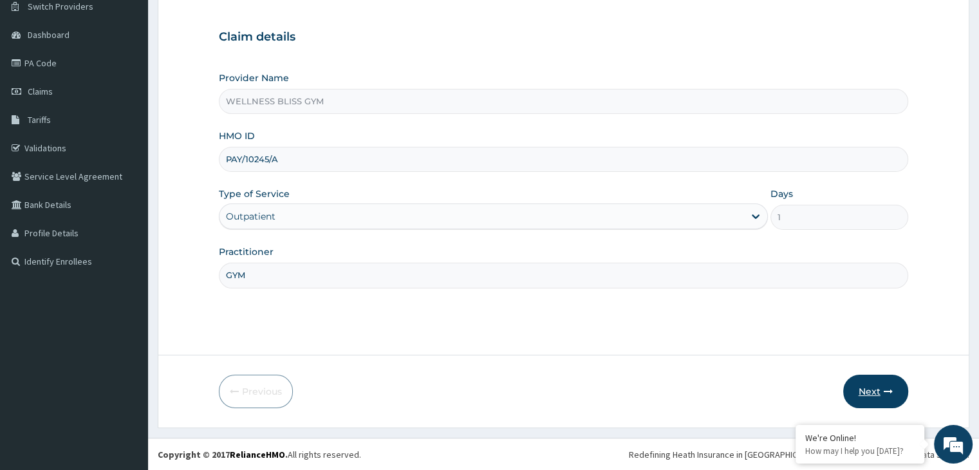
type input "GYM"
click at [876, 392] on button "Next" at bounding box center [875, 391] width 65 height 33
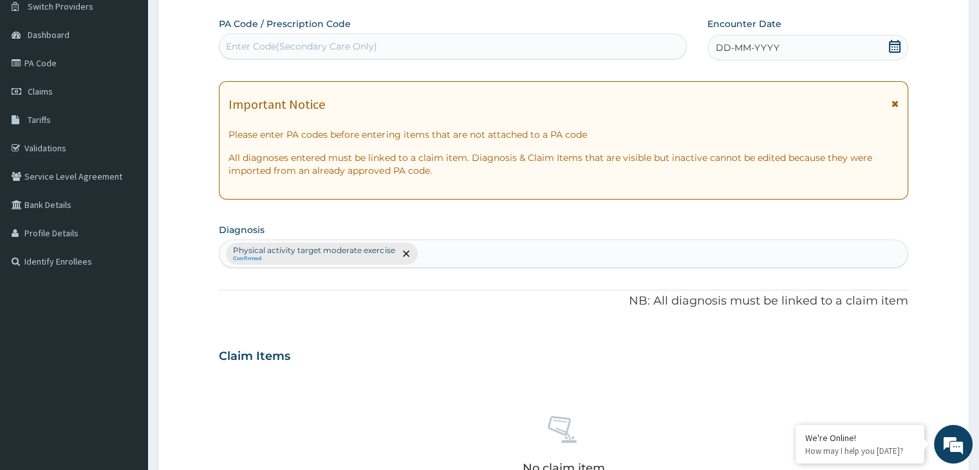
click at [292, 34] on div "Enter Code(Secondary Care Only)" at bounding box center [453, 46] width 468 height 26
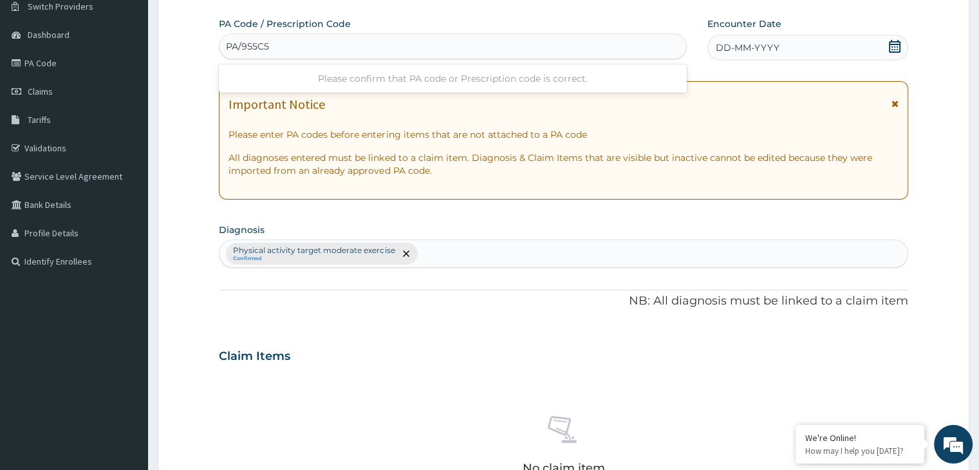
type input "PA/955C51"
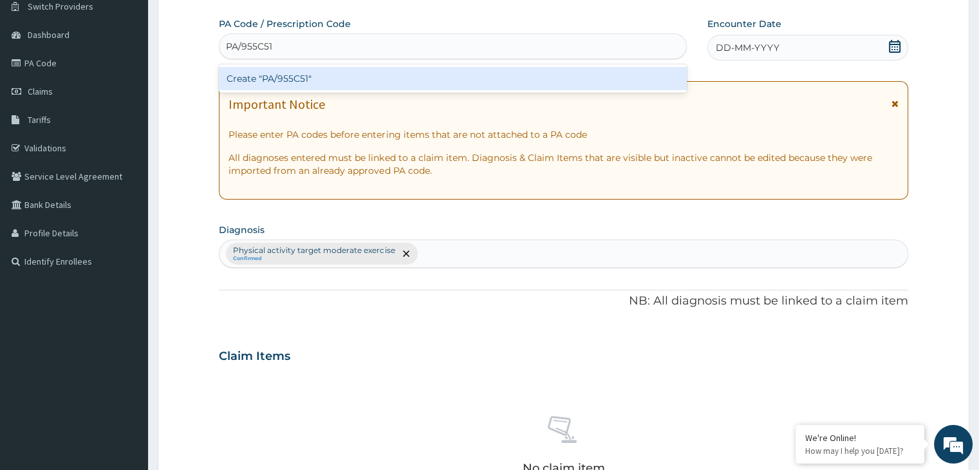
click at [294, 75] on div "Create "PA/955C51"" at bounding box center [453, 78] width 468 height 23
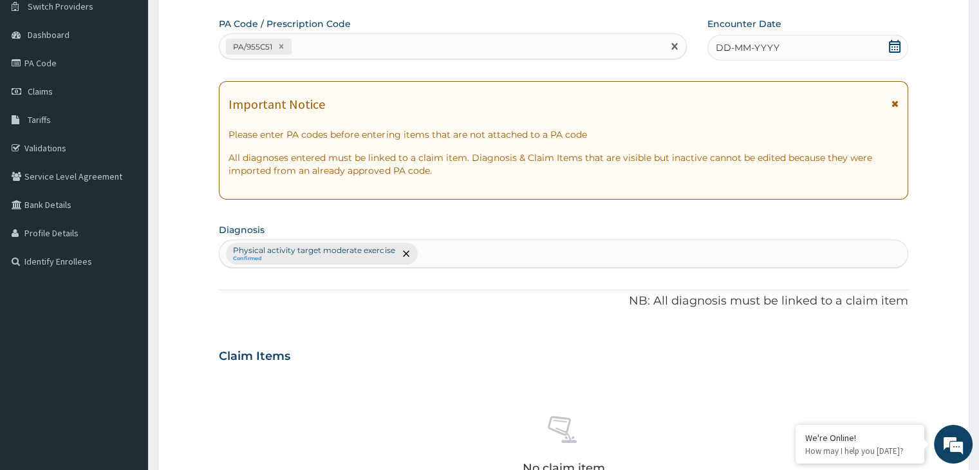
click at [895, 48] on icon at bounding box center [894, 46] width 13 height 13
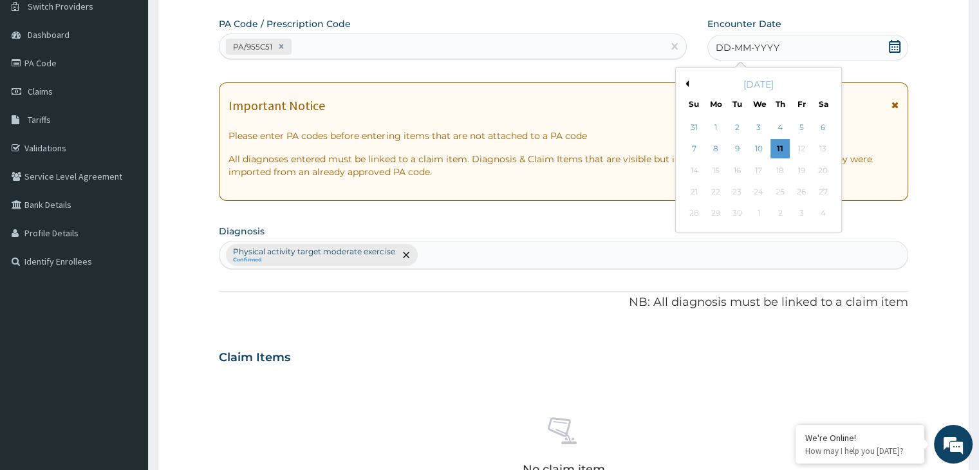
click at [686, 84] on button "Previous Month" at bounding box center [685, 83] width 6 height 6
click at [729, 189] on div "22" at bounding box center [736, 191] width 19 height 19
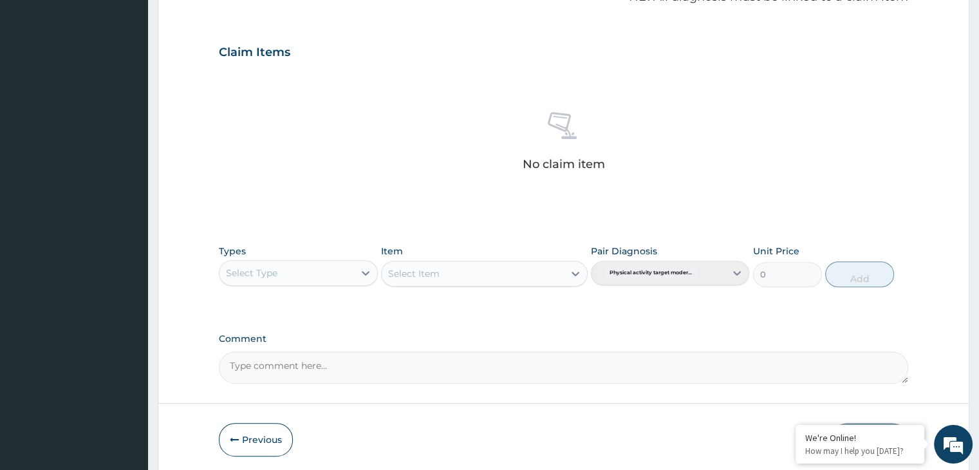
scroll to position [457, 0]
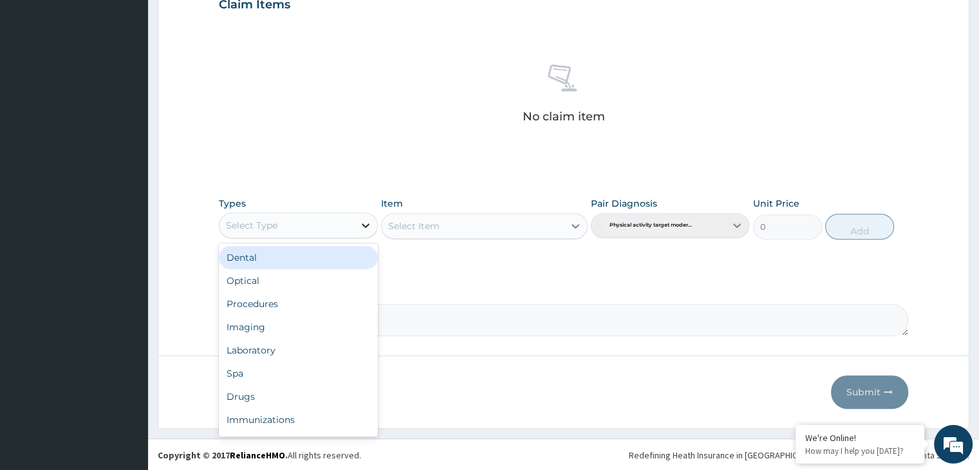
click at [365, 226] on icon at bounding box center [365, 225] width 13 height 13
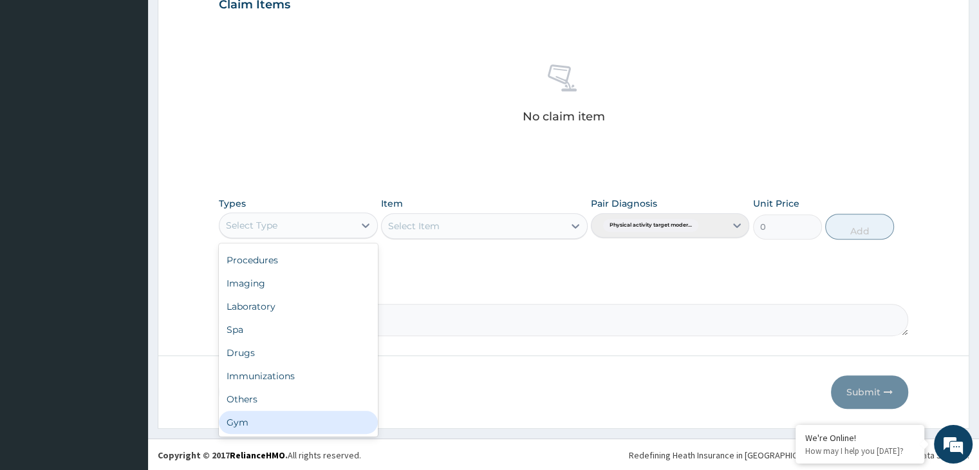
click at [332, 412] on div "Gym" at bounding box center [298, 422] width 158 height 23
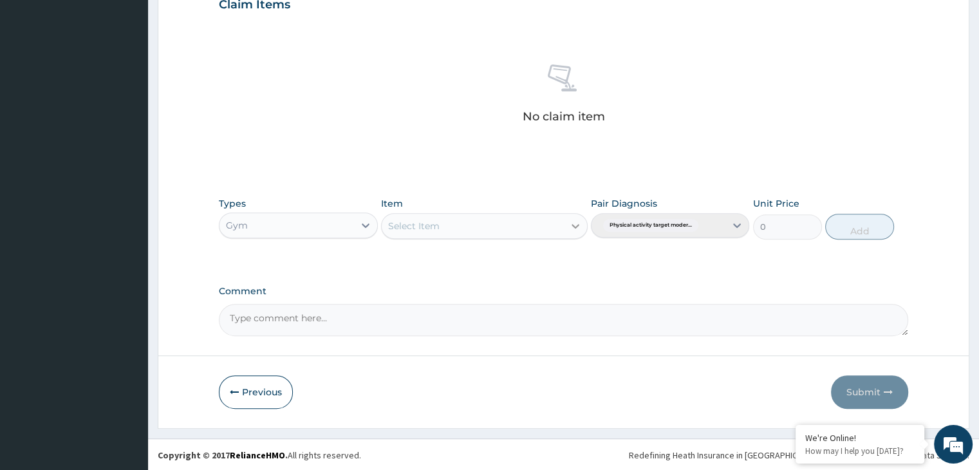
click at [574, 232] on div at bounding box center [575, 225] width 23 height 23
click at [548, 263] on div "GYM" at bounding box center [484, 258] width 207 height 23
click at [858, 230] on button "Add" at bounding box center [859, 227] width 69 height 26
type input "0"
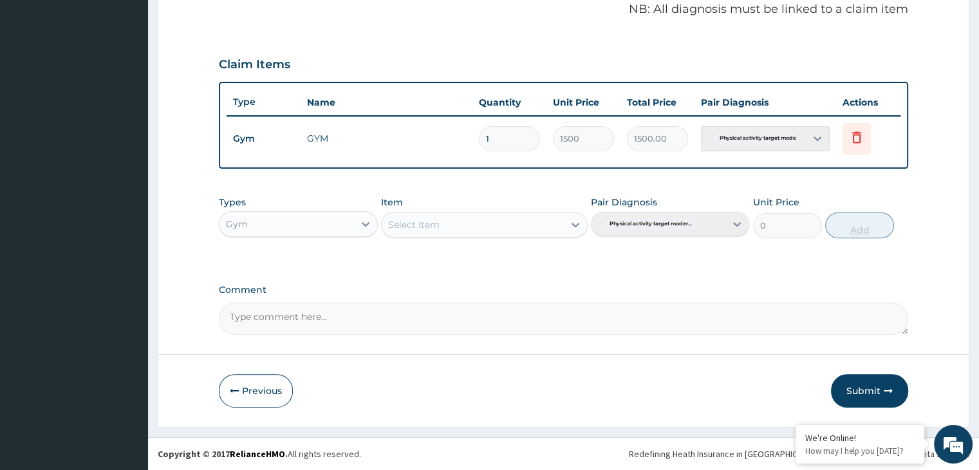
scroll to position [395, 0]
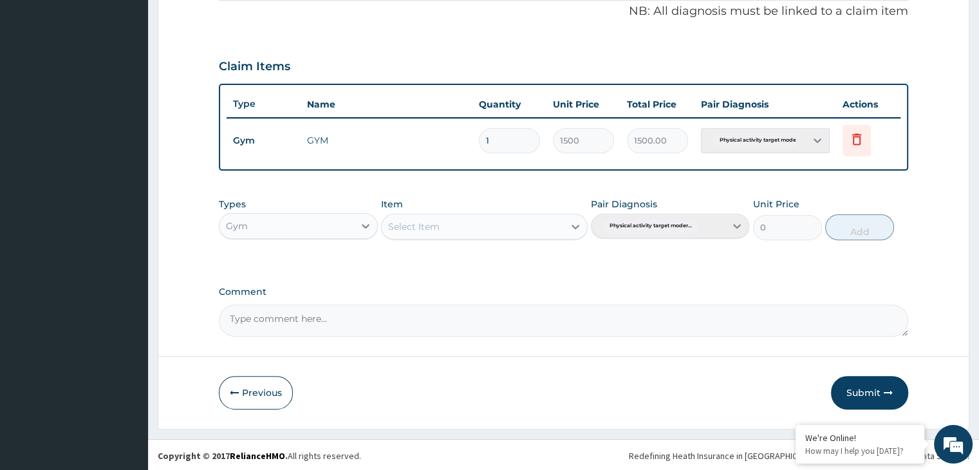
click at [855, 384] on button "Submit" at bounding box center [869, 392] width 77 height 33
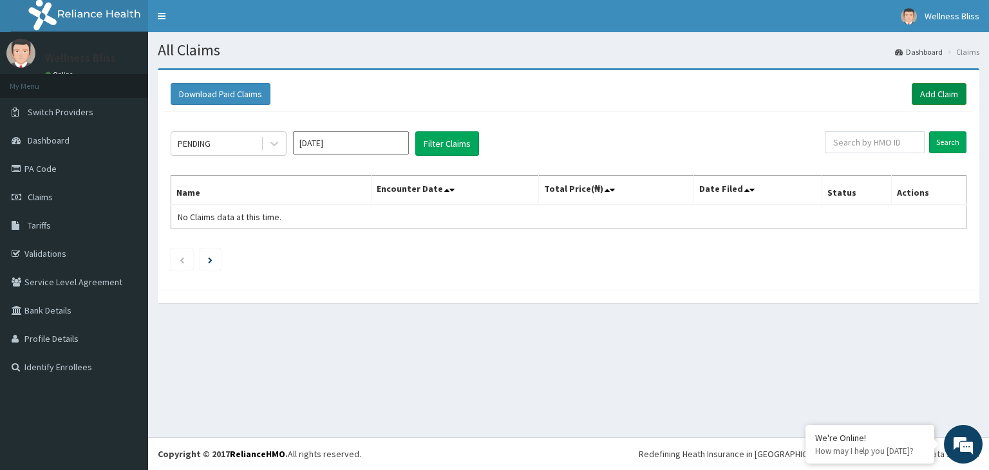
click at [918, 90] on link "Add Claim" at bounding box center [939, 94] width 55 height 22
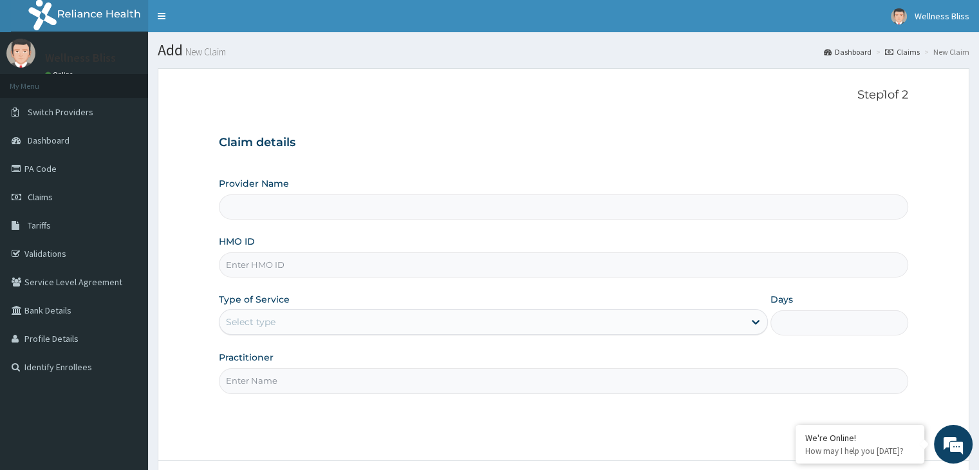
type input "WELLNESS BLISS GYM"
type input "1"
click at [237, 274] on input "HMO ID" at bounding box center [563, 264] width 689 height 25
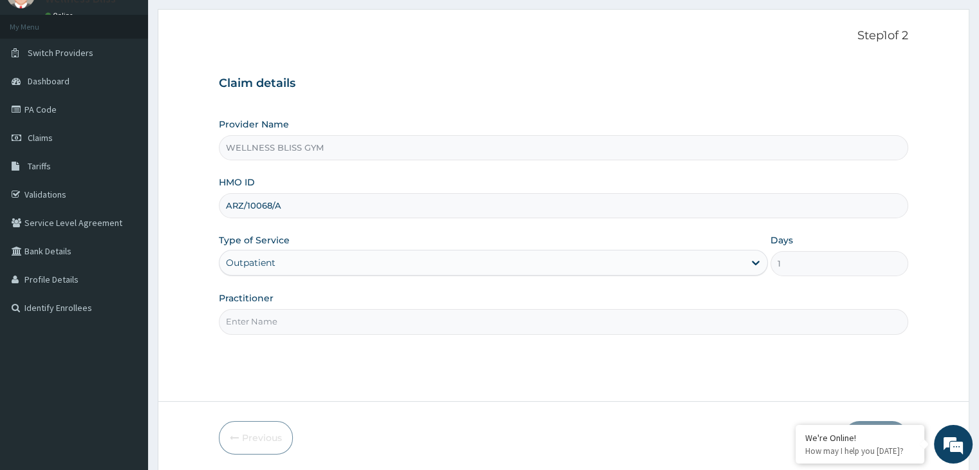
scroll to position [106, 0]
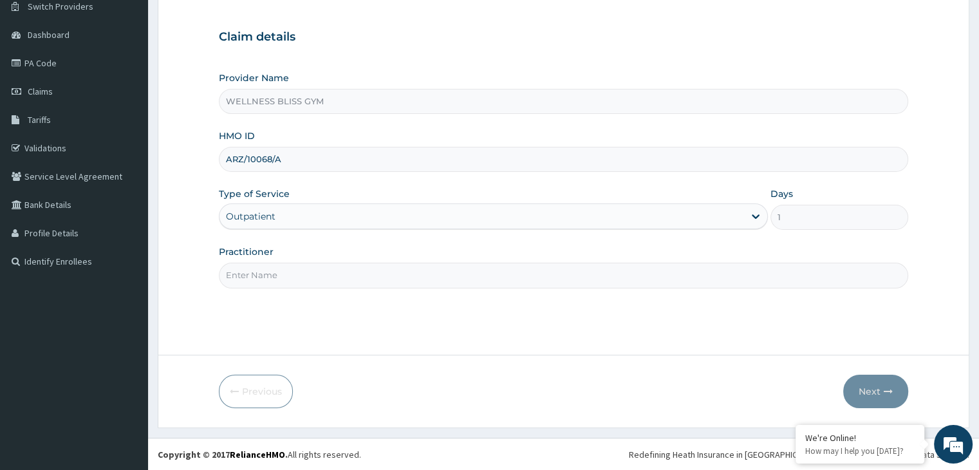
type input "ARZ/10068/A"
click at [258, 277] on input "Practitioner" at bounding box center [563, 275] width 689 height 25
type input "GYM"
click at [879, 397] on button "Next" at bounding box center [875, 391] width 65 height 33
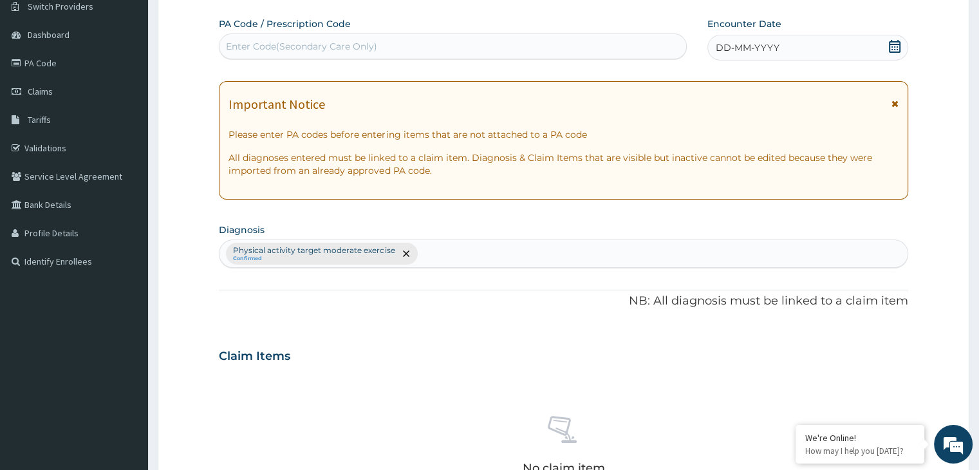
click at [259, 44] on div "Enter Code(Secondary Care Only)" at bounding box center [301, 46] width 151 height 13
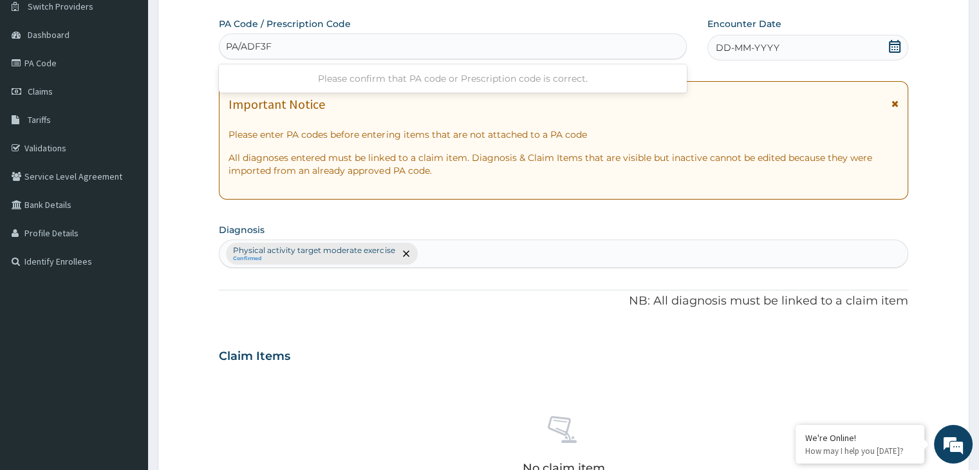
type input "PA/ADF3F7"
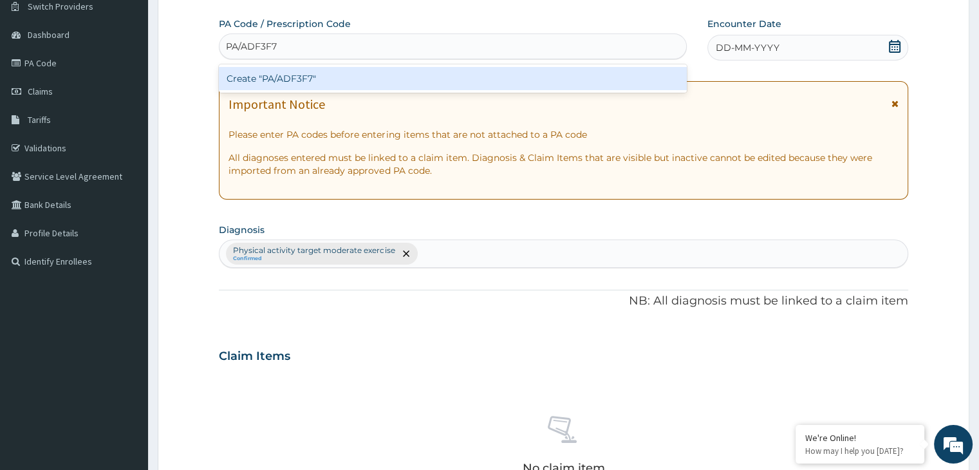
click at [259, 46] on input "PA/ADF3F7" at bounding box center [252, 46] width 53 height 13
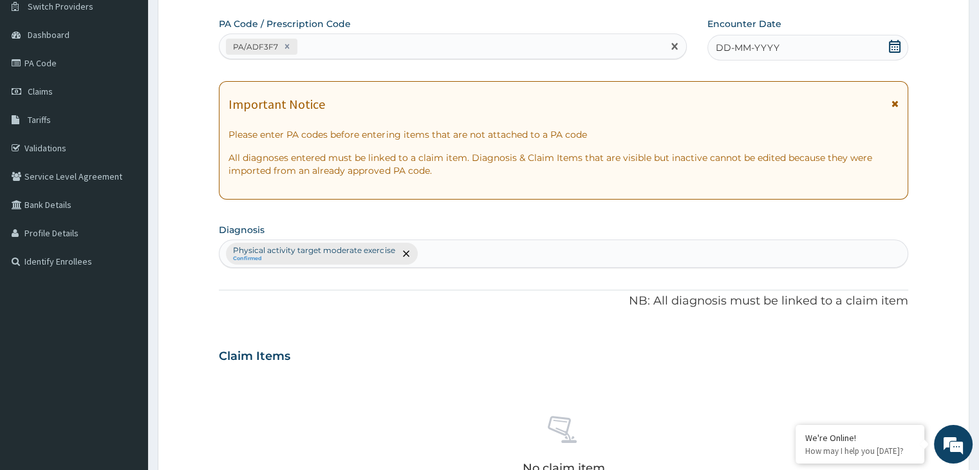
click at [896, 42] on icon at bounding box center [894, 46] width 13 height 13
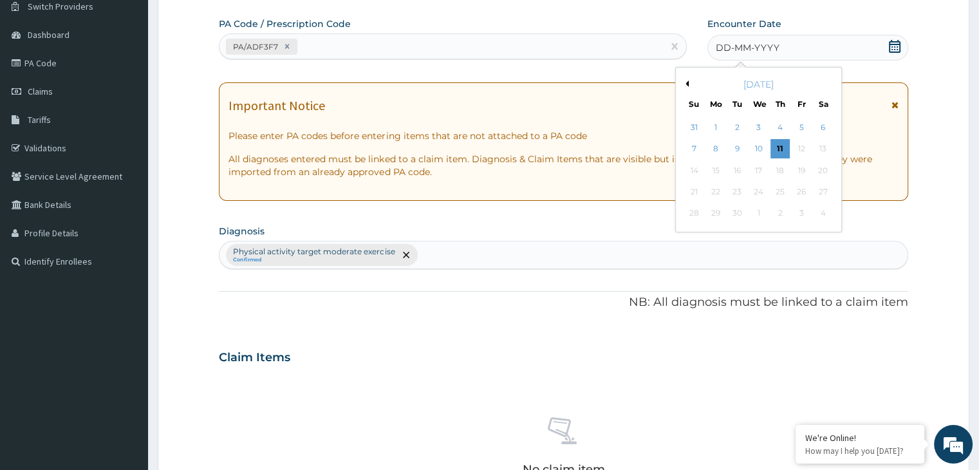
click at [683, 86] on div "September 2025" at bounding box center [758, 84] width 155 height 13
click at [684, 83] on button "Previous Month" at bounding box center [685, 83] width 6 height 6
click at [688, 86] on div "[DATE]" at bounding box center [758, 84] width 155 height 13
click at [686, 83] on button "Previous Month" at bounding box center [685, 83] width 6 height 6
click at [741, 190] on div "22" at bounding box center [736, 191] width 19 height 19
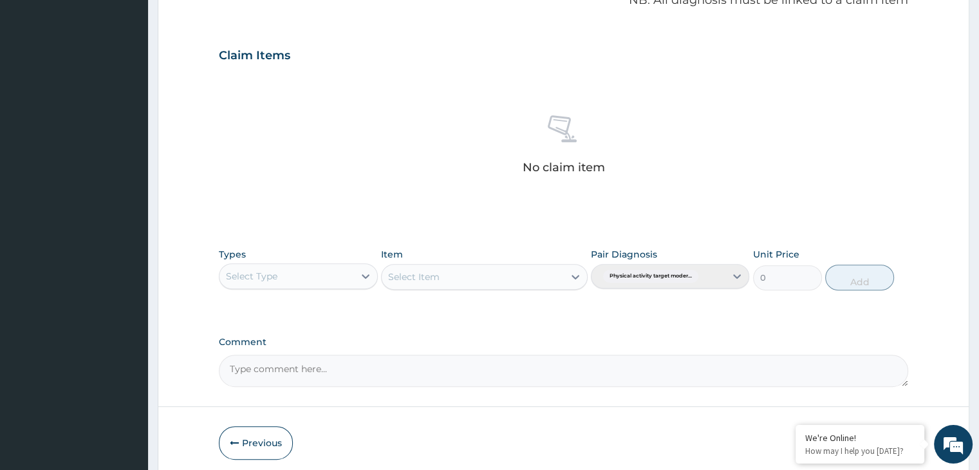
scroll to position [457, 0]
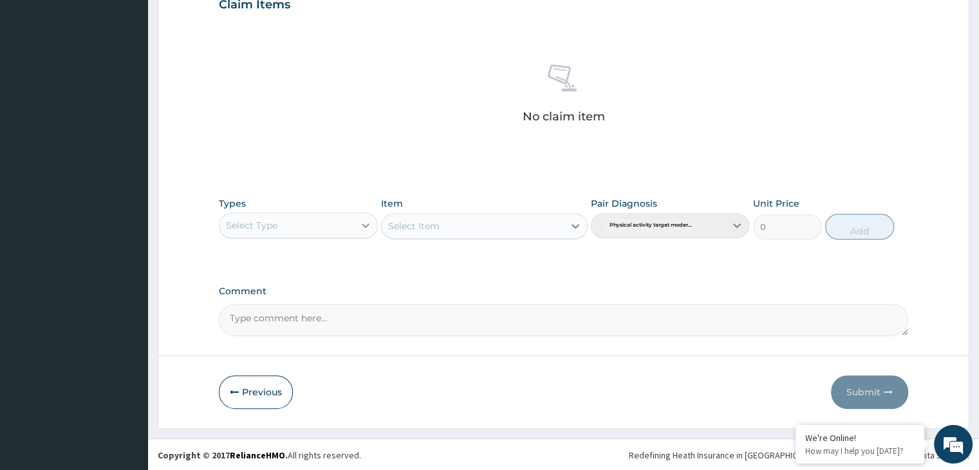
click at [366, 227] on icon at bounding box center [365, 225] width 13 height 13
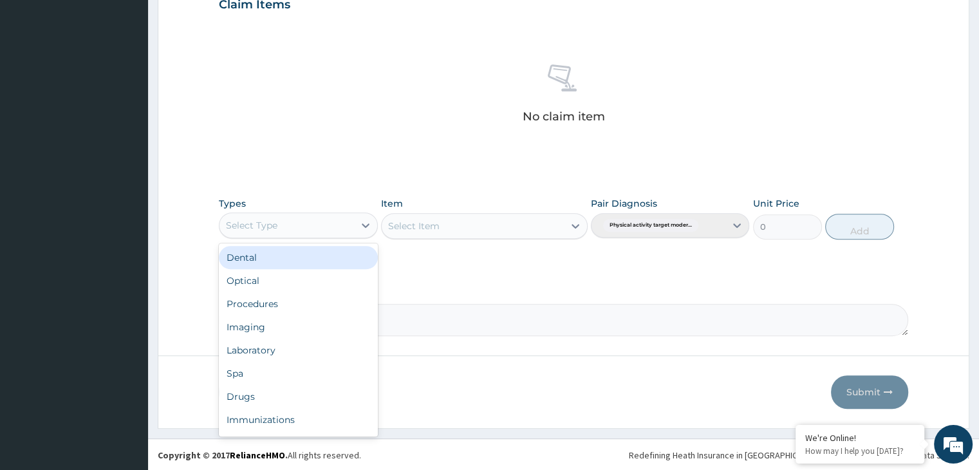
scroll to position [44, 0]
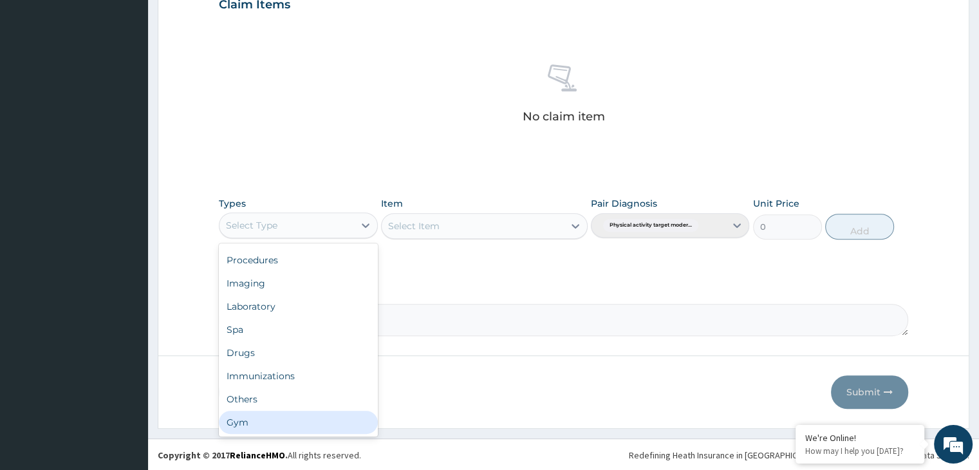
click at [288, 421] on div "Gym" at bounding box center [298, 422] width 158 height 23
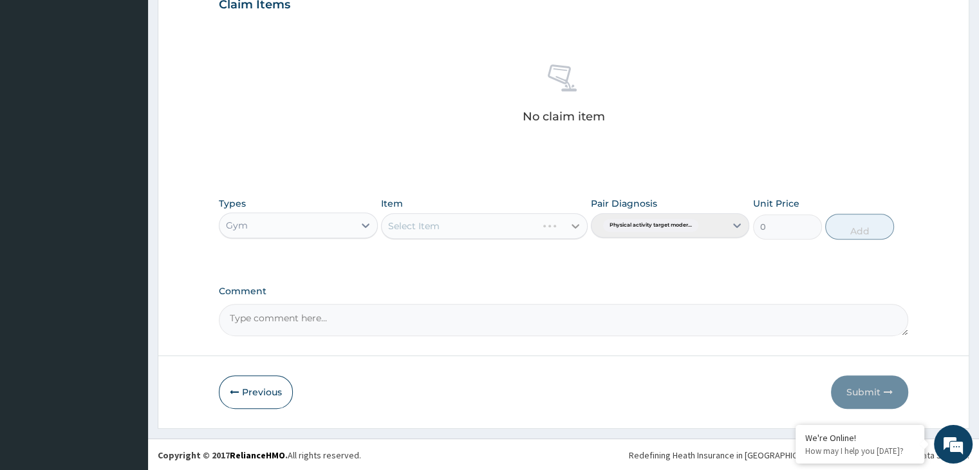
click at [572, 222] on div "Select Item" at bounding box center [484, 226] width 207 height 26
click at [578, 225] on icon at bounding box center [575, 226] width 13 height 13
click at [548, 263] on div "GYM" at bounding box center [484, 258] width 207 height 23
click at [842, 226] on button "Add" at bounding box center [859, 227] width 69 height 26
type input "0"
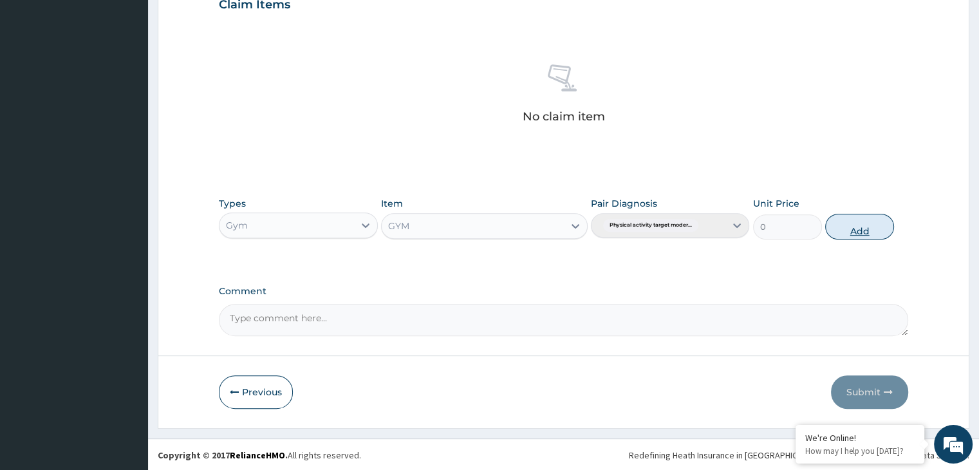
scroll to position [395, 0]
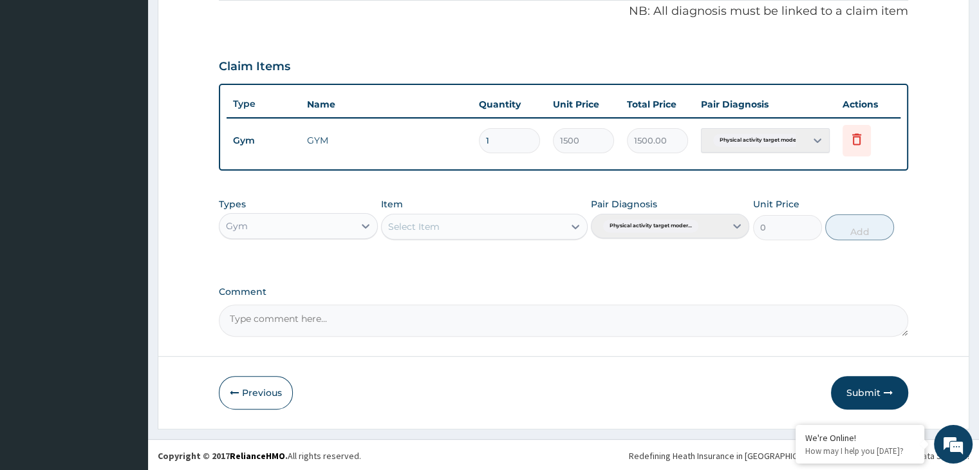
click at [878, 389] on button "Submit" at bounding box center [869, 392] width 77 height 33
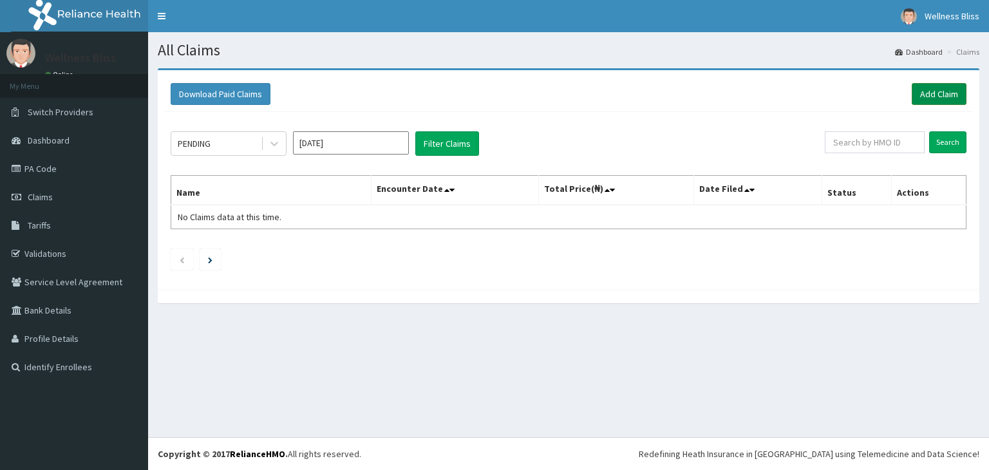
click at [959, 102] on link "Add Claim" at bounding box center [939, 94] width 55 height 22
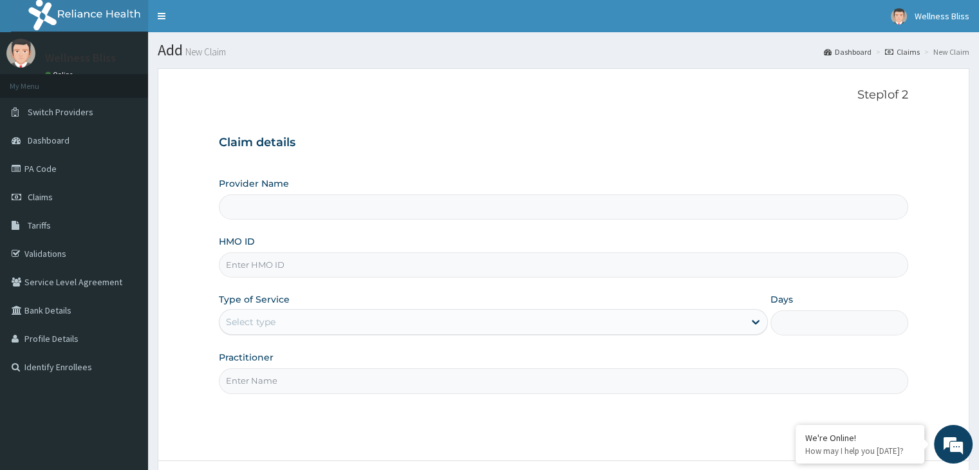
type input "WELLNESS BLISS GYM"
type input "1"
click at [312, 266] on input "HMO ID" at bounding box center [563, 264] width 689 height 25
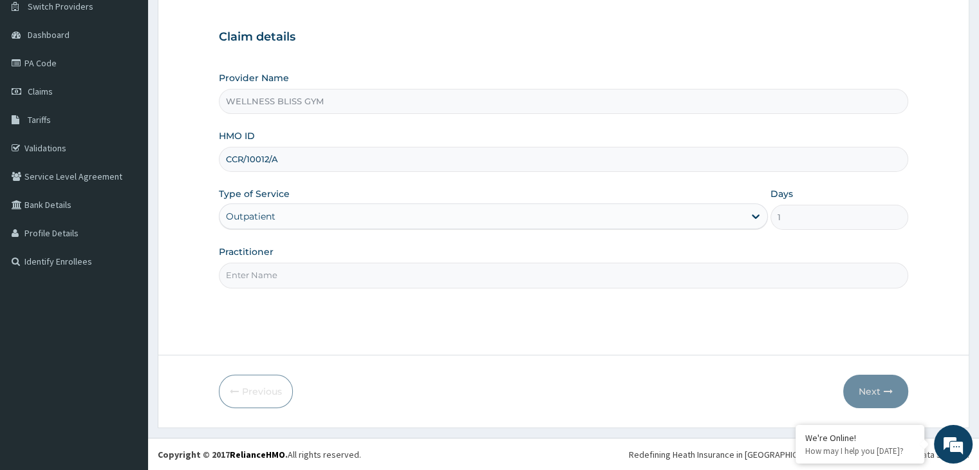
type input "CCR/10012/A"
click at [245, 276] on input "Practitioner" at bounding box center [563, 275] width 689 height 25
type input "GYM"
click at [871, 387] on button "Next" at bounding box center [875, 391] width 65 height 33
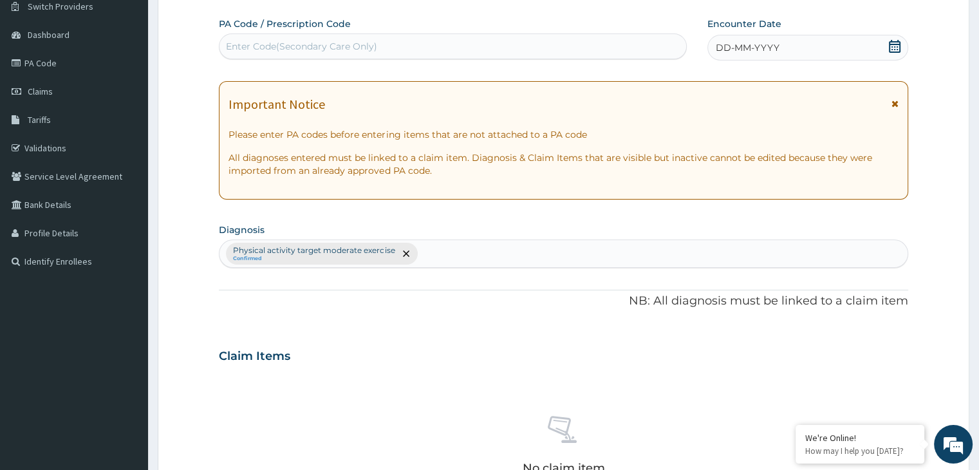
click at [277, 38] on div "Enter Code(Secondary Care Only)" at bounding box center [453, 46] width 467 height 21
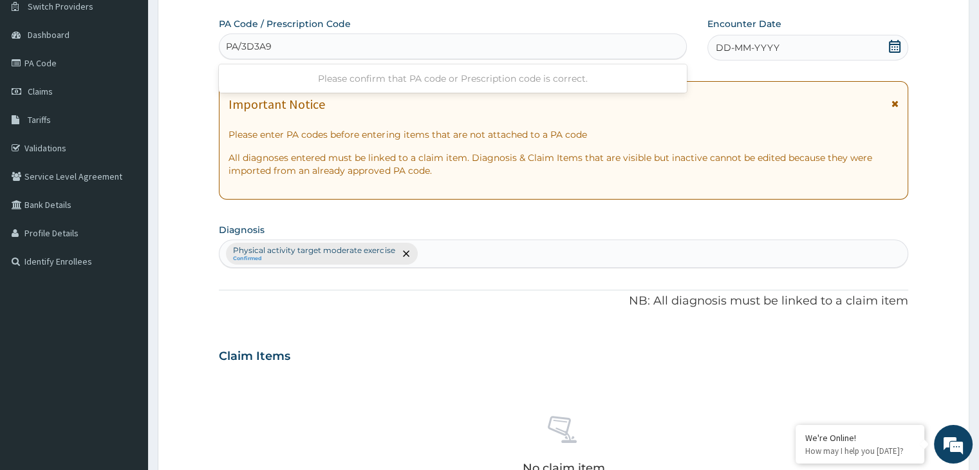
type input "PA/3D3A98"
click at [897, 51] on icon at bounding box center [895, 46] width 12 height 13
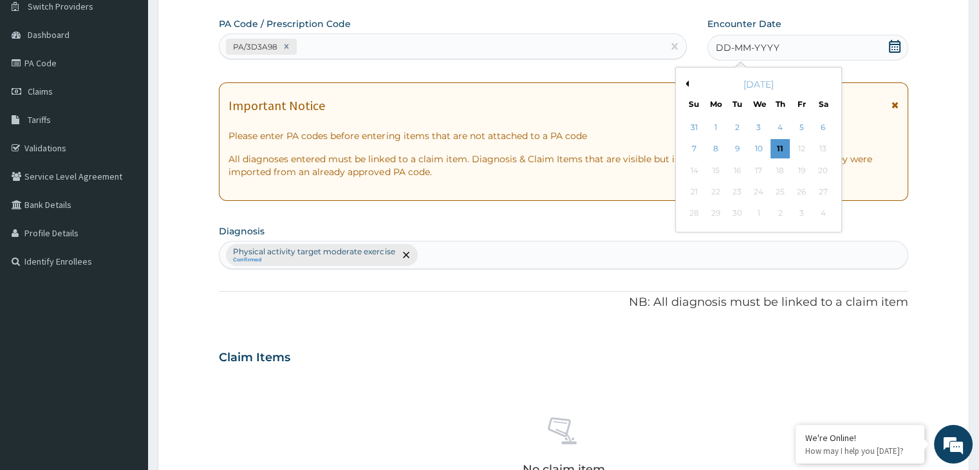
click at [689, 84] on div "[DATE]" at bounding box center [758, 84] width 155 height 13
click at [688, 84] on div "[DATE]" at bounding box center [758, 84] width 155 height 13
click at [688, 84] on button "Previous Month" at bounding box center [685, 83] width 6 height 6
click at [736, 191] on div "22" at bounding box center [736, 191] width 19 height 19
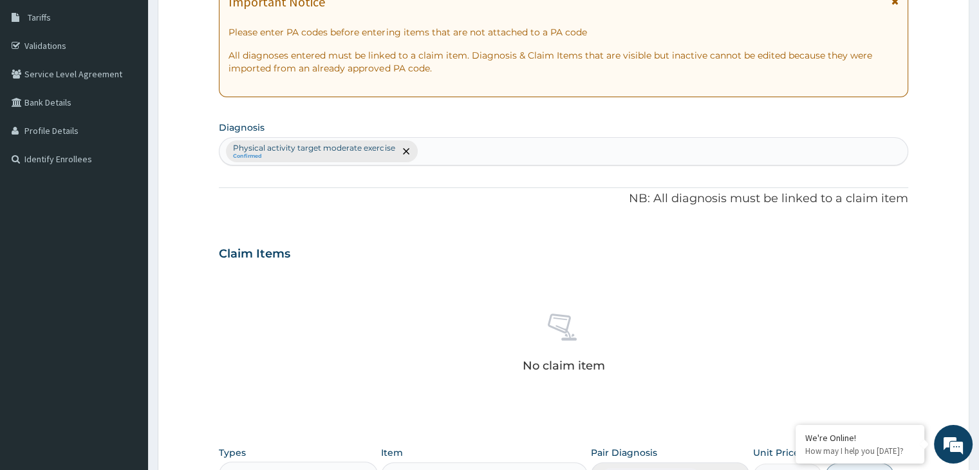
scroll to position [457, 0]
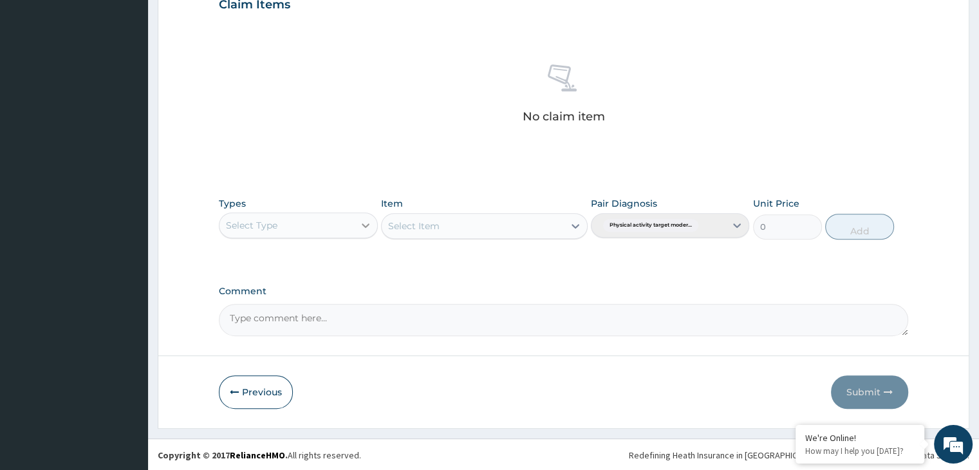
click at [364, 220] on icon at bounding box center [365, 225] width 13 height 13
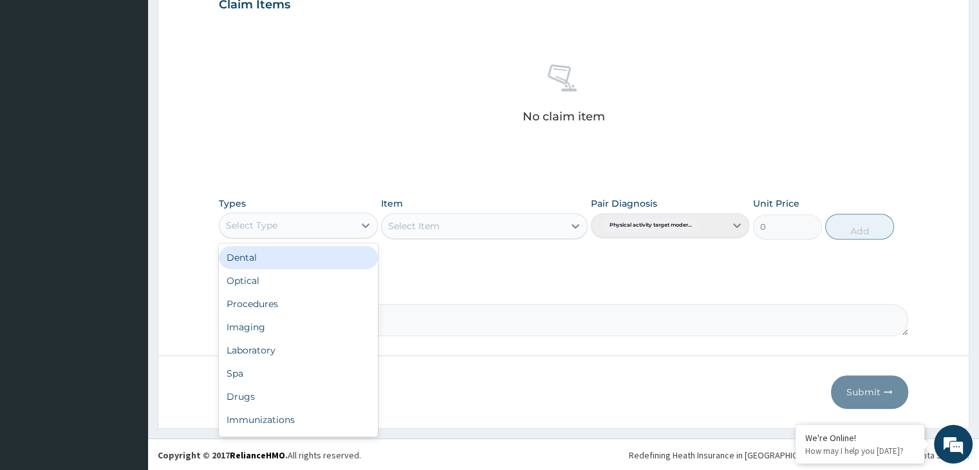
scroll to position [44, 0]
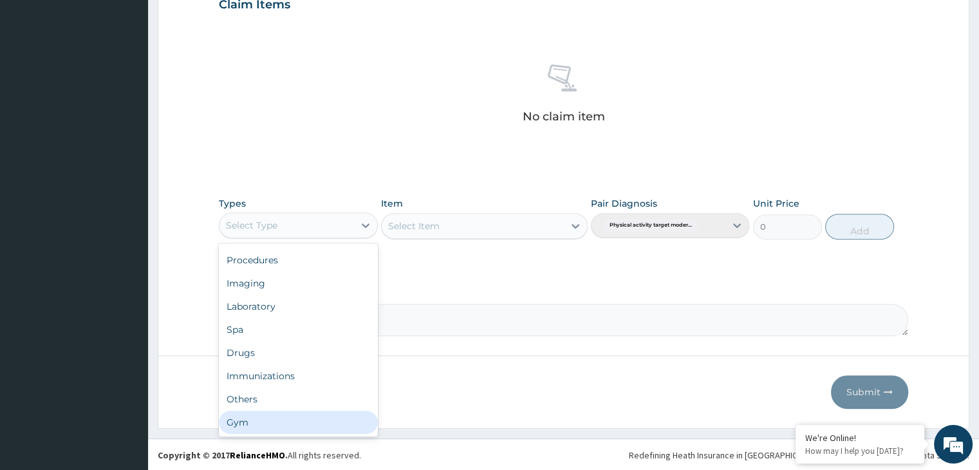
click at [314, 422] on div "Gym" at bounding box center [298, 422] width 158 height 23
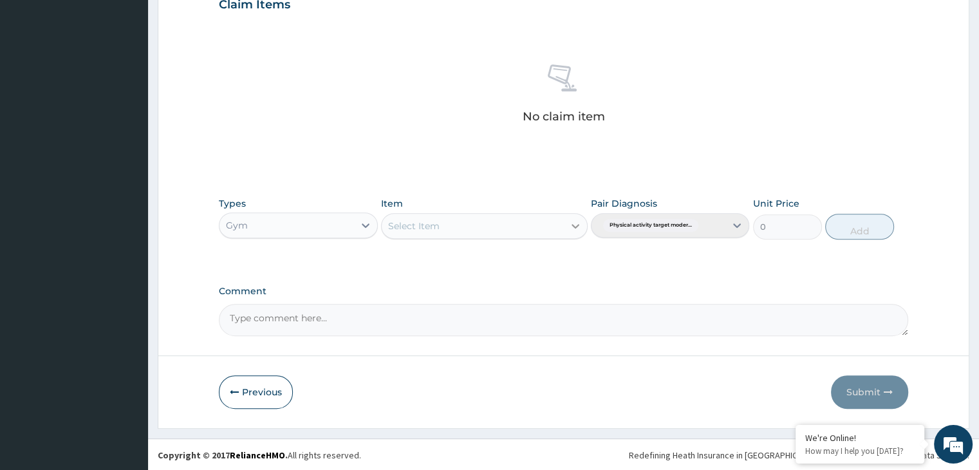
click at [576, 225] on icon at bounding box center [575, 226] width 13 height 13
click at [533, 258] on div "GYM" at bounding box center [484, 258] width 207 height 23
click at [867, 229] on button "Add" at bounding box center [859, 227] width 69 height 26
type input "0"
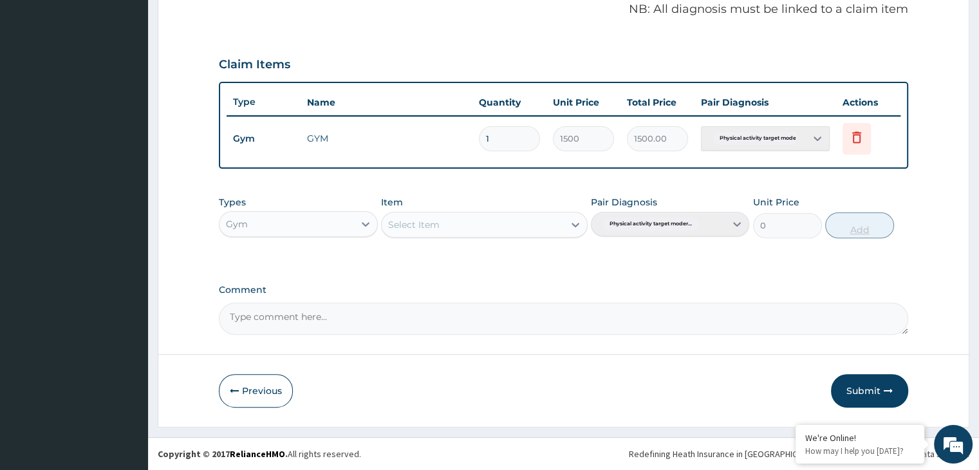
scroll to position [395, 0]
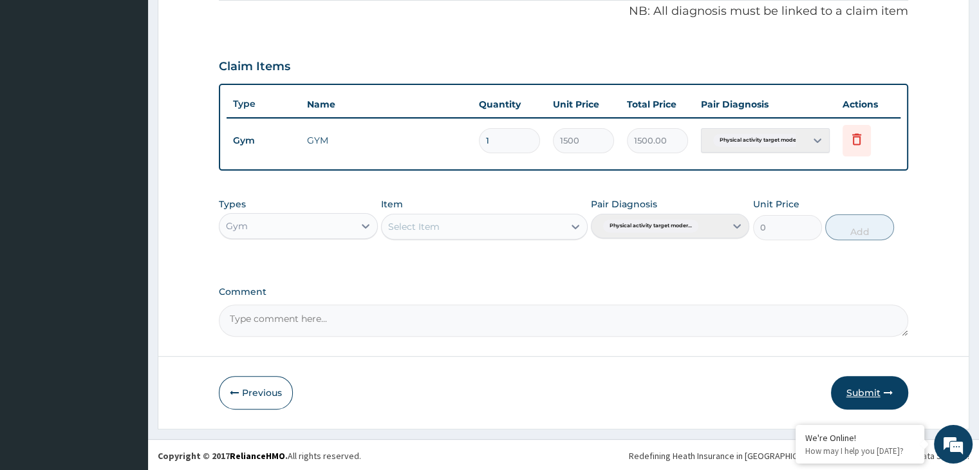
click at [872, 396] on button "Submit" at bounding box center [869, 392] width 77 height 33
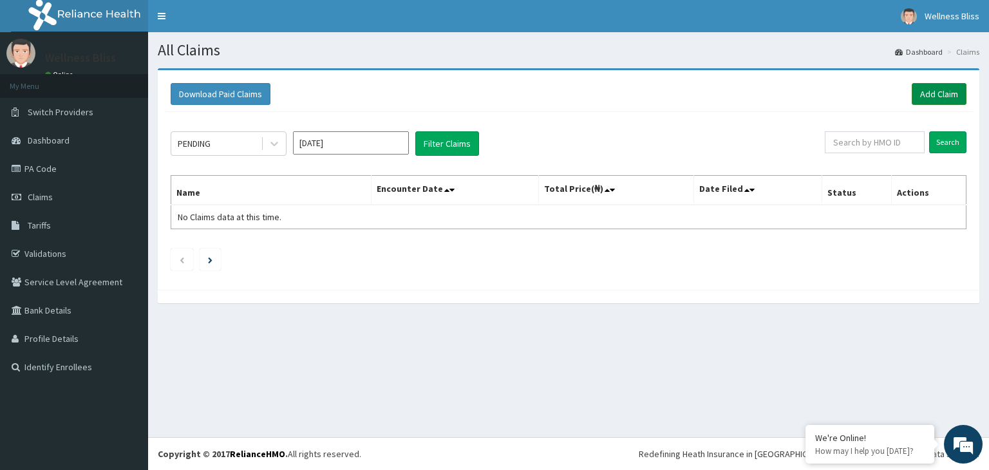
click at [938, 85] on link "Add Claim" at bounding box center [939, 94] width 55 height 22
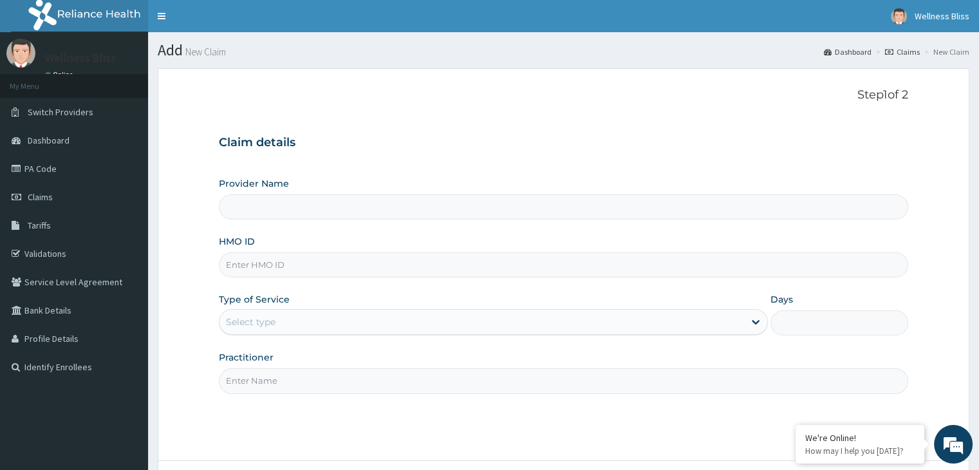
click at [332, 267] on input "HMO ID" at bounding box center [563, 264] width 689 height 25
type input "WELLNESS BLISS GYM"
type input "1"
type input "RSJ/10260/A"
click at [293, 379] on input "Practitioner" at bounding box center [563, 380] width 689 height 25
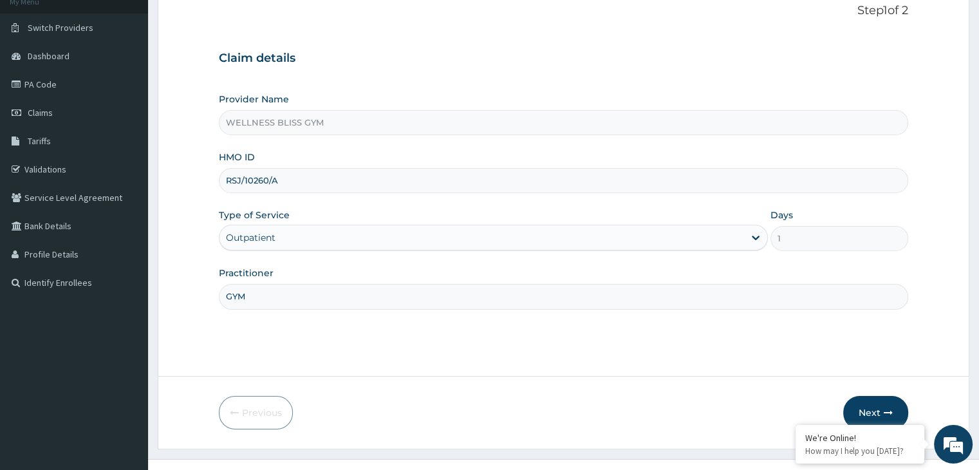
scroll to position [106, 0]
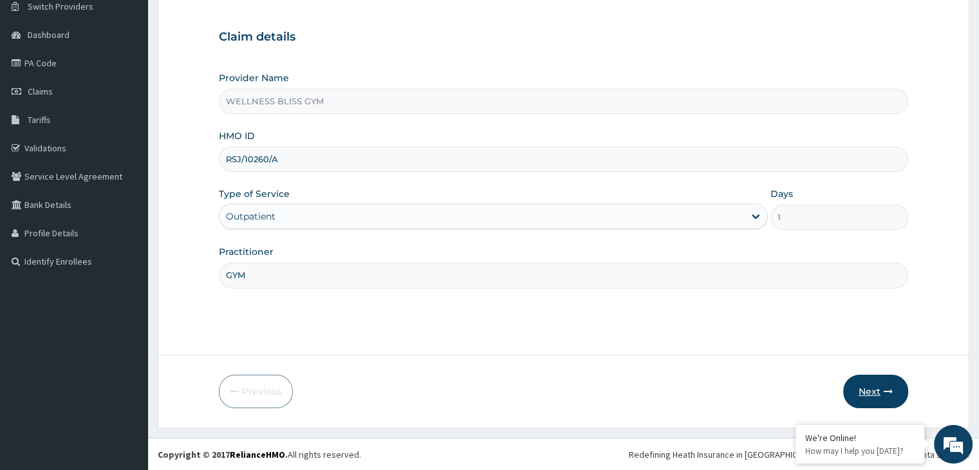
type input "GYM"
click at [870, 405] on button "Next" at bounding box center [875, 391] width 65 height 33
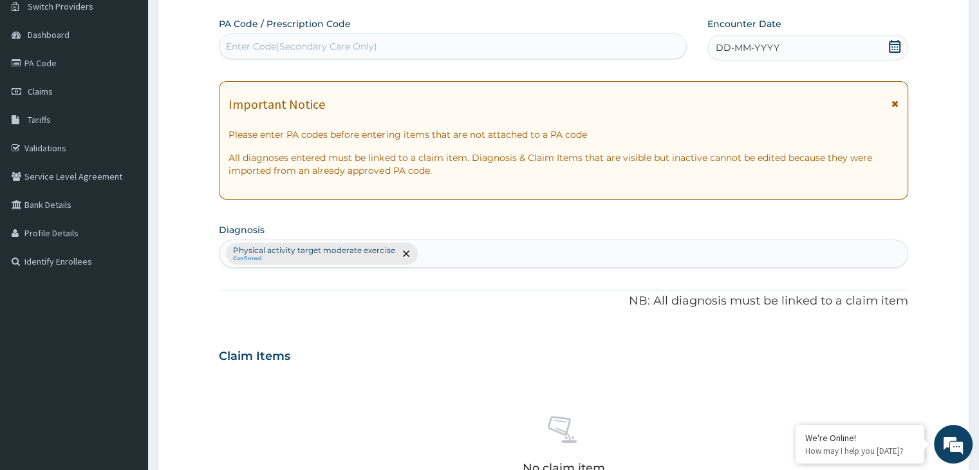
click at [288, 49] on div "Enter Code(Secondary Care Only)" at bounding box center [301, 46] width 151 height 13
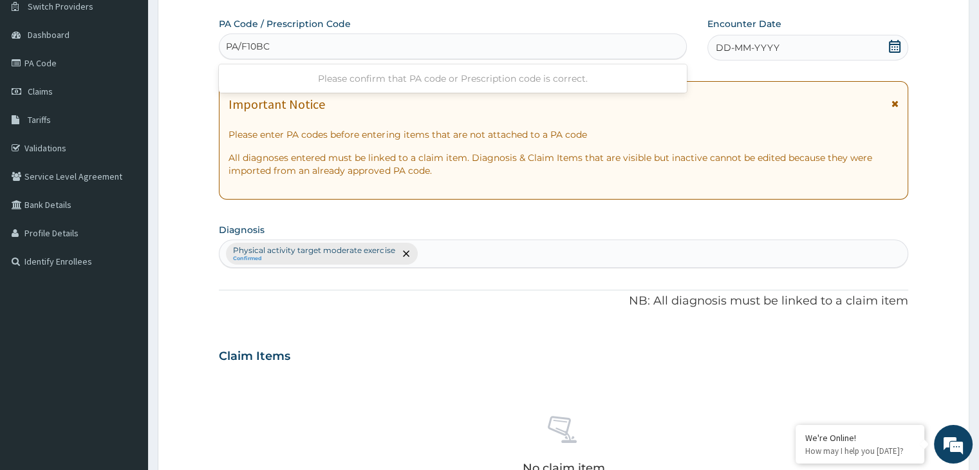
type input "PA/F10BCD"
click at [888, 47] on icon at bounding box center [894, 46] width 13 height 13
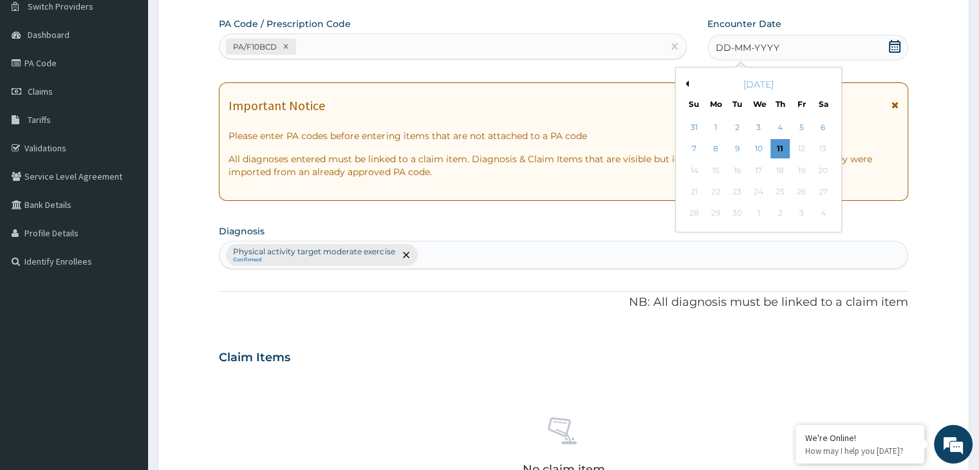
click at [689, 78] on div "[DATE]" at bounding box center [758, 84] width 155 height 13
click at [689, 83] on div "[DATE]" at bounding box center [758, 84] width 155 height 13
click at [687, 83] on button "Previous Month" at bounding box center [685, 83] width 6 height 6
click at [732, 188] on div "22" at bounding box center [736, 191] width 19 height 19
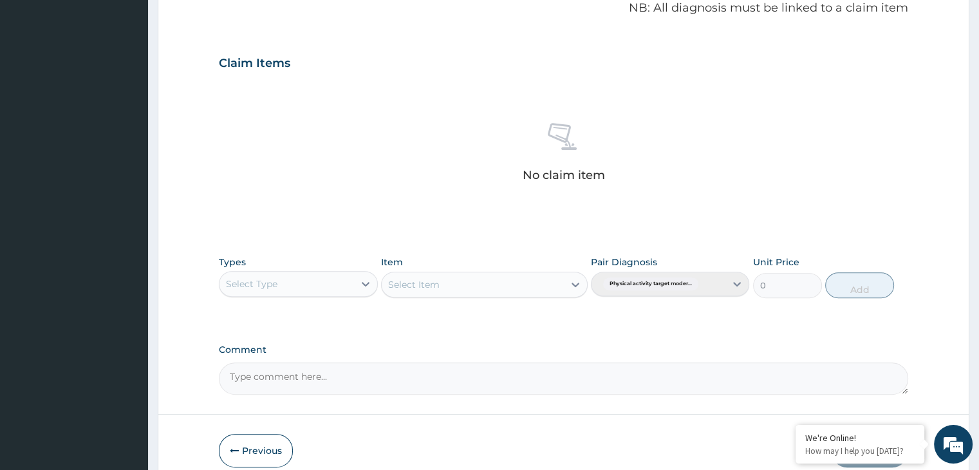
scroll to position [457, 0]
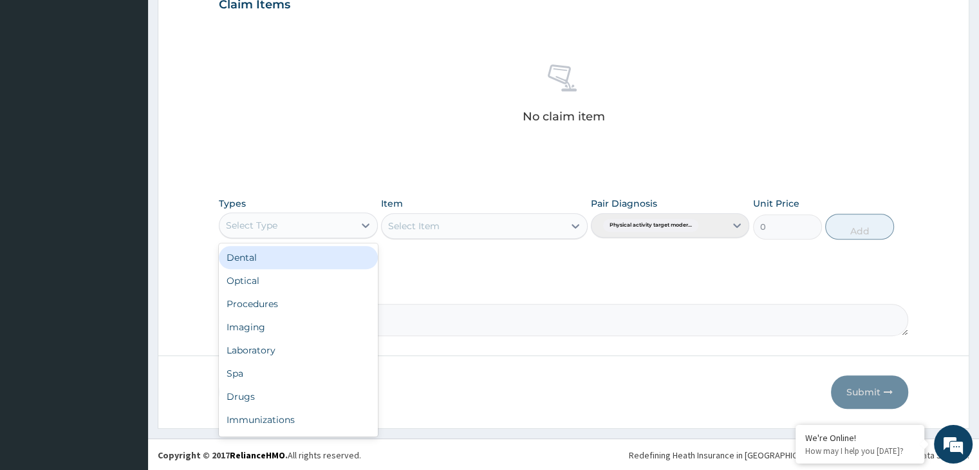
click at [351, 222] on div "Select Type" at bounding box center [287, 225] width 134 height 21
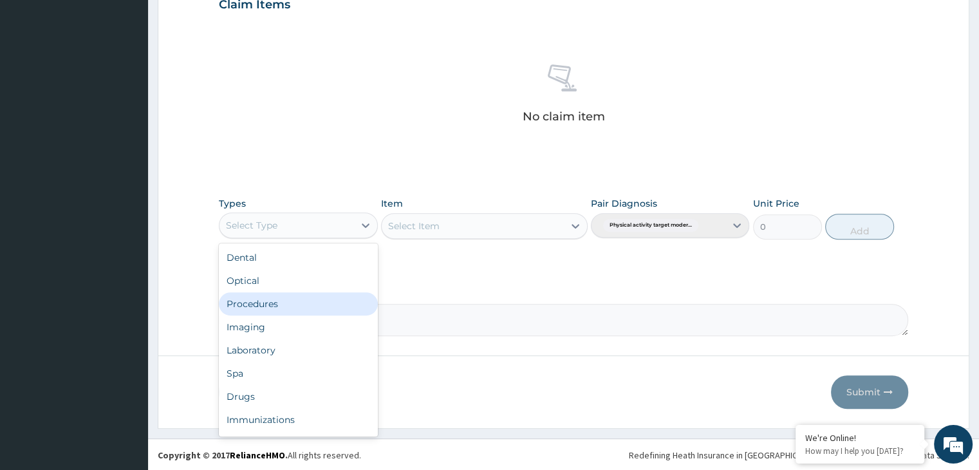
scroll to position [44, 0]
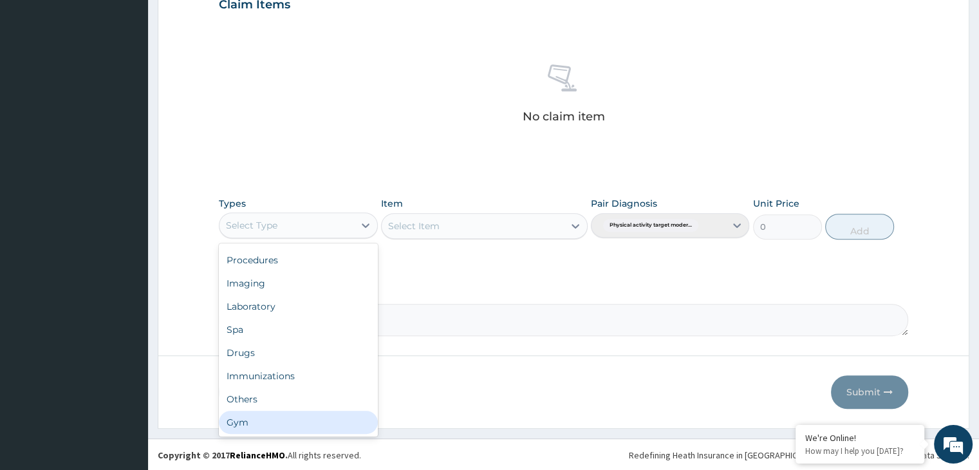
click at [256, 422] on div "Gym" at bounding box center [298, 422] width 158 height 23
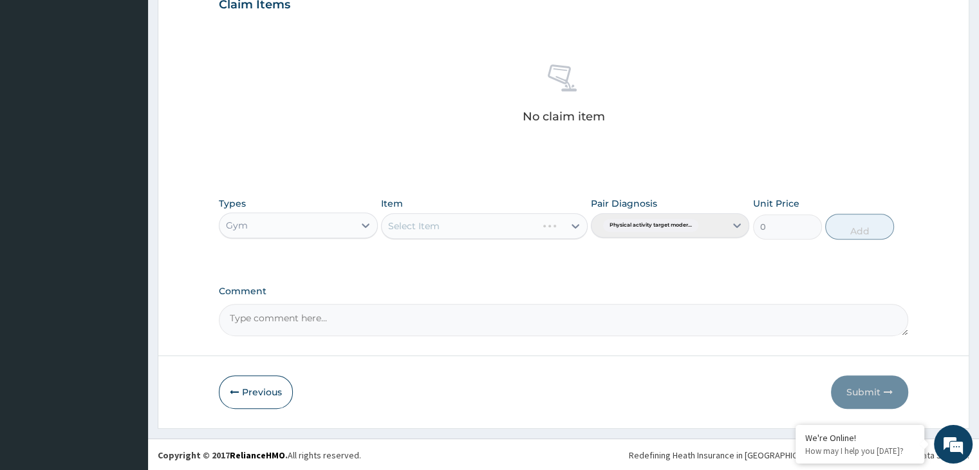
click at [578, 220] on div "Select Item" at bounding box center [484, 226] width 207 height 26
click at [572, 225] on icon at bounding box center [575, 226] width 13 height 13
click at [559, 247] on div "GYM" at bounding box center [484, 258] width 207 height 23
click at [878, 232] on button "Add" at bounding box center [859, 227] width 69 height 26
type input "0"
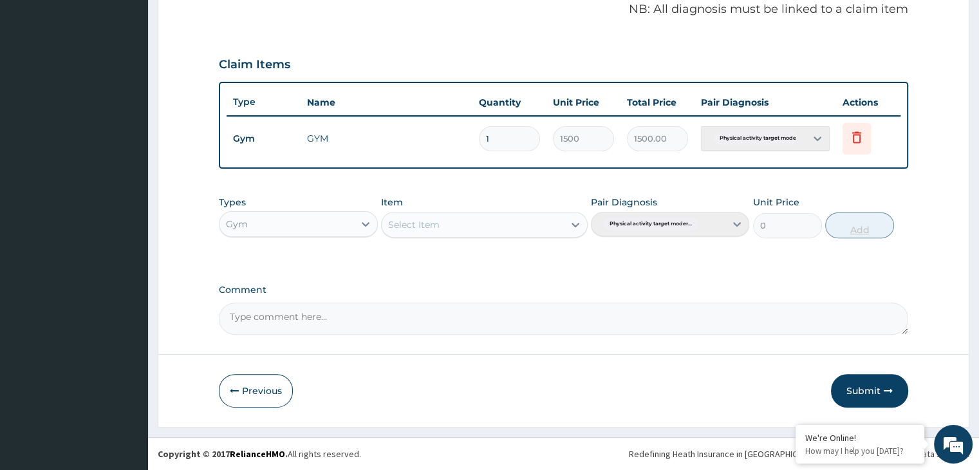
scroll to position [395, 0]
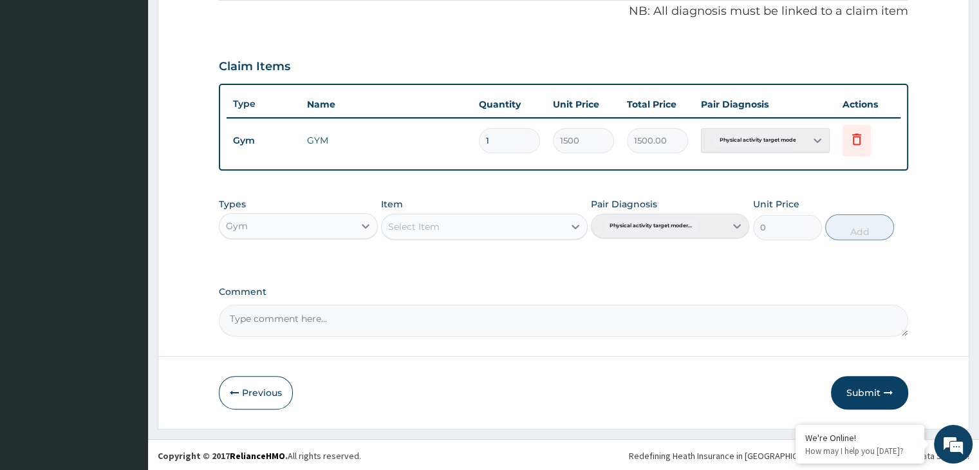
click at [876, 390] on button "Submit" at bounding box center [869, 392] width 77 height 33
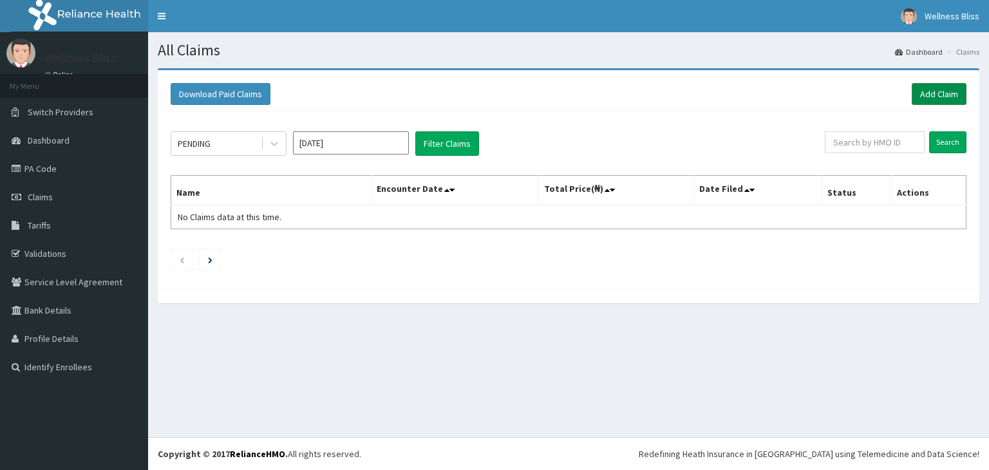
click at [930, 90] on link "Add Claim" at bounding box center [939, 94] width 55 height 22
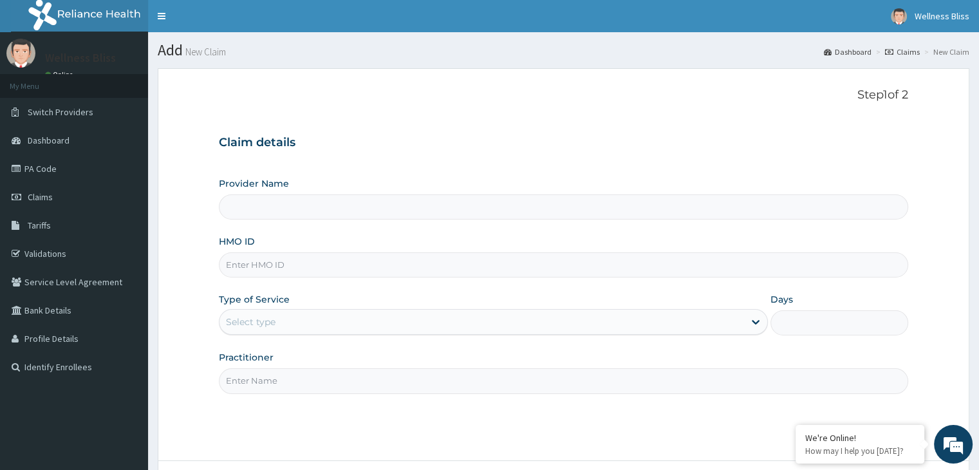
click at [238, 265] on input "HMO ID" at bounding box center [563, 264] width 689 height 25
type input "WELLNESS BLISS GYM"
type input "1"
type input "BHT/10079/A"
click at [267, 385] on input "Practitioner" at bounding box center [563, 380] width 689 height 25
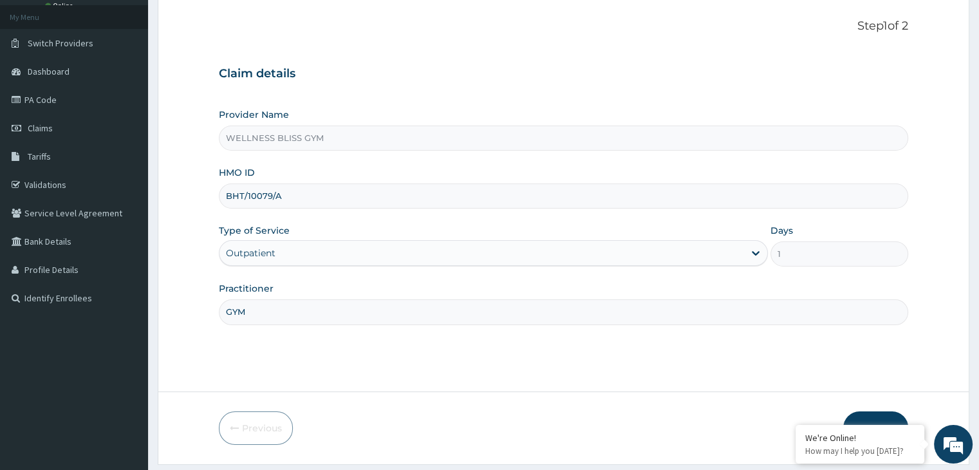
scroll to position [106, 0]
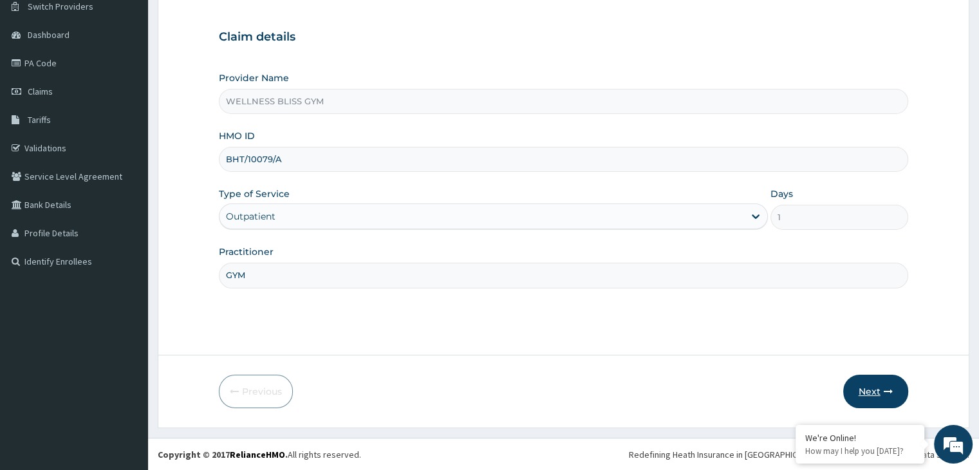
type input "GYM"
click at [897, 397] on button "Next" at bounding box center [875, 391] width 65 height 33
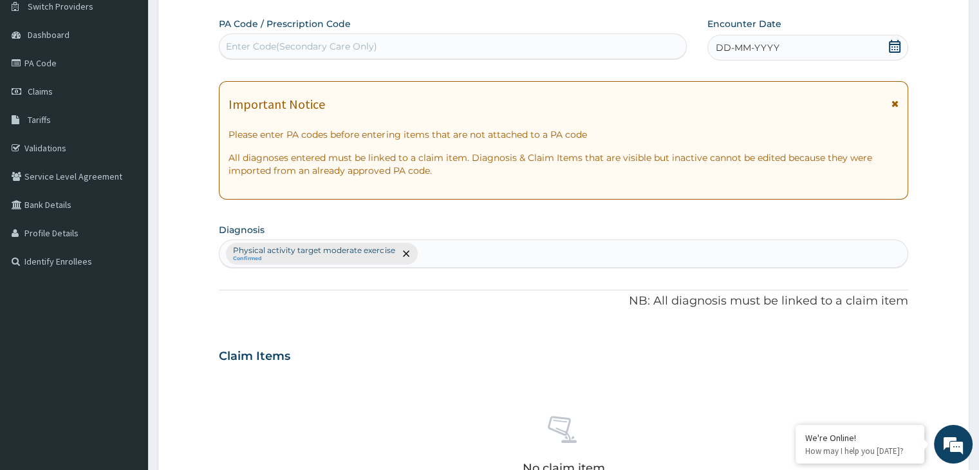
click at [256, 48] on div "Enter Code(Secondary Care Only)" at bounding box center [301, 46] width 151 height 13
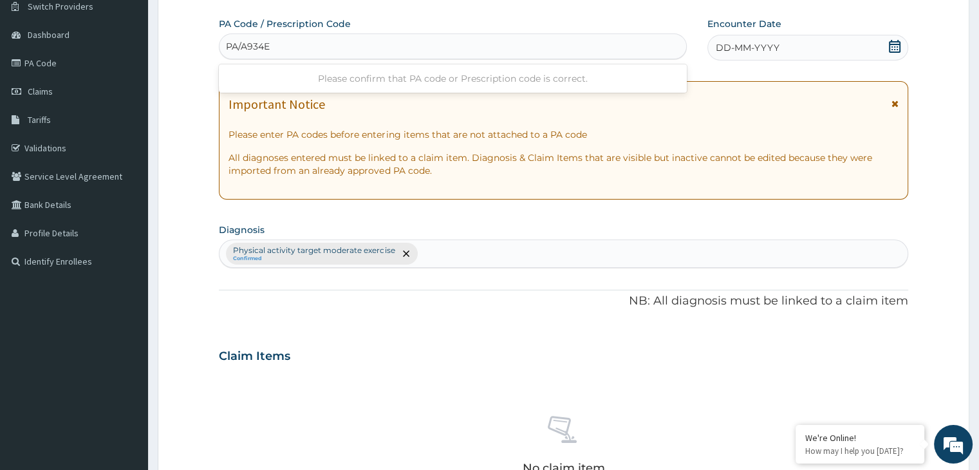
type input "PA/A934EB"
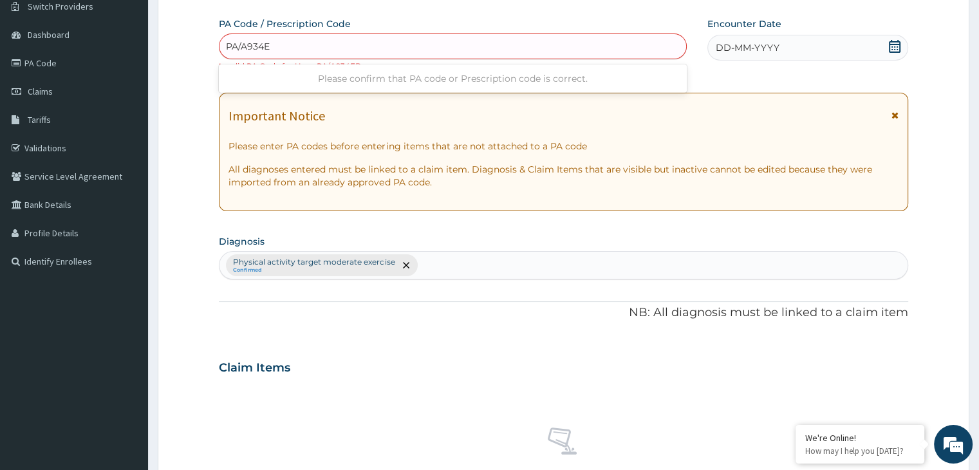
type input "PA/A934EB"
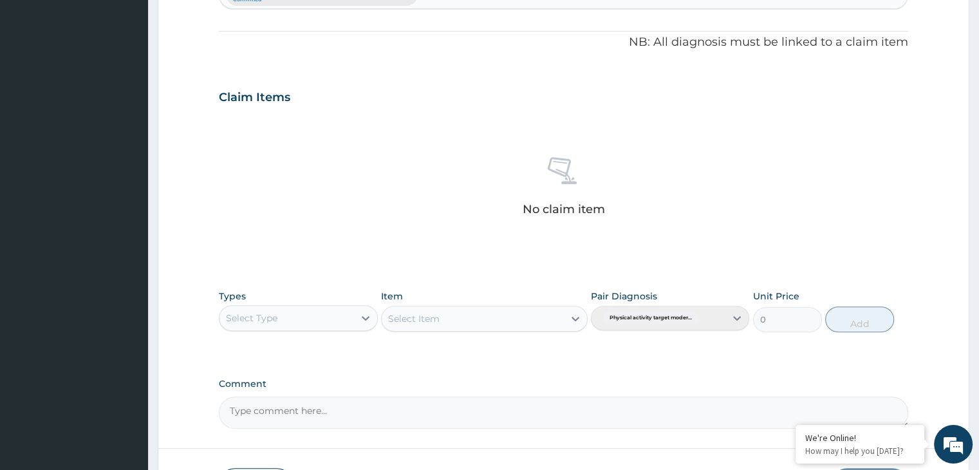
scroll to position [469, 0]
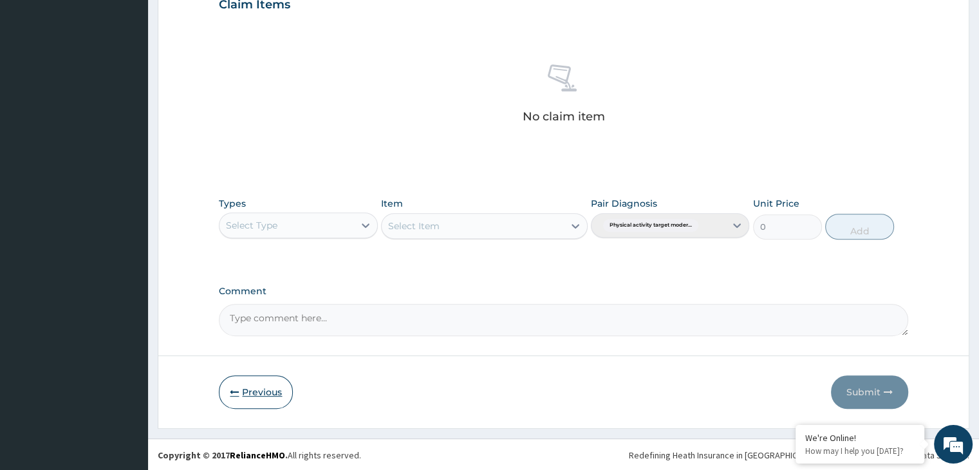
click at [252, 392] on button "Previous" at bounding box center [256, 391] width 74 height 33
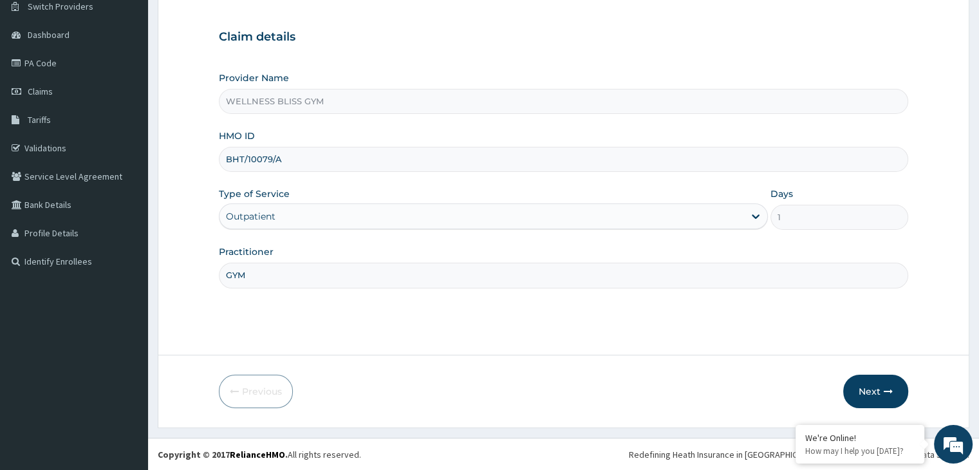
click at [272, 157] on input "BHT/10079/A" at bounding box center [563, 159] width 689 height 25
type input "BHT/10070/A"
click at [872, 379] on button "Next" at bounding box center [875, 391] width 65 height 33
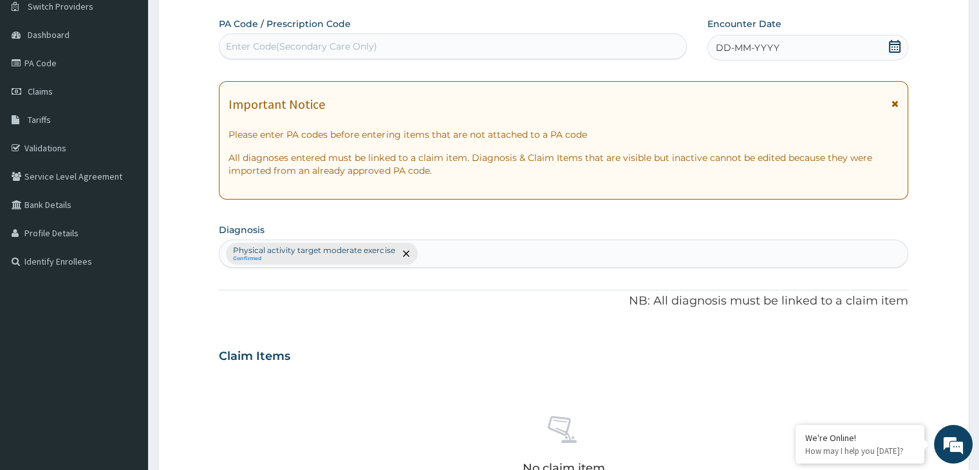
click at [258, 44] on div "Enter Code(Secondary Care Only)" at bounding box center [301, 46] width 151 height 13
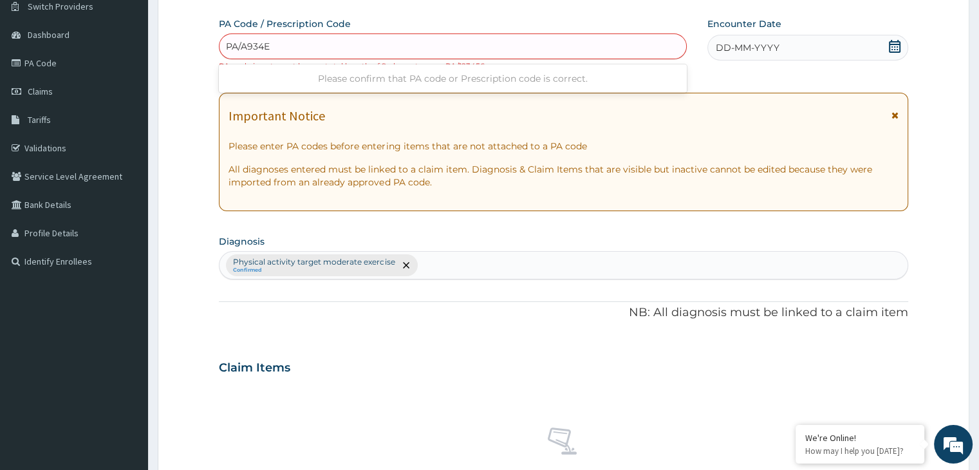
type input "PA/A934EB"
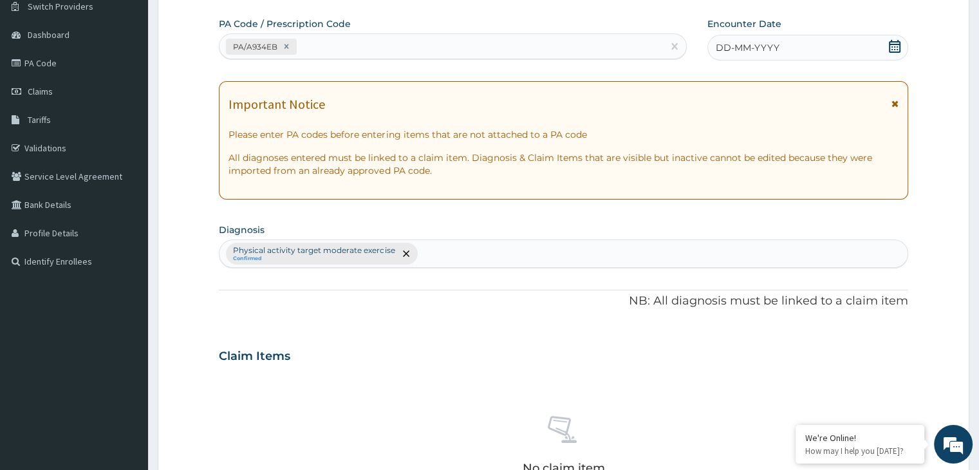
click at [888, 51] on div "DD-MM-YYYY" at bounding box center [808, 48] width 200 height 26
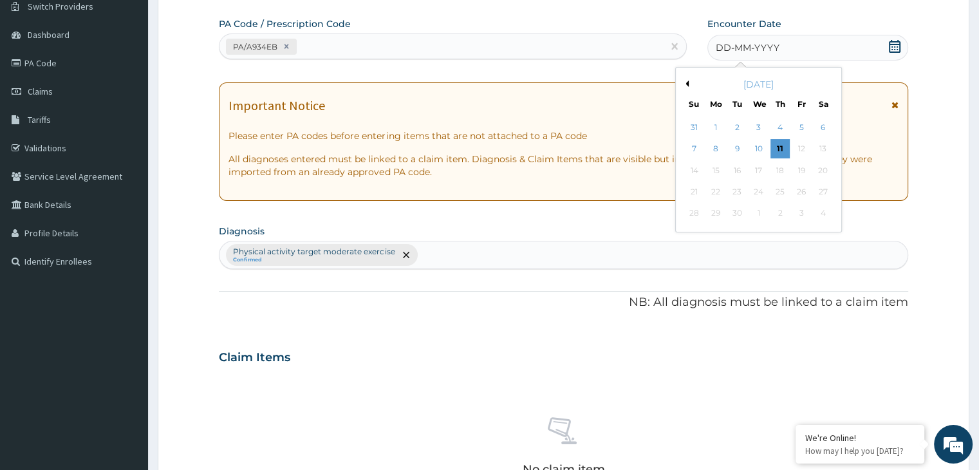
click at [687, 82] on button "Previous Month" at bounding box center [685, 83] width 6 height 6
click at [737, 196] on div "22" at bounding box center [736, 191] width 19 height 19
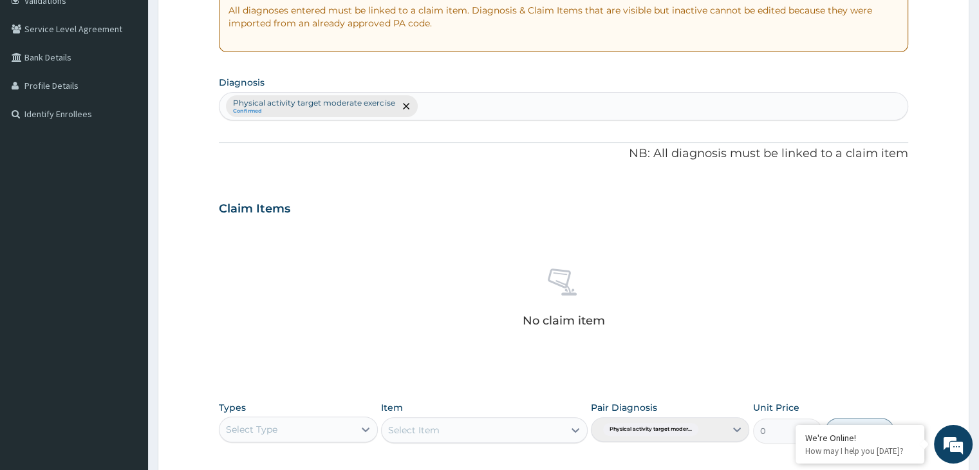
scroll to position [427, 0]
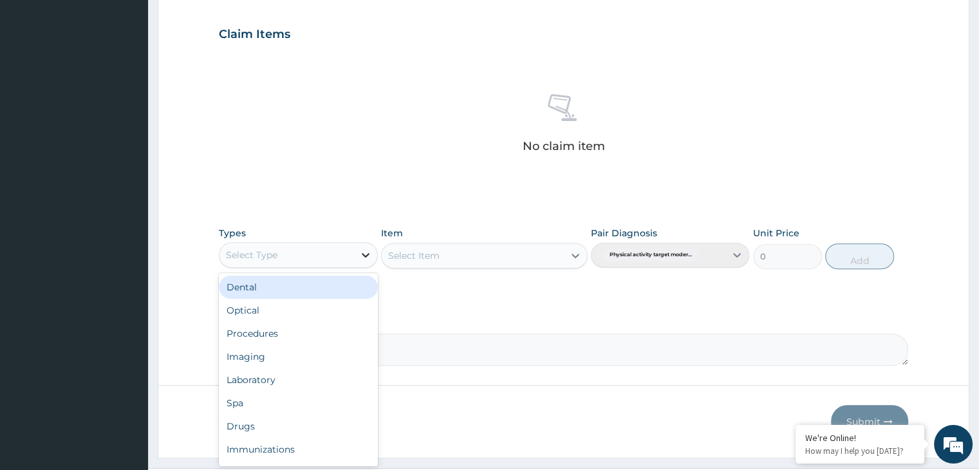
click at [359, 253] on icon at bounding box center [365, 254] width 13 height 13
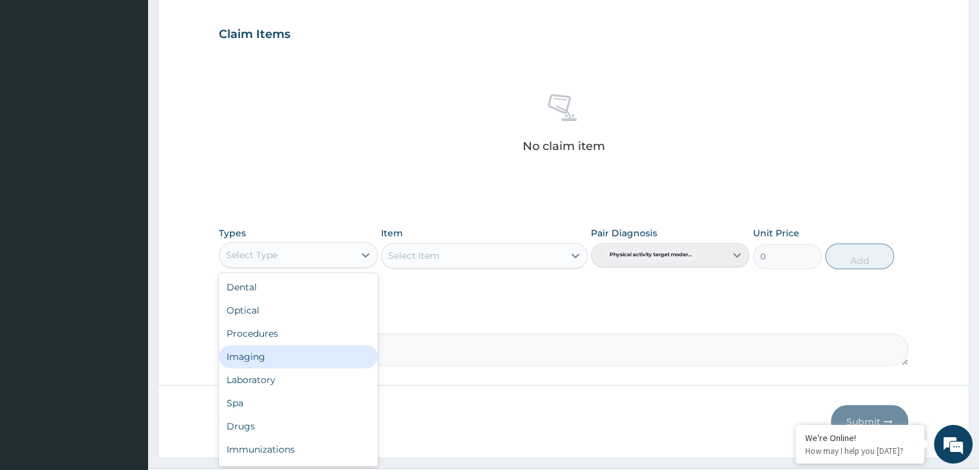
scroll to position [44, 0]
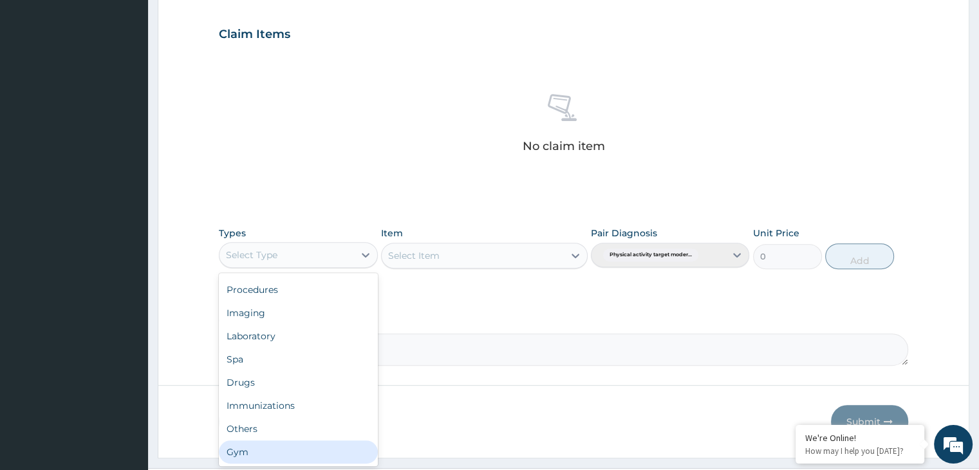
click at [270, 455] on div "Gym" at bounding box center [298, 451] width 158 height 23
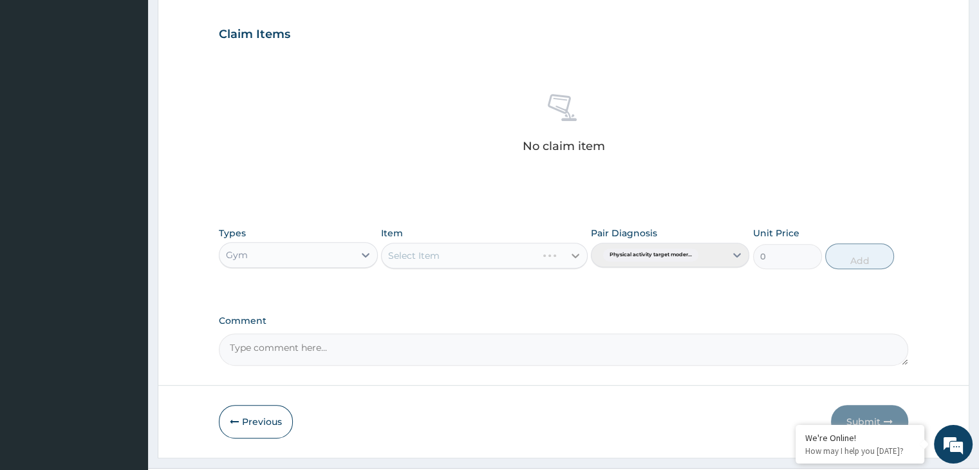
click at [571, 256] on icon at bounding box center [575, 255] width 13 height 13
click at [542, 284] on div "GYM" at bounding box center [484, 287] width 207 height 23
click at [852, 253] on button "Add" at bounding box center [859, 256] width 69 height 26
type input "0"
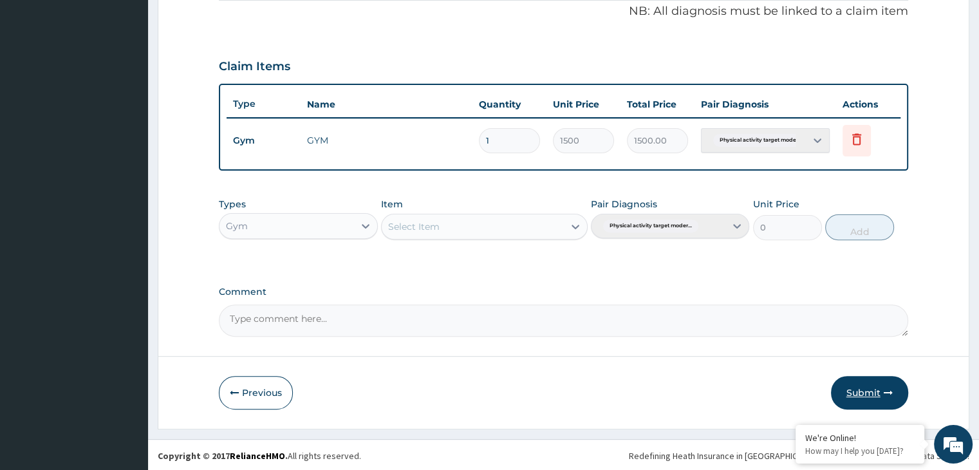
click at [854, 389] on button "Submit" at bounding box center [869, 392] width 77 height 33
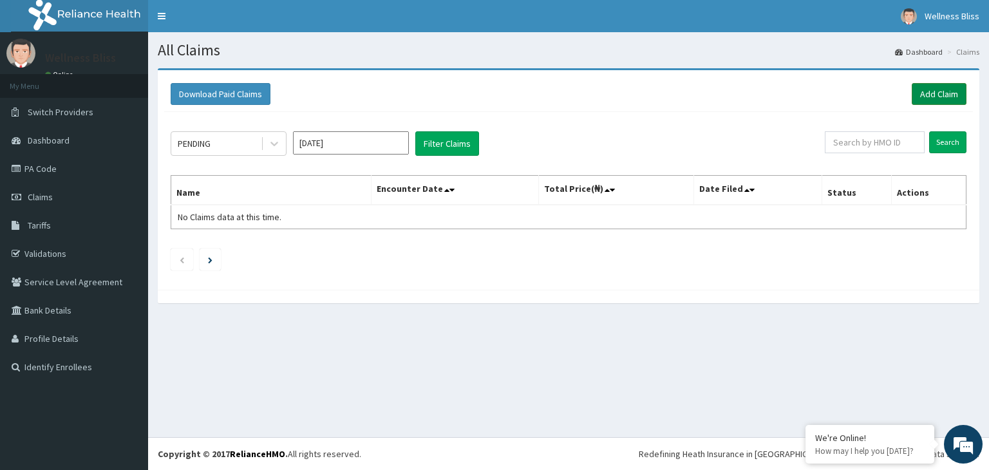
click at [937, 91] on link "Add Claim" at bounding box center [939, 94] width 55 height 22
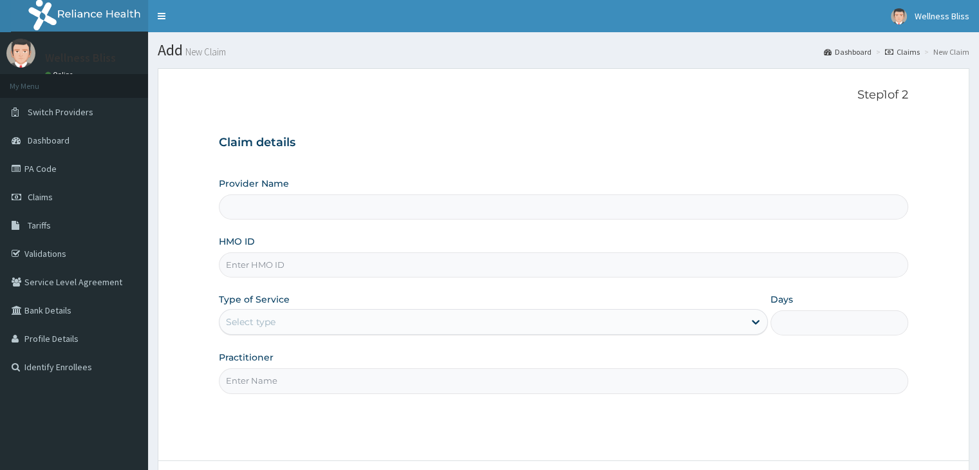
click at [415, 269] on input "HMO ID" at bounding box center [563, 264] width 689 height 25
type input "WELLNESS BLISS GYM"
type input "1"
type input "PA/2E8582"
click at [412, 373] on input "Practitioner" at bounding box center [563, 380] width 689 height 25
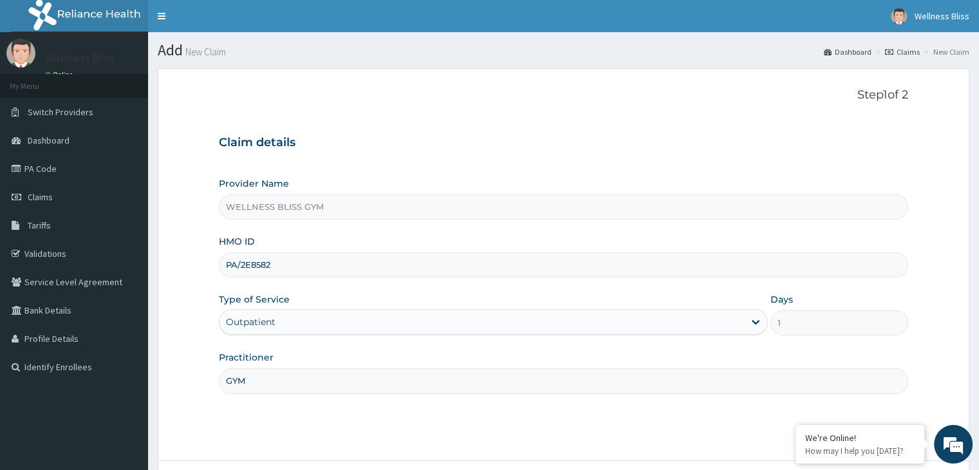
scroll to position [106, 0]
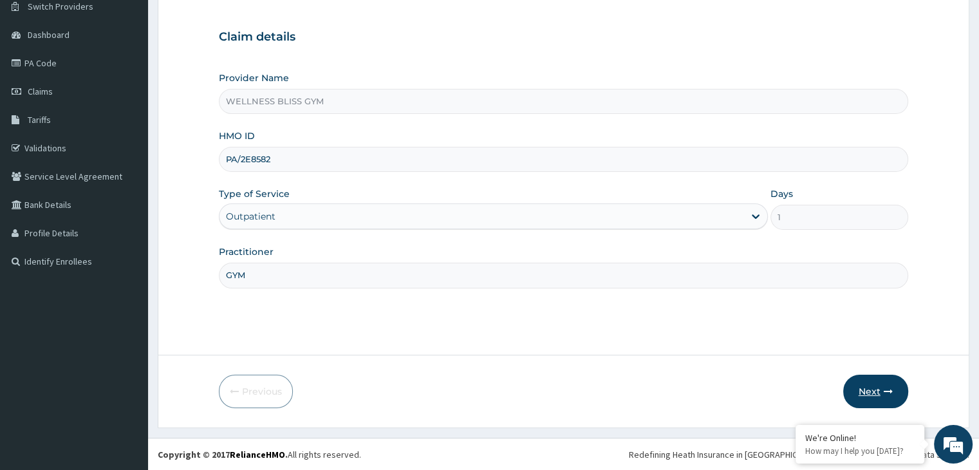
type input "GYM"
click at [876, 389] on button "Next" at bounding box center [875, 391] width 65 height 33
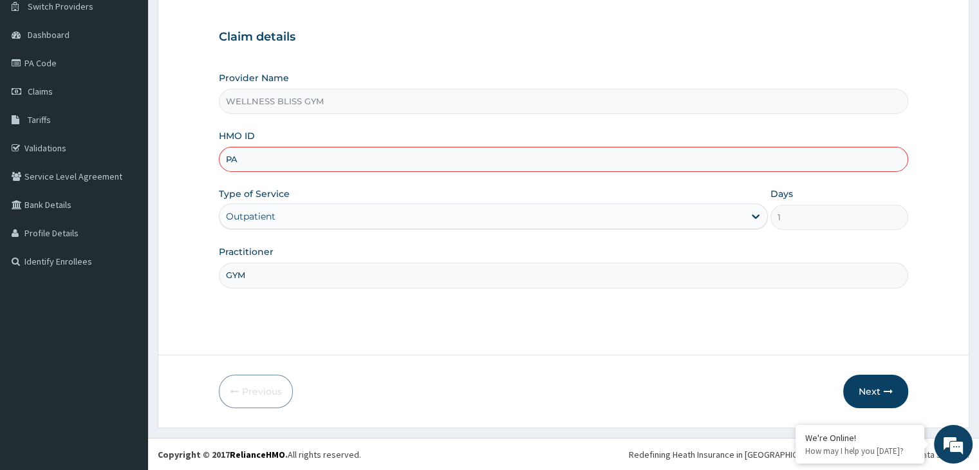
type input "P"
type input "ISW/10056/A"
click at [865, 386] on button "Next" at bounding box center [875, 391] width 65 height 33
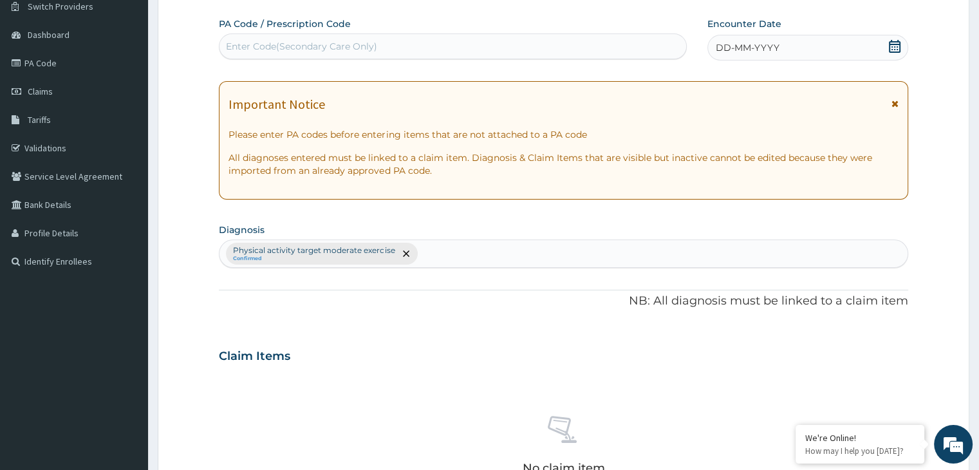
click at [381, 46] on div "Enter Code(Secondary Care Only)" at bounding box center [453, 46] width 467 height 21
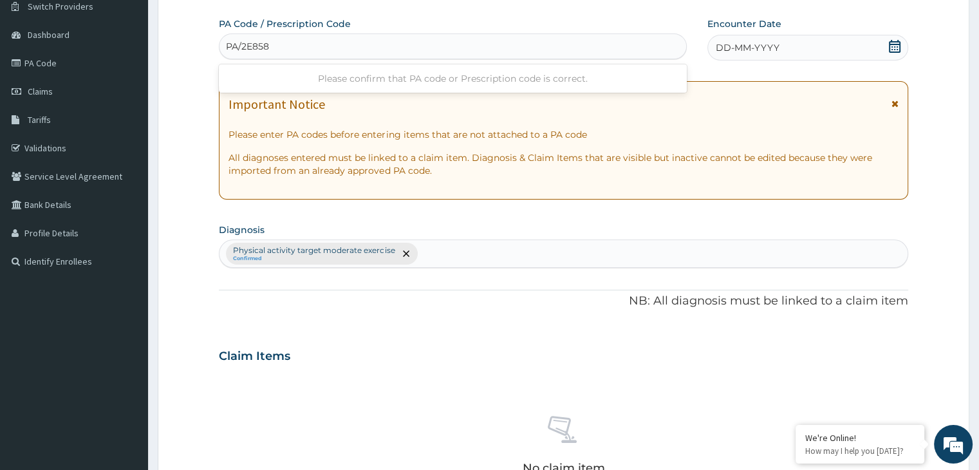
type input "PA/2E8582"
click at [897, 46] on icon at bounding box center [895, 46] width 12 height 13
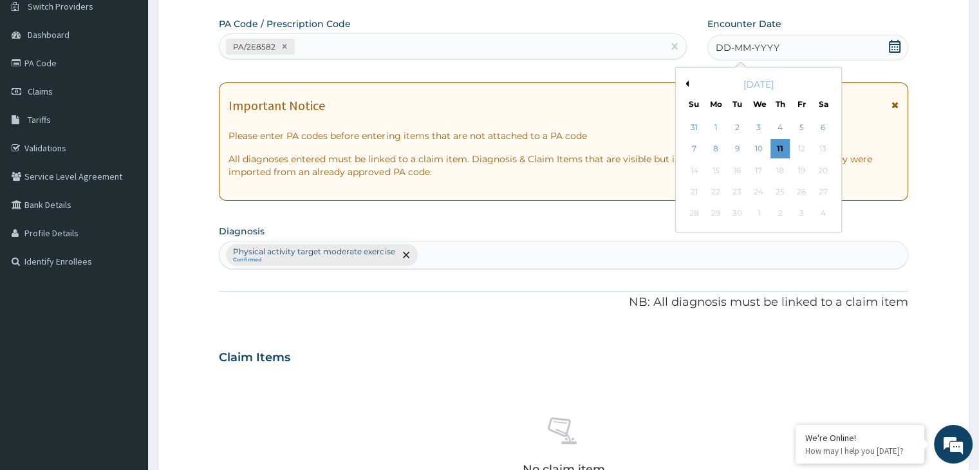
click at [688, 86] on div "September 2025" at bounding box center [758, 84] width 155 height 13
click at [688, 85] on div "September 2025" at bounding box center [758, 84] width 155 height 13
click at [688, 84] on button "Previous Month" at bounding box center [685, 83] width 6 height 6
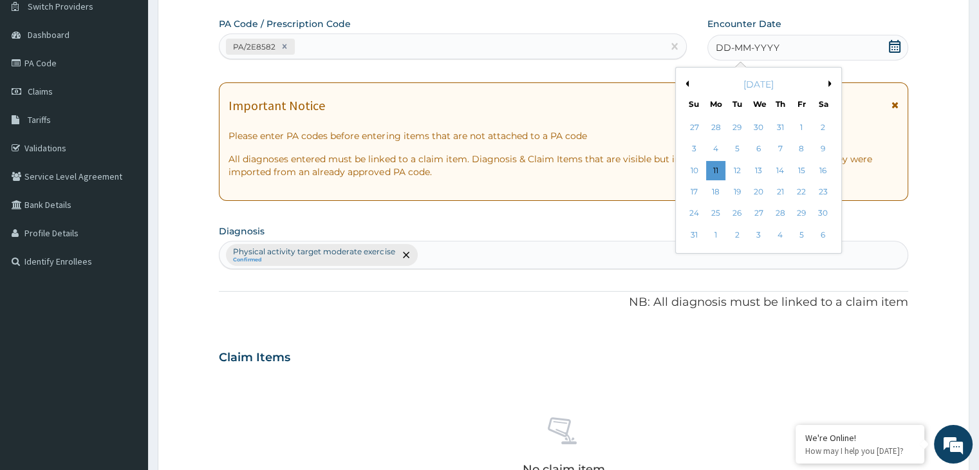
click at [686, 82] on button "Previous Month" at bounding box center [685, 83] width 6 height 6
click at [736, 194] on div "22" at bounding box center [736, 191] width 19 height 19
